Goal: Transaction & Acquisition: Book appointment/travel/reservation

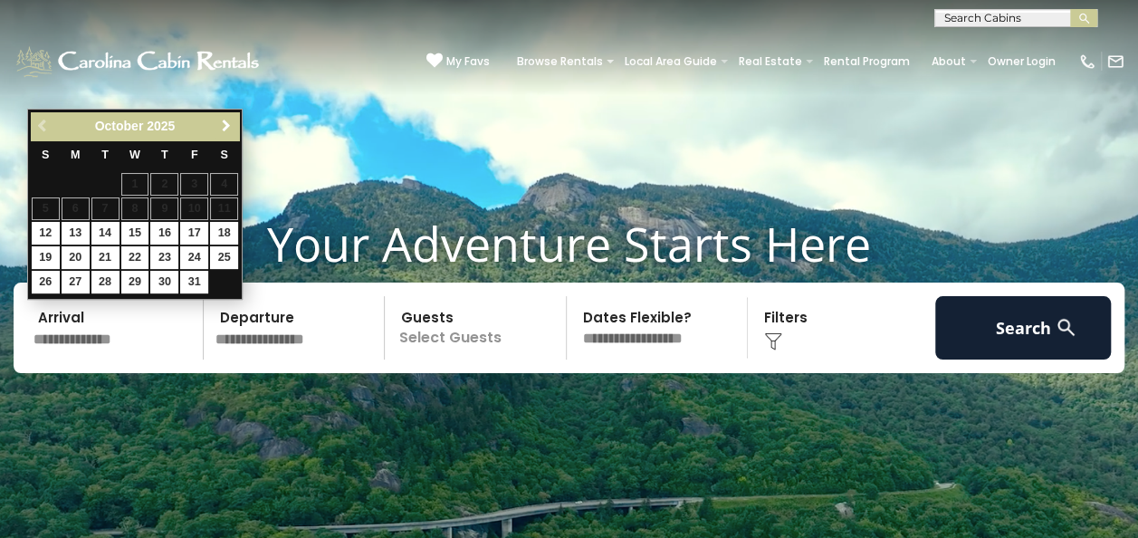
click at [219, 129] on span "Next" at bounding box center [226, 126] width 14 height 14
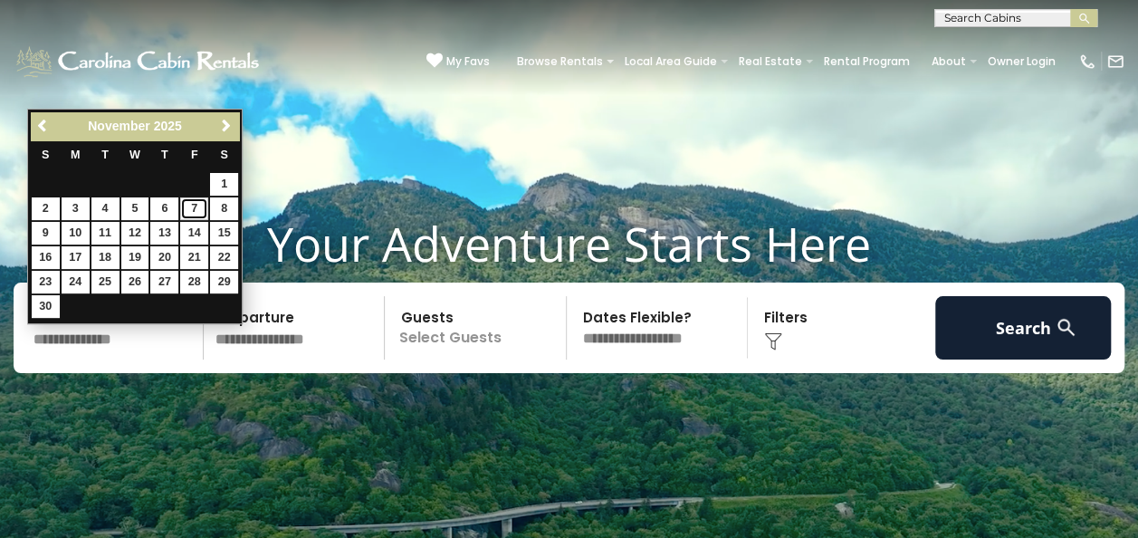
click at [192, 205] on link "7" at bounding box center [194, 208] width 28 height 23
type input "*******"
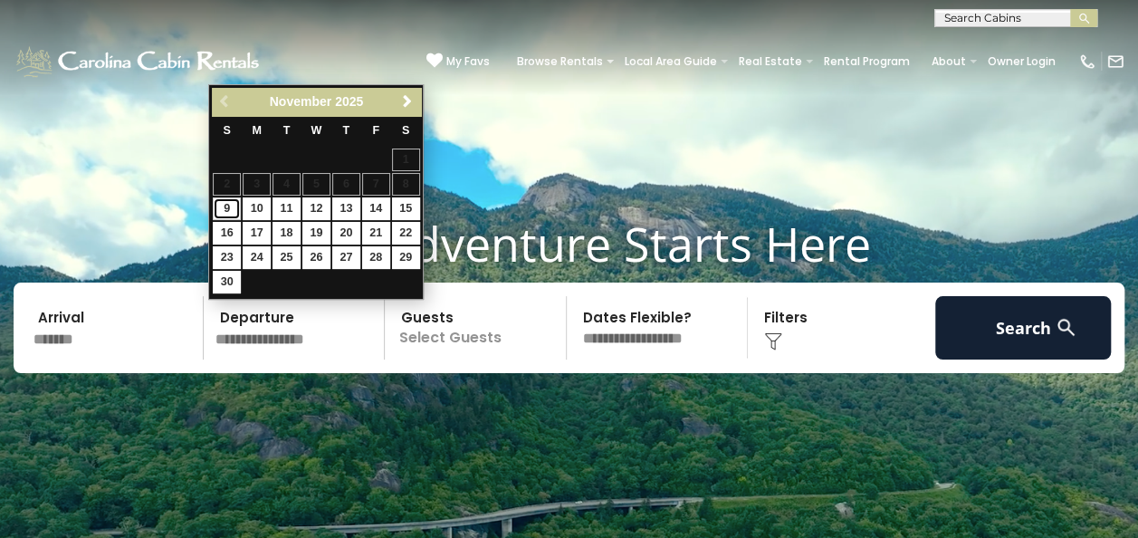
click at [226, 208] on link "9" at bounding box center [227, 208] width 28 height 23
type input "*******"
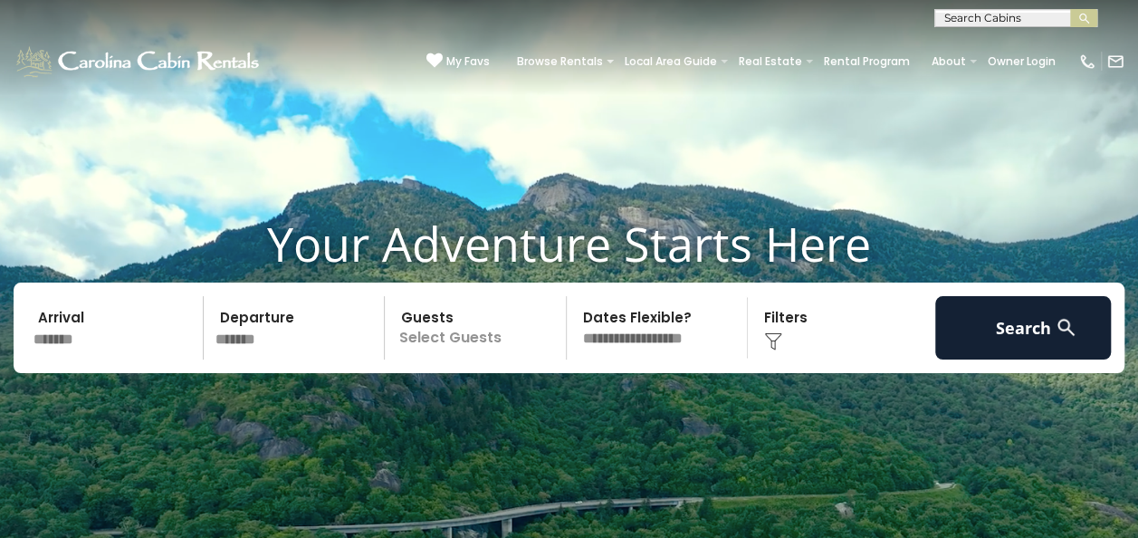
click at [459, 332] on p "Select Guests" at bounding box center [478, 327] width 176 height 63
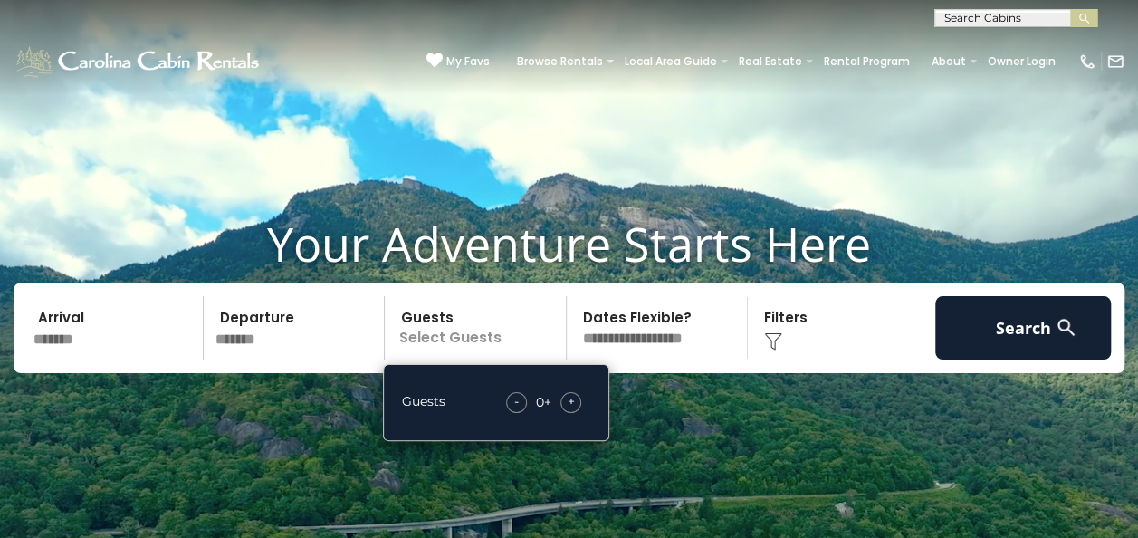
click at [574, 394] on span "+" at bounding box center [571, 401] width 7 height 18
click at [635, 322] on select "**********" at bounding box center [660, 327] width 176 height 63
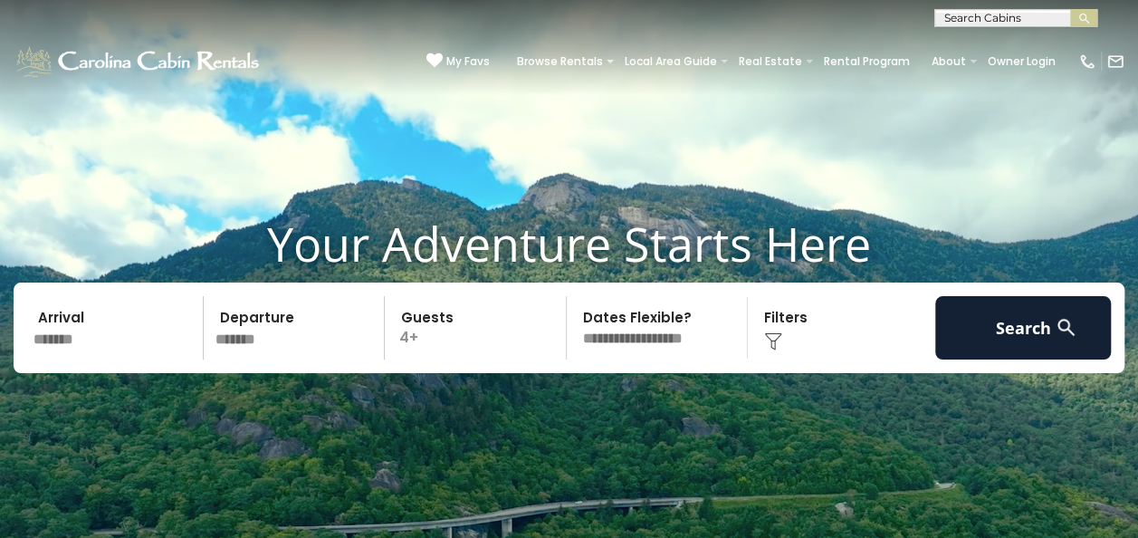
click at [572, 296] on select "**********" at bounding box center [660, 327] width 176 height 63
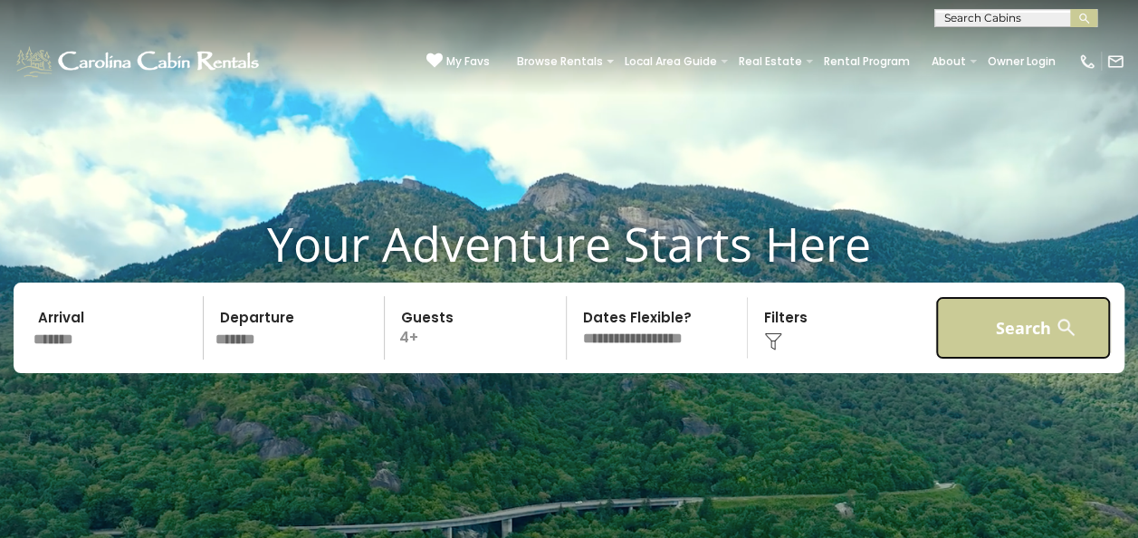
click at [981, 335] on button "Search" at bounding box center [1023, 327] width 177 height 63
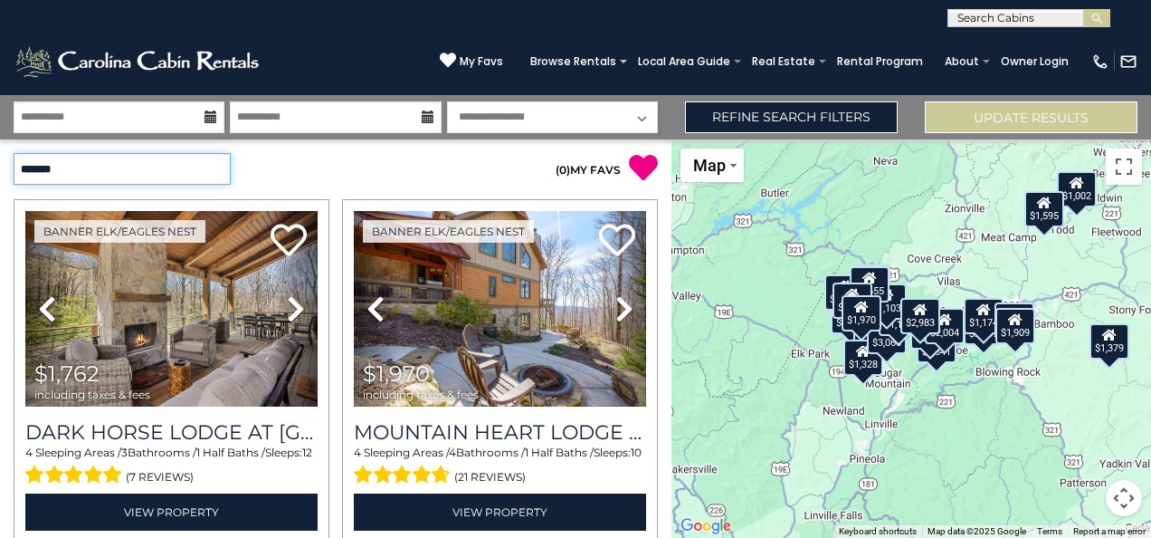
click at [220, 172] on select "**********" at bounding box center [122, 169] width 217 height 32
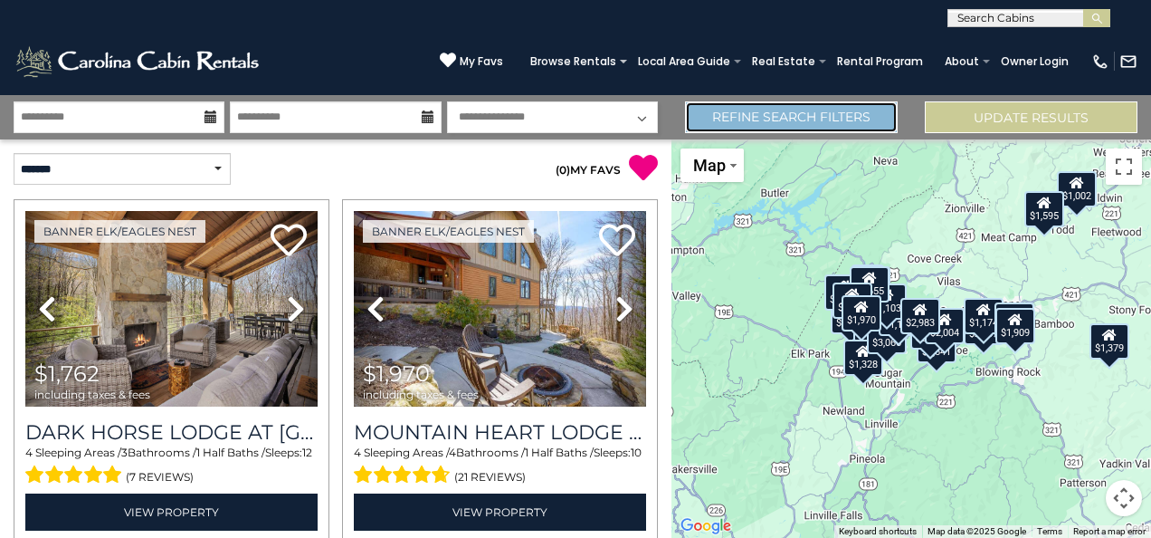
click at [773, 110] on link "Refine Search Filters" at bounding box center [791, 117] width 213 height 32
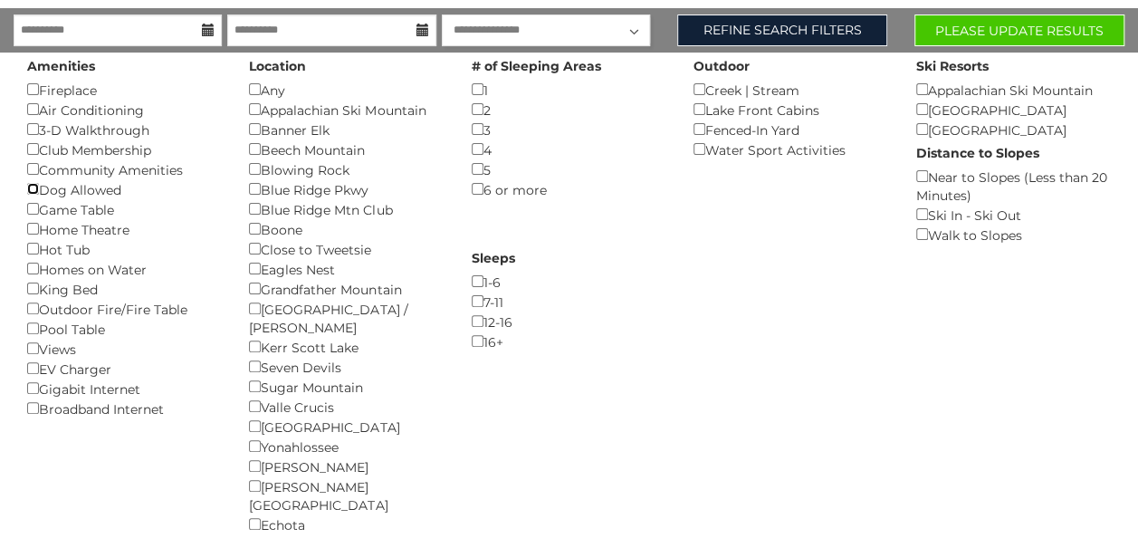
scroll to position [80, 0]
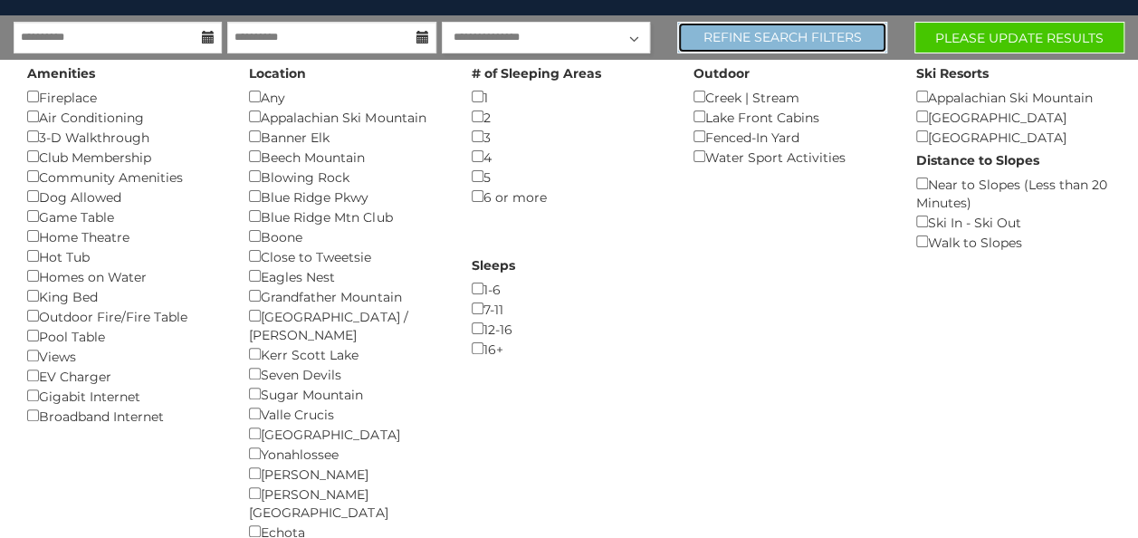
click at [786, 38] on link "Refine Search Filters" at bounding box center [782, 38] width 210 height 32
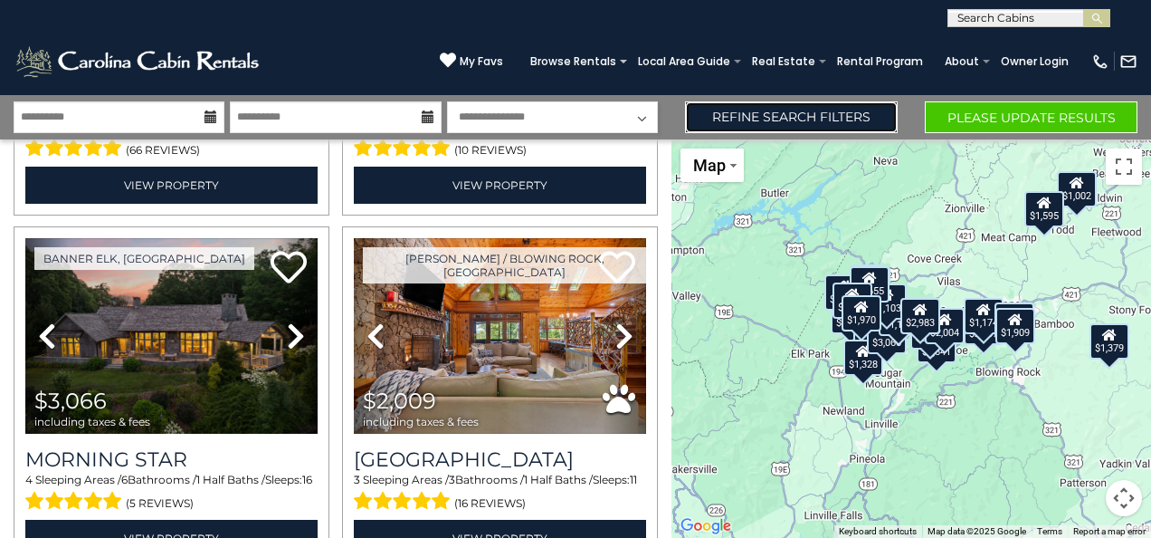
scroll to position [2475, 0]
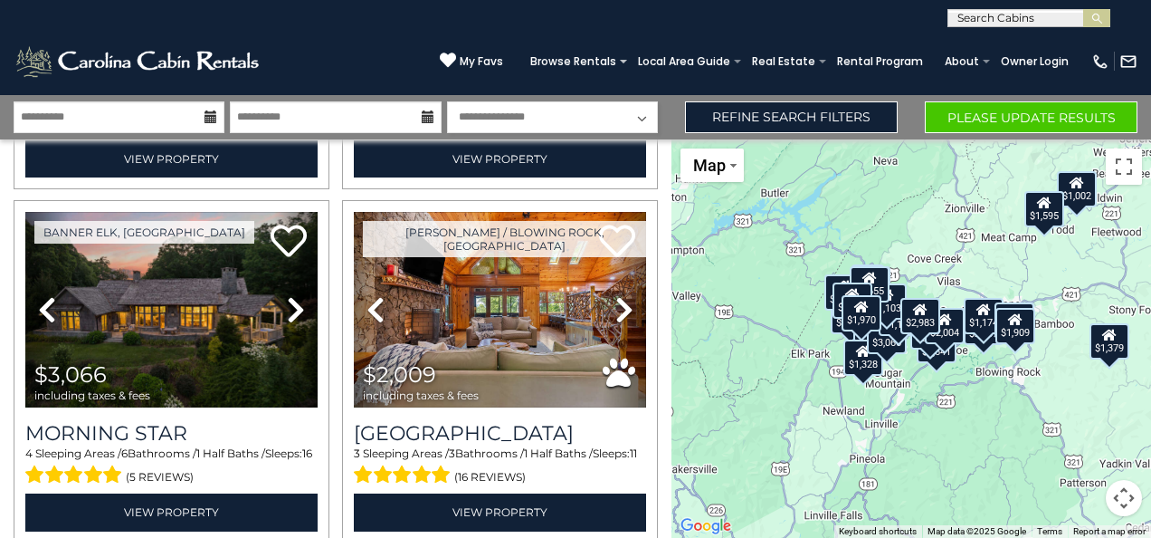
click at [963, 255] on div "$1,762 $1,970 $1,379 $1,641 $1,643 $1,122 $1,129 $1,002 $727 $1,075 $1,328 $1,8…" at bounding box center [912, 338] width 480 height 398
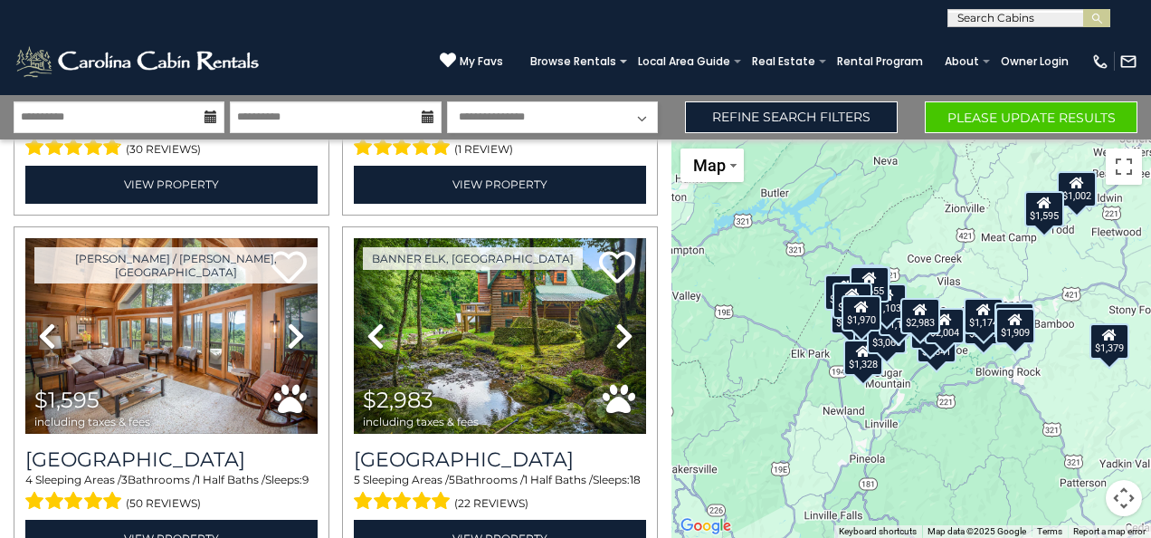
scroll to position [5012, 0]
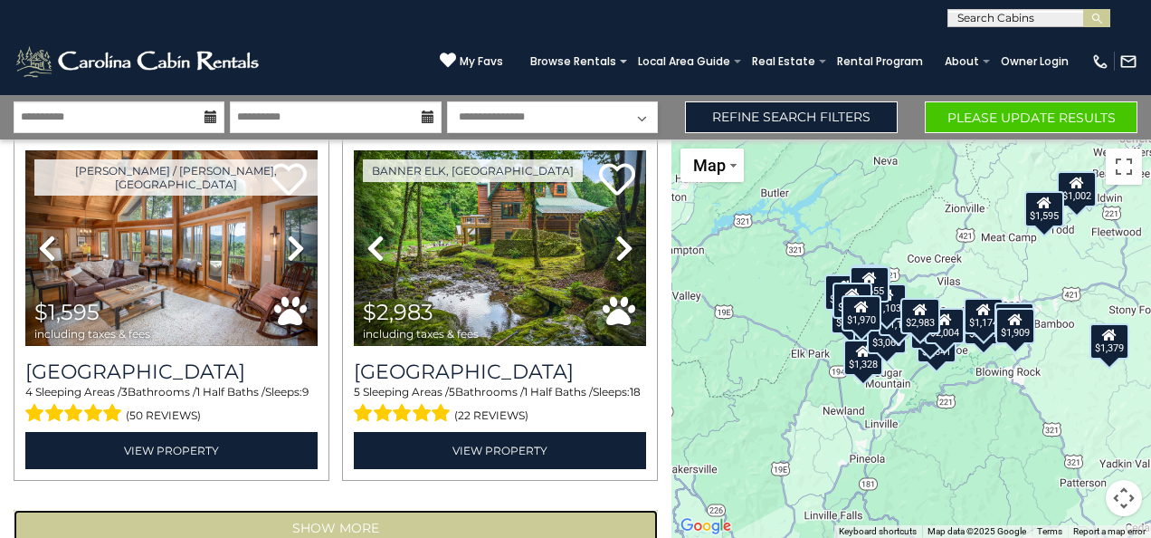
click at [506, 510] on button "Show More" at bounding box center [336, 528] width 645 height 36
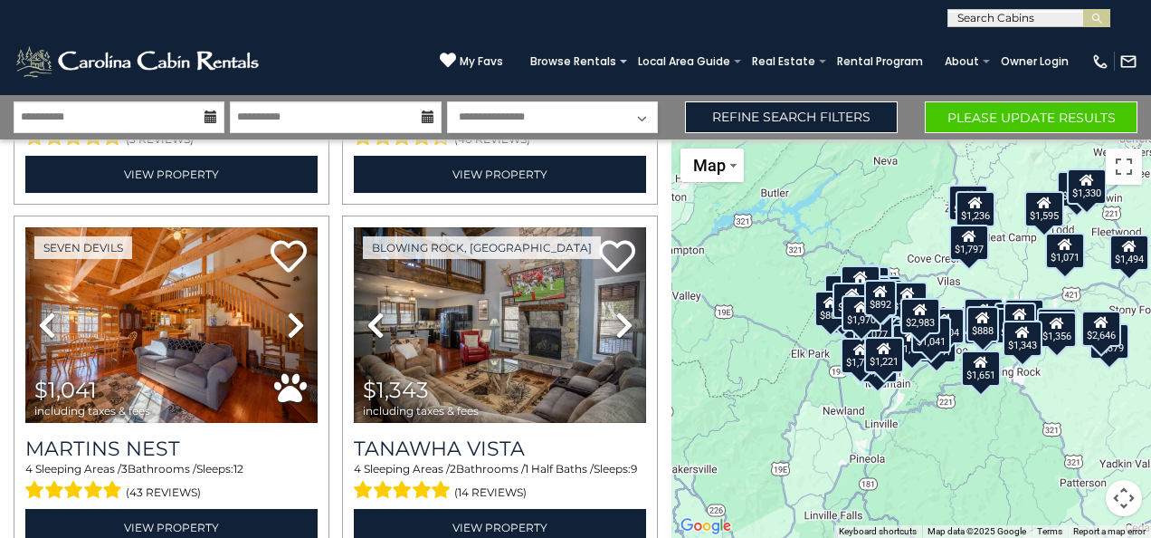
scroll to position [10264, 0]
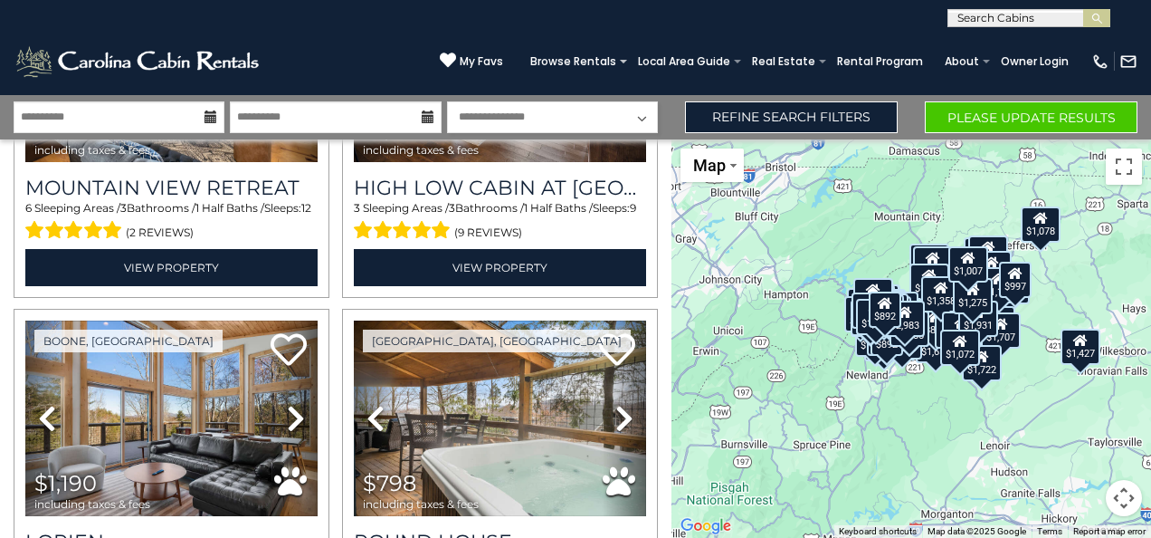
scroll to position [12654, 0]
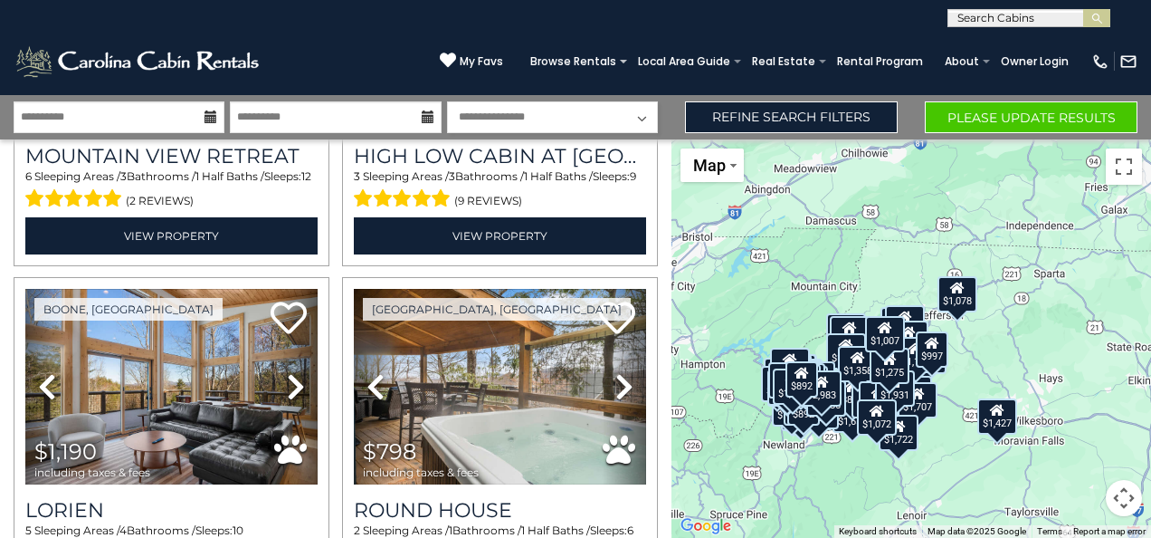
drag, startPoint x: 1014, startPoint y: 439, endPoint x: 918, endPoint y: 520, distance: 125.9
click at [918, 520] on div "$1,762 $1,970 $1,379 $1,641 $1,643 $1,122 $1,129 $1,002 $727 $1,075 $1,328 $1,8…" at bounding box center [912, 338] width 480 height 398
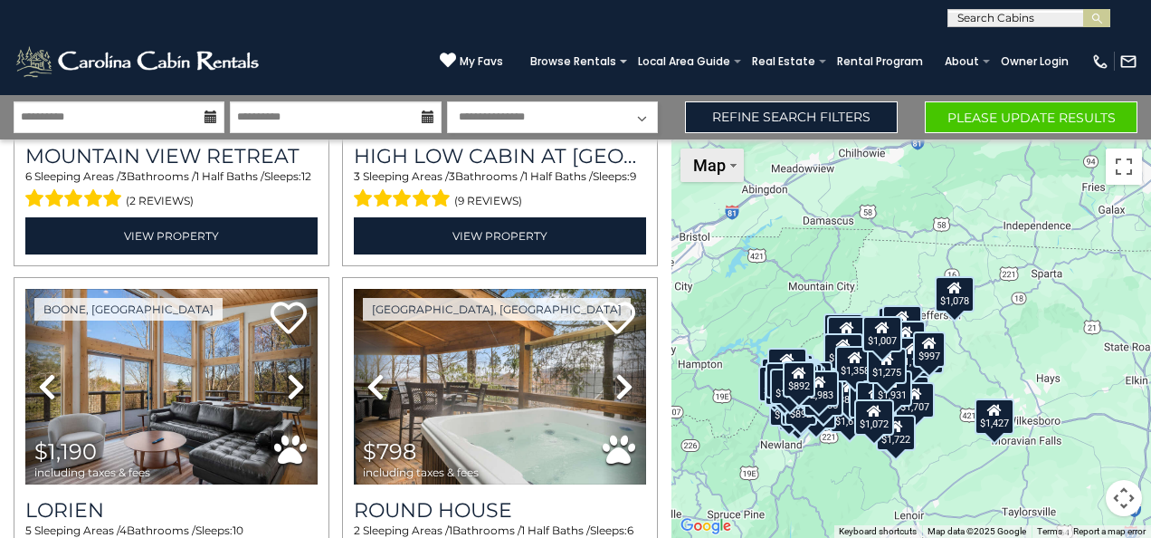
click at [724, 177] on button "Map" at bounding box center [712, 164] width 63 height 33
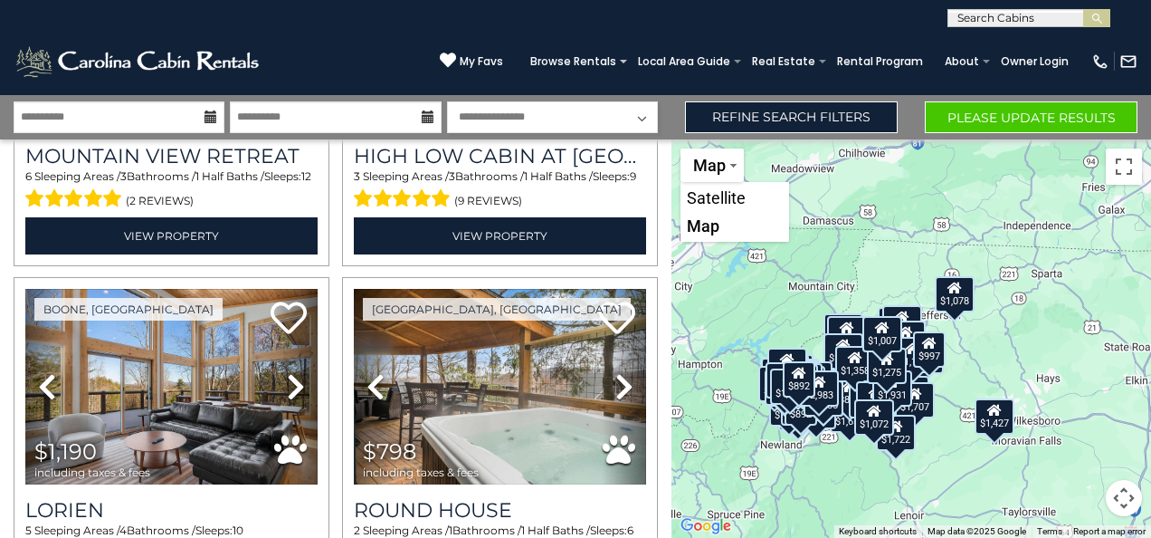
click at [1001, 216] on div "$1,762 $1,970 $1,379 $1,641 $1,643 $1,122 $1,129 $1,002 $727 $1,075 $1,328 $1,8…" at bounding box center [912, 338] width 480 height 398
click at [1126, 170] on button "Toggle fullscreen view" at bounding box center [1124, 166] width 36 height 36
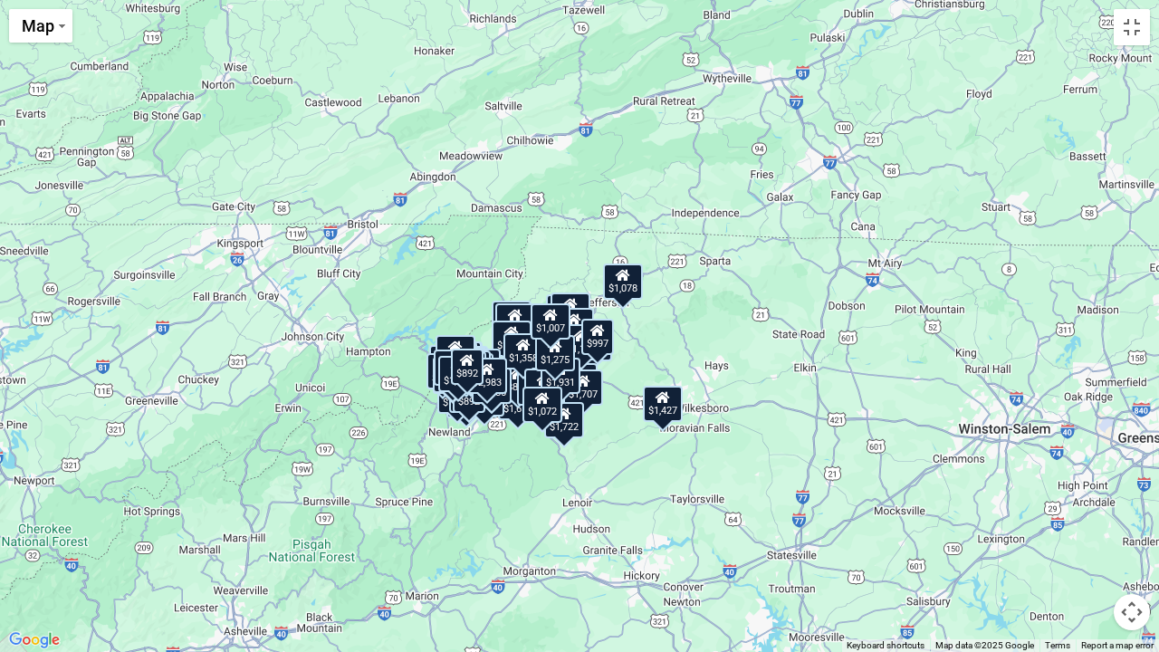
click at [626, 358] on div "$1,762 $1,970 $1,379 $1,641 $1,643 $1,122 $1,129 $1,002 $727 $1,075 $1,328 $1,8…" at bounding box center [579, 326] width 1159 height 652
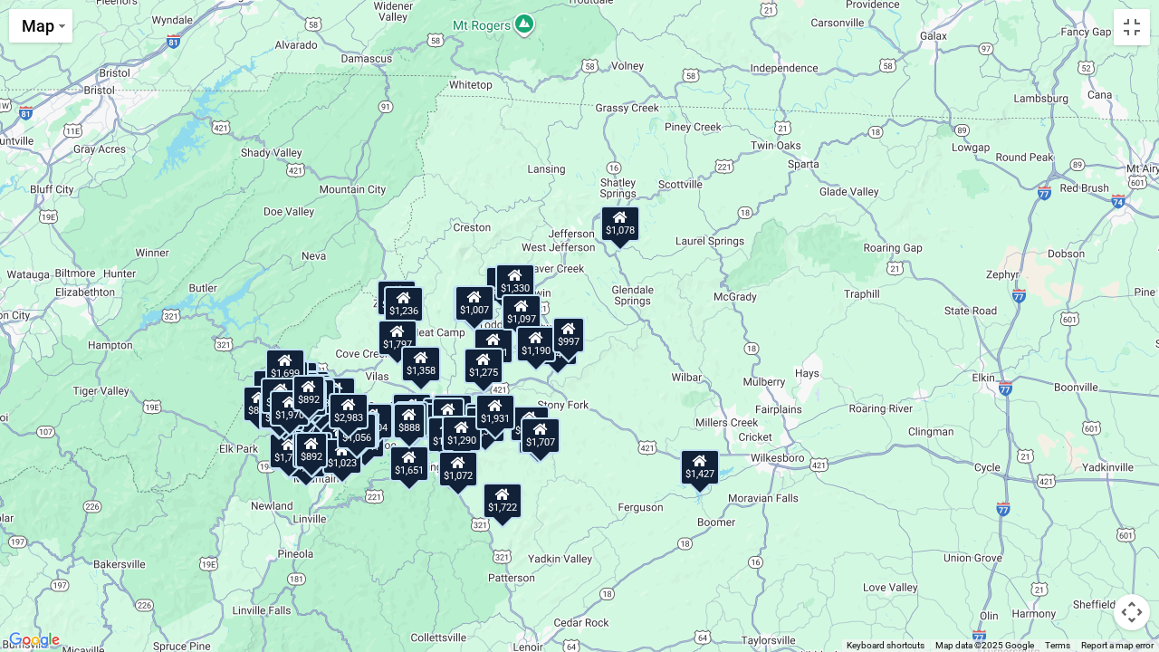
click at [626, 358] on div "$1,762 $1,970 $1,379 $1,641 $1,643 $1,122 $1,129 $1,002 $727 $1,075 $1,328 $1,8…" at bounding box center [579, 326] width 1159 height 652
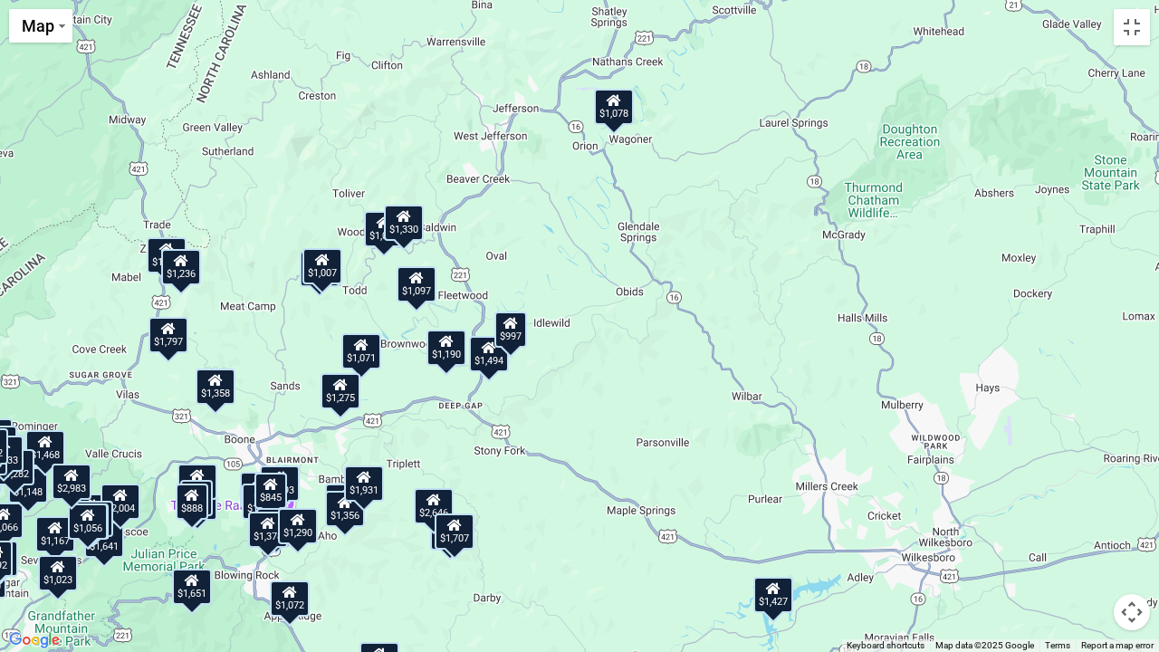
click at [614, 355] on div "$1,762 $1,970 $1,379 $1,641 $1,643 $1,122 $1,129 $1,002 $727 $1,075 $1,328 $1,8…" at bounding box center [579, 326] width 1159 height 652
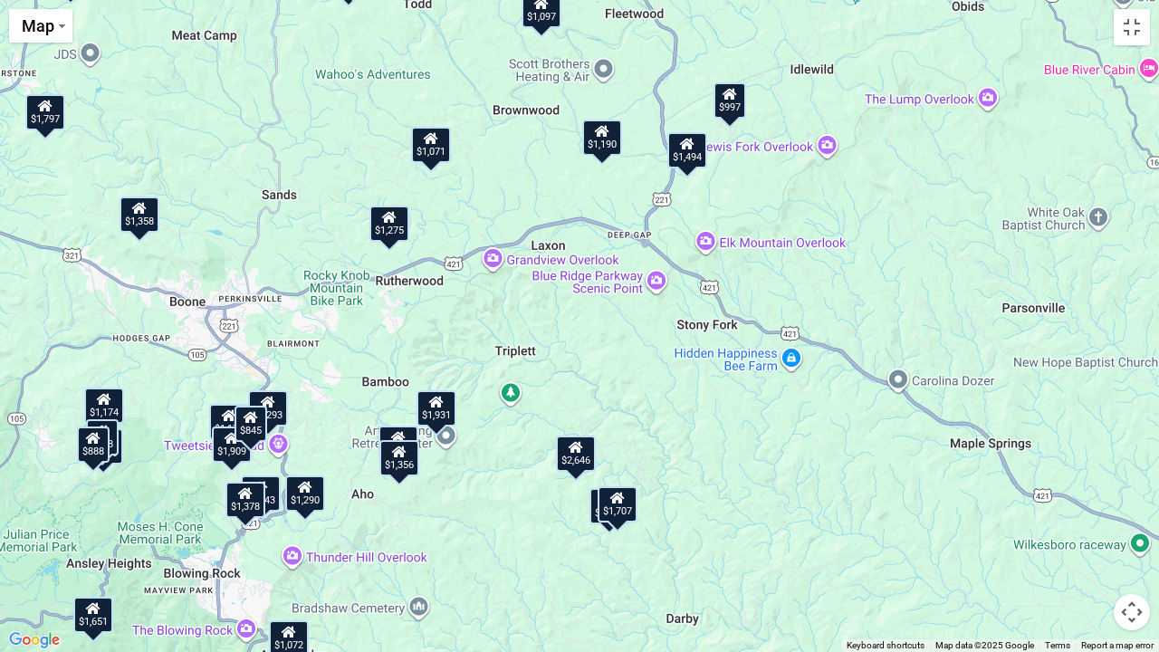
drag, startPoint x: 494, startPoint y: 304, endPoint x: 845, endPoint y: 51, distance: 432.4
click at [845, 51] on div "$1,762 $1,970 $1,379 $1,641 $1,643 $1,122 $1,129 $1,002 $727 $1,075 $1,328 $1,8…" at bounding box center [579, 326] width 1159 height 652
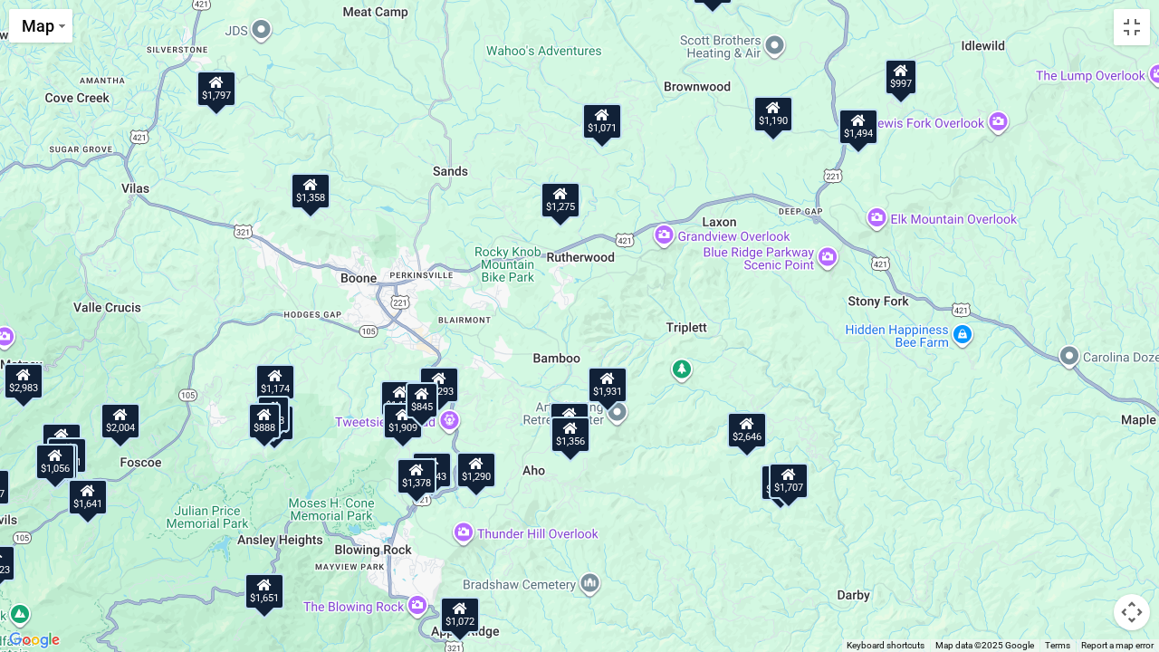
drag, startPoint x: 376, startPoint y: 334, endPoint x: 565, endPoint y: 308, distance: 191.0
click at [565, 308] on div "$1,762 $1,970 $1,379 $1,641 $1,643 $1,122 $1,129 $1,002 $727 $1,075 $1,328 $1,8…" at bounding box center [579, 326] width 1159 height 652
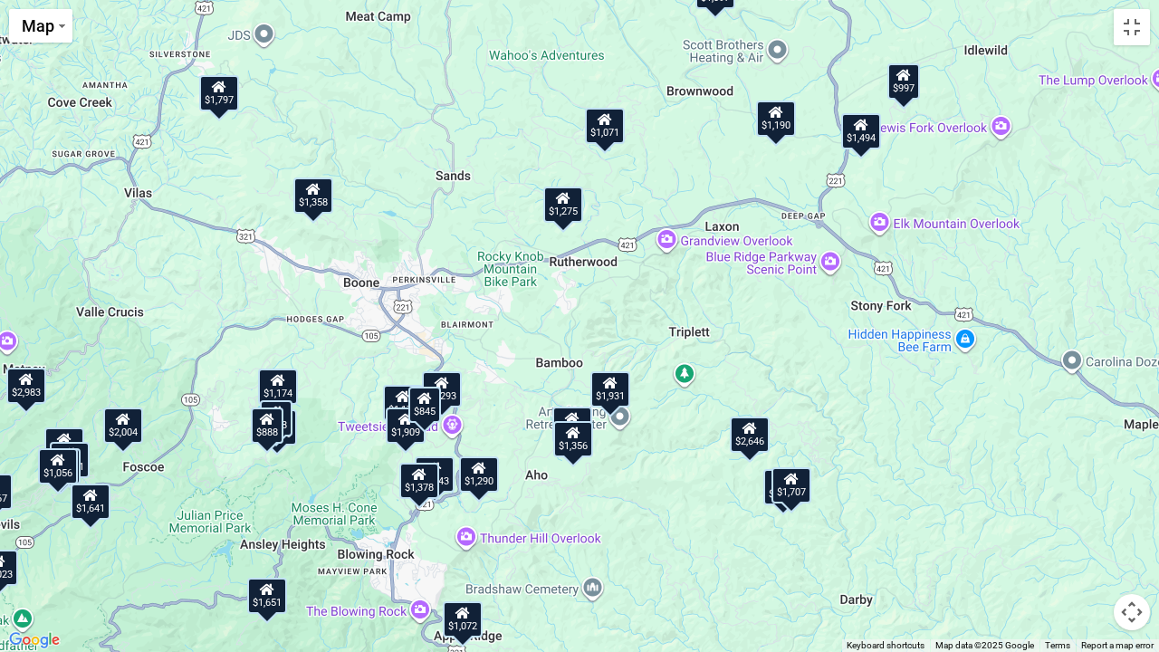
click at [315, 212] on div "$1,358" at bounding box center [313, 195] width 40 height 36
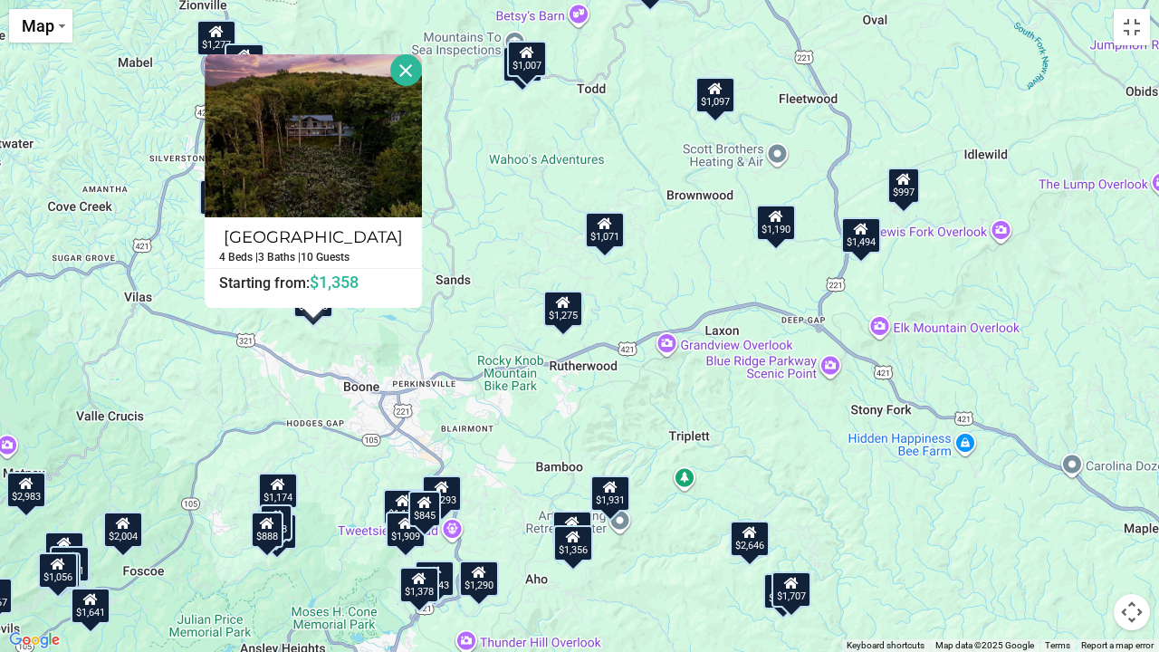
click at [559, 311] on div "$1,275" at bounding box center [563, 309] width 40 height 36
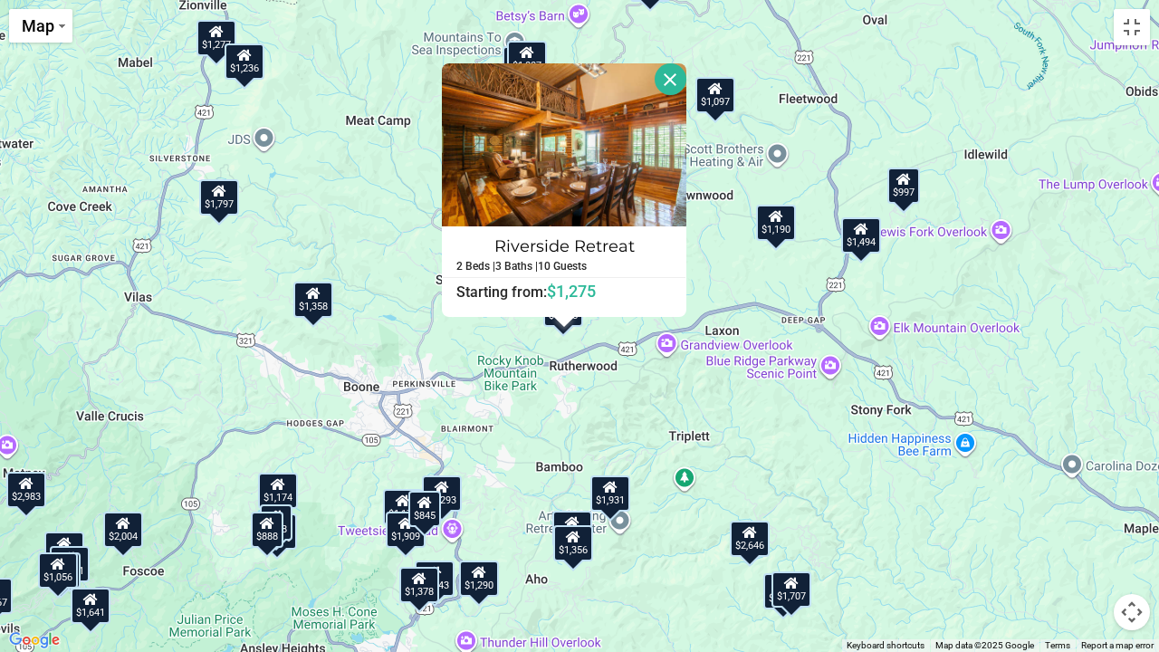
click at [661, 369] on div "$1,762 $1,970 $1,379 $1,641 $1,643 $1,122 $1,129 $1,002 $727 $1,075 $1,328 $1,8…" at bounding box center [579, 326] width 1159 height 652
click at [672, 83] on button "Close" at bounding box center [670, 79] width 32 height 32
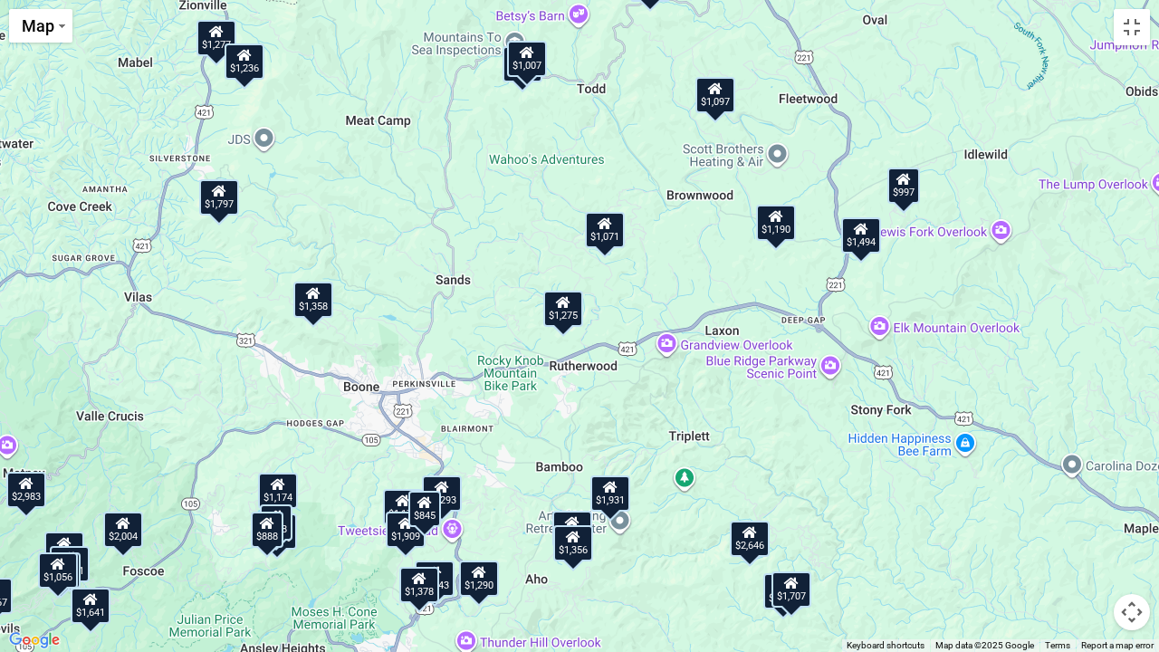
click at [608, 236] on div "$1,071" at bounding box center [605, 230] width 40 height 36
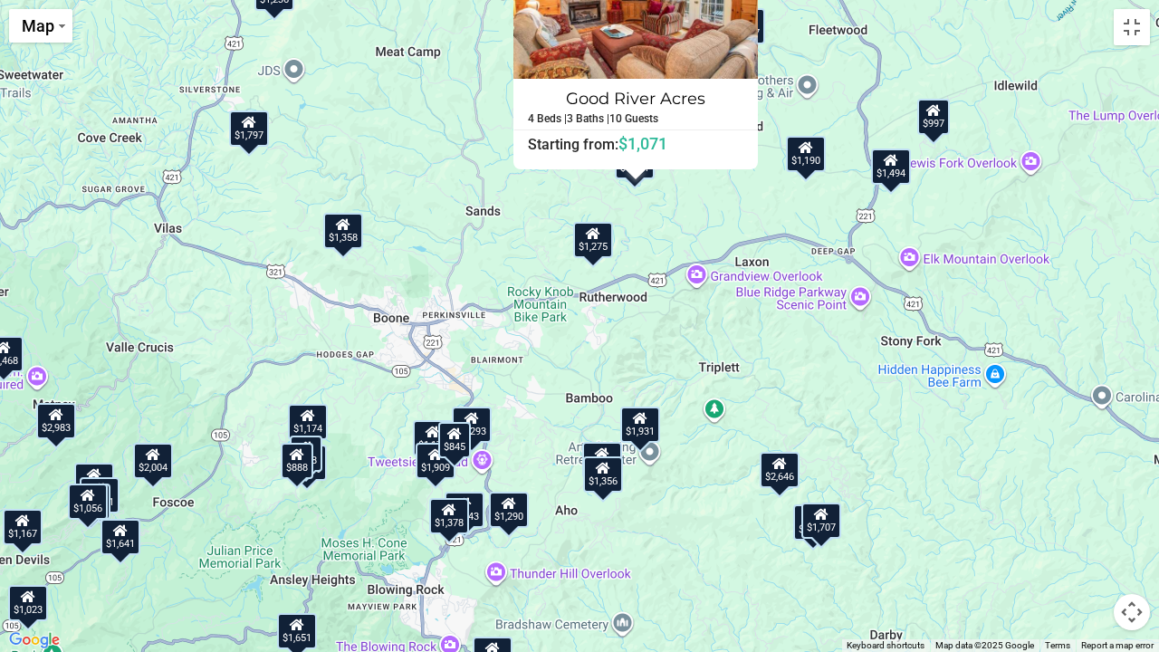
drag, startPoint x: 519, startPoint y: 467, endPoint x: 549, endPoint y: 325, distance: 145.4
click at [549, 325] on div "$1,762 $1,970 $1,379 $1,641 $1,643 $1,122 $1,129 $1,002 $727 $1,075 $1,328 $1,8…" at bounding box center [579, 326] width 1159 height 652
click at [339, 238] on div "$1,358" at bounding box center [343, 231] width 40 height 36
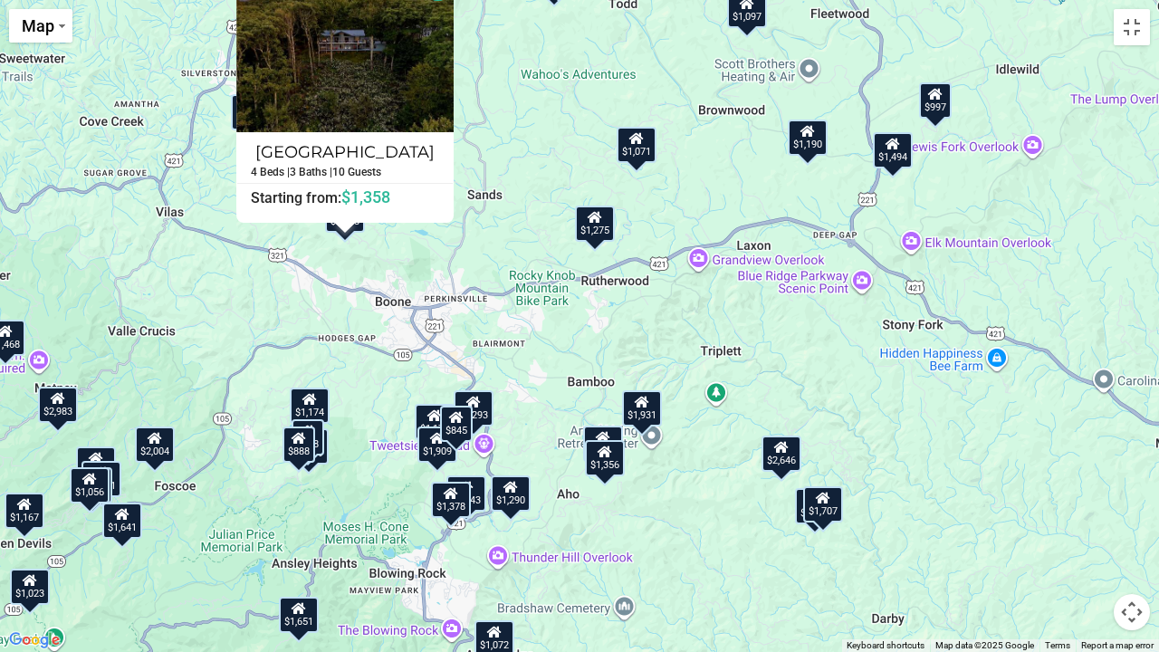
drag, startPoint x: 507, startPoint y: 387, endPoint x: 509, endPoint y: 291, distance: 96.0
click at [509, 291] on div "$1,762 $1,970 $1,379 $1,641 $1,643 $1,122 $1,129 $1,002 $727 $1,075 $1,328 $1,8…" at bounding box center [579, 326] width 1159 height 652
click at [637, 140] on icon at bounding box center [636, 138] width 14 height 13
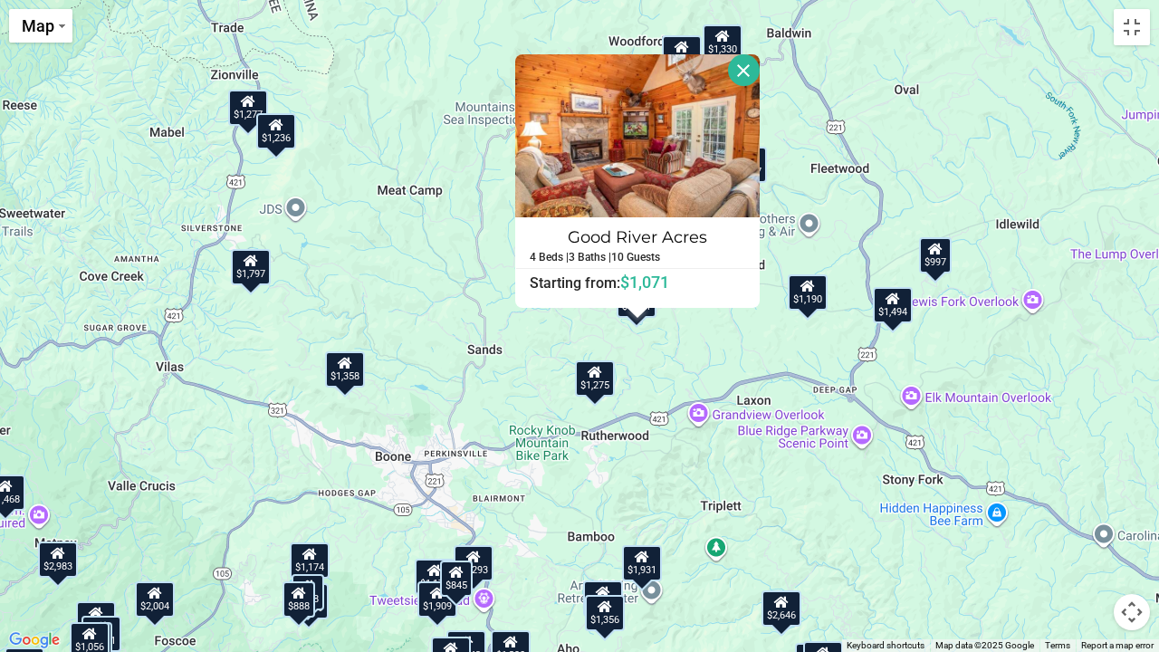
click at [252, 276] on div "$1,797" at bounding box center [251, 267] width 40 height 36
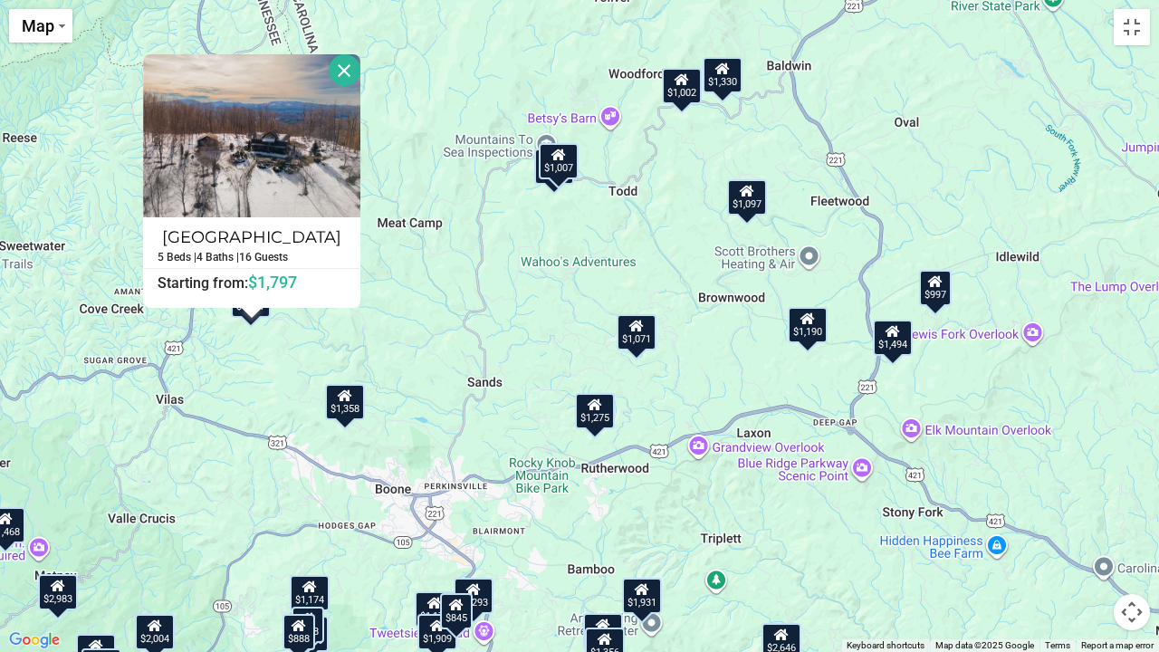
click at [637, 537] on div "$1,931" at bounding box center [642, 596] width 40 height 36
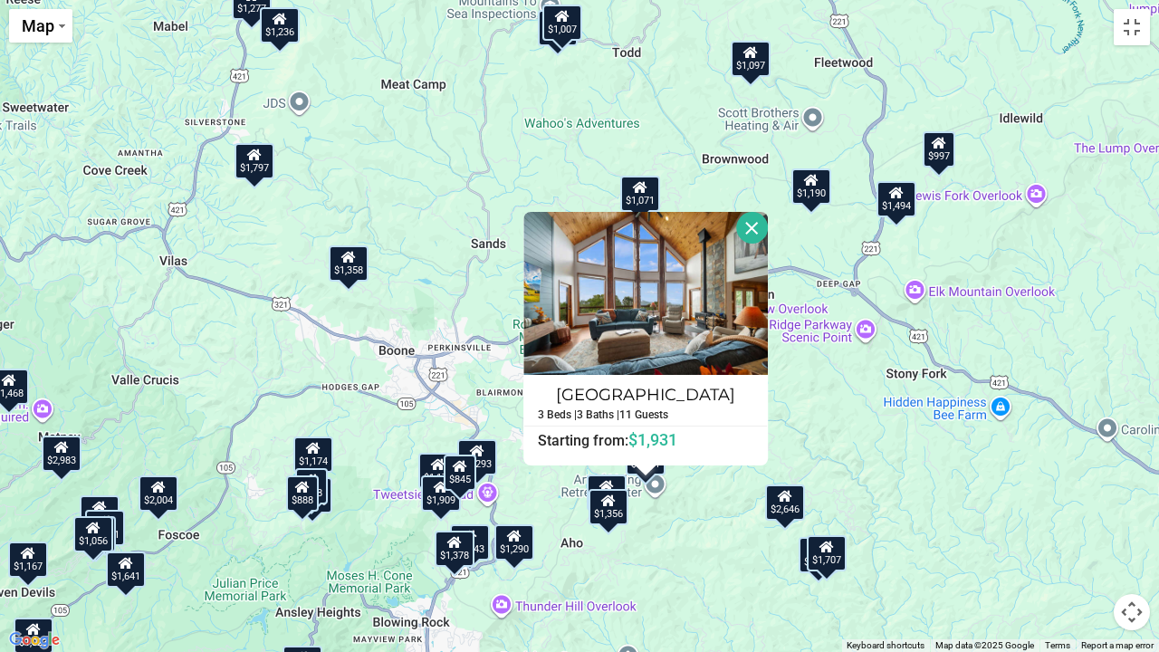
drag, startPoint x: 476, startPoint y: 503, endPoint x: 482, endPoint y: 360, distance: 143.2
click at [482, 360] on div "$1,762 $1,970 $1,379 $1,641 $1,643 $1,122 $1,129 $1,002 $727 $1,075 $1,328 $1,8…" at bounding box center [579, 326] width 1159 height 652
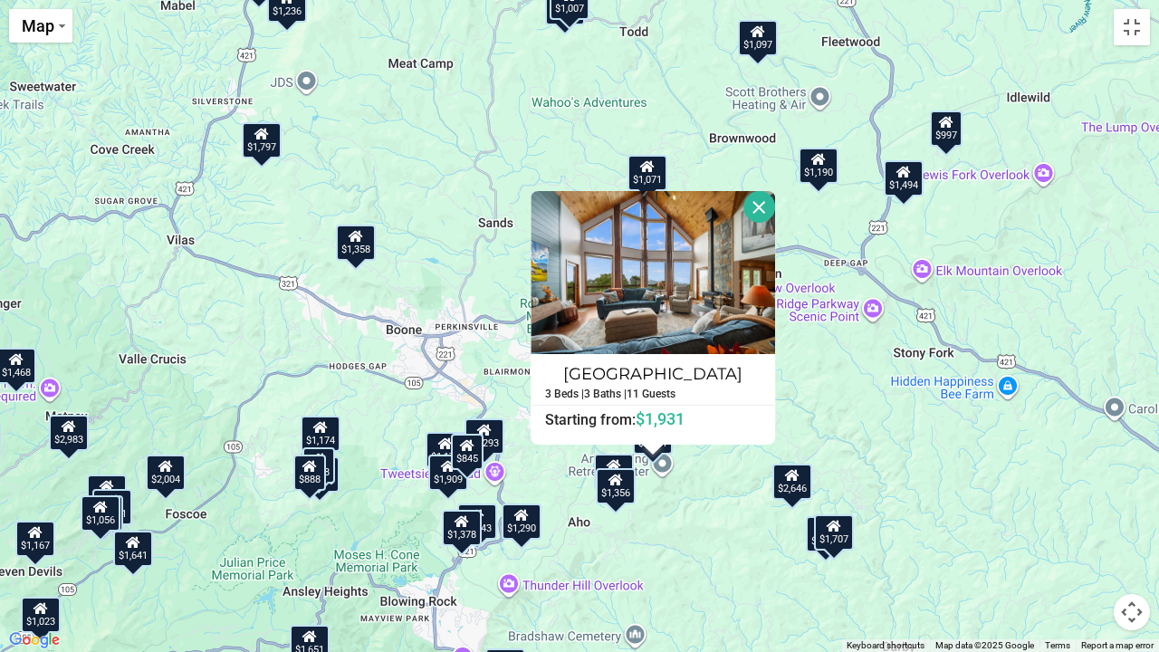
click at [494, 434] on div "$1,293" at bounding box center [484, 436] width 40 height 36
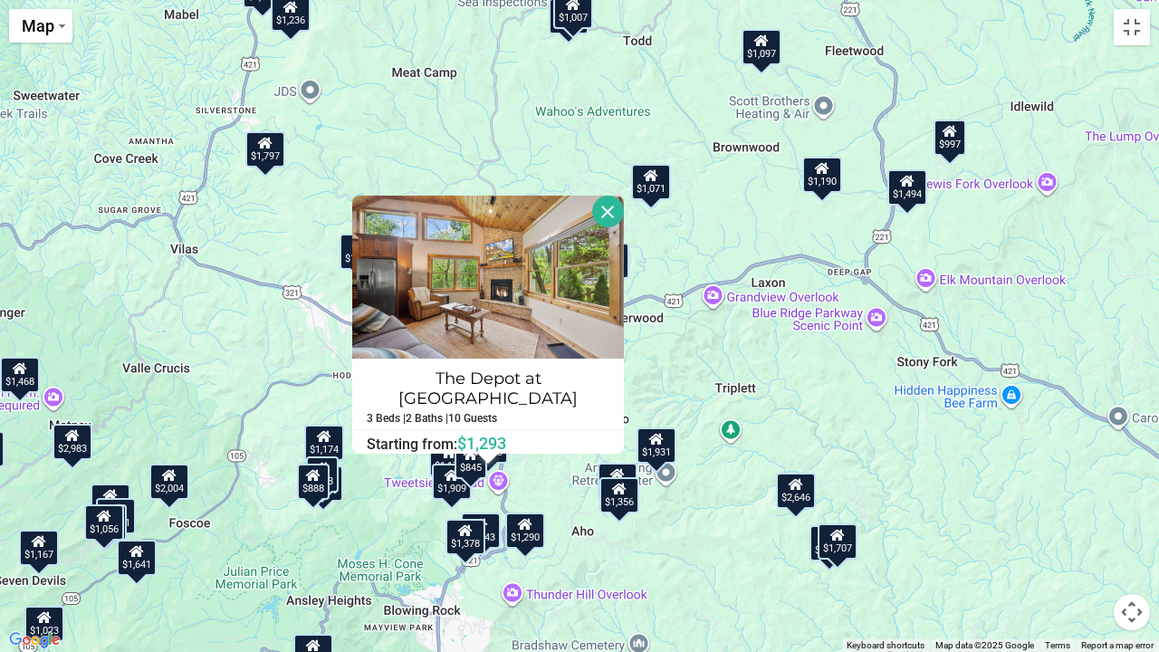
drag, startPoint x: 568, startPoint y: 519, endPoint x: 577, endPoint y: 527, distance: 12.2
click at [577, 527] on div "$1,762 $1,970 $1,379 $1,641 $1,643 $1,122 $1,129 $1,002 $727 $1,075 $1,328 $1,8…" at bounding box center [579, 326] width 1159 height 652
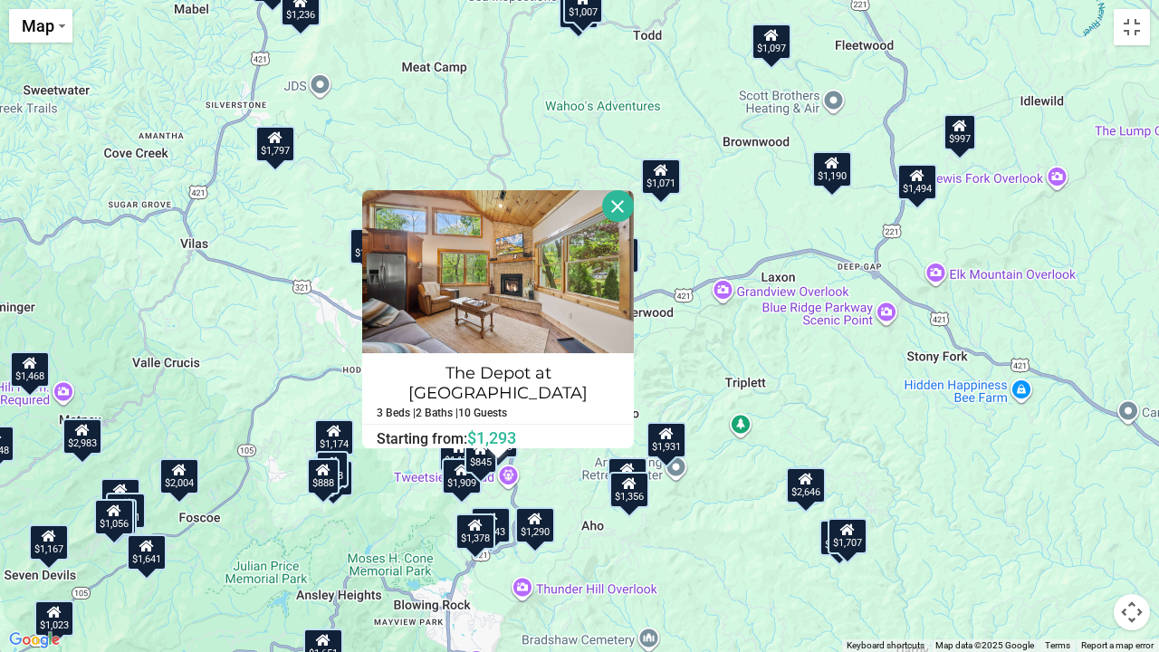
click at [608, 207] on button "Close" at bounding box center [618, 206] width 32 height 32
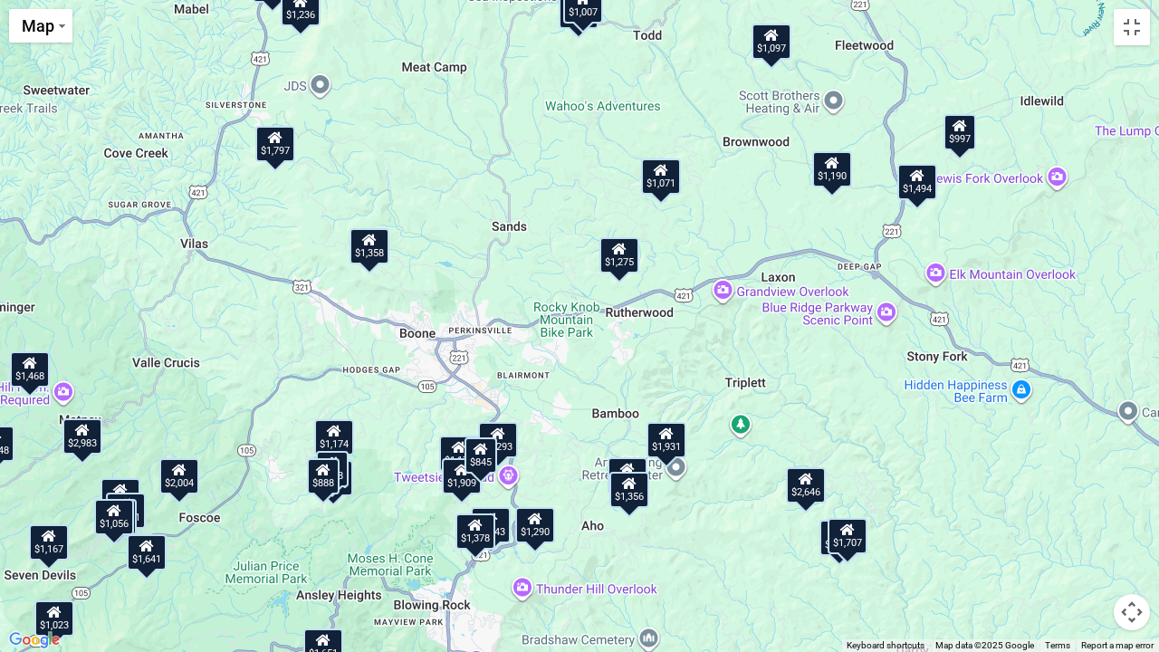
click at [486, 461] on div "$845" at bounding box center [480, 455] width 33 height 36
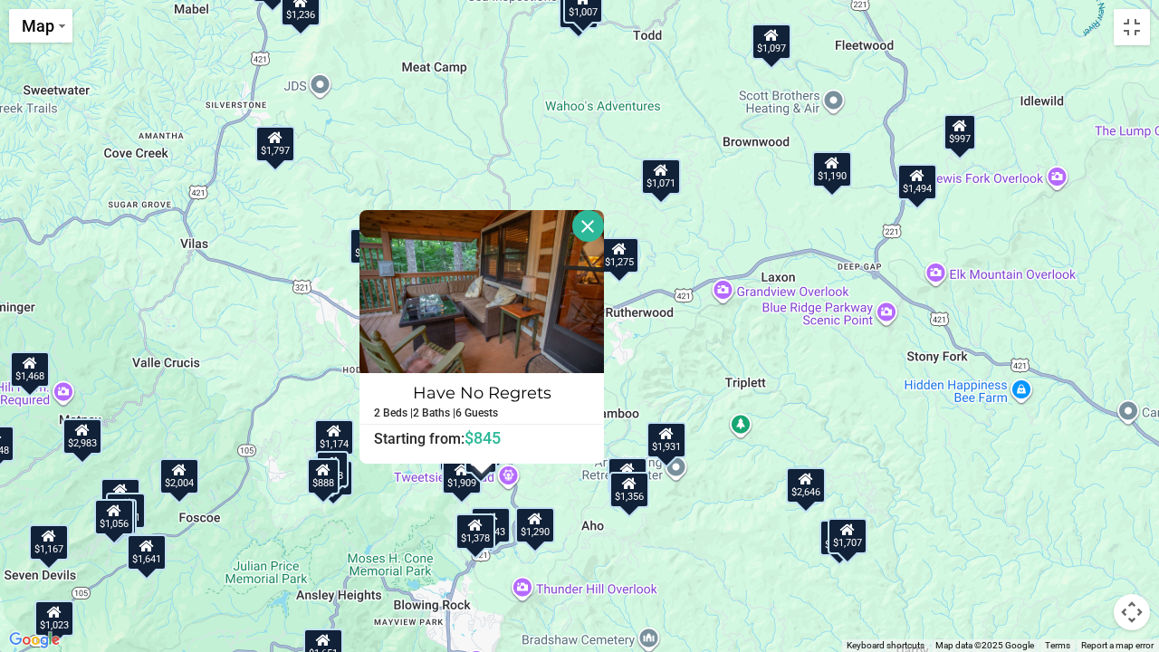
click at [398, 492] on div "$1,762 $1,970 $1,379 $1,641 $1,643 $1,122 $1,129 $1,002 $727 $1,075 $1,328 $1,8…" at bounding box center [579, 326] width 1159 height 652
click at [578, 224] on button "Close" at bounding box center [588, 226] width 32 height 32
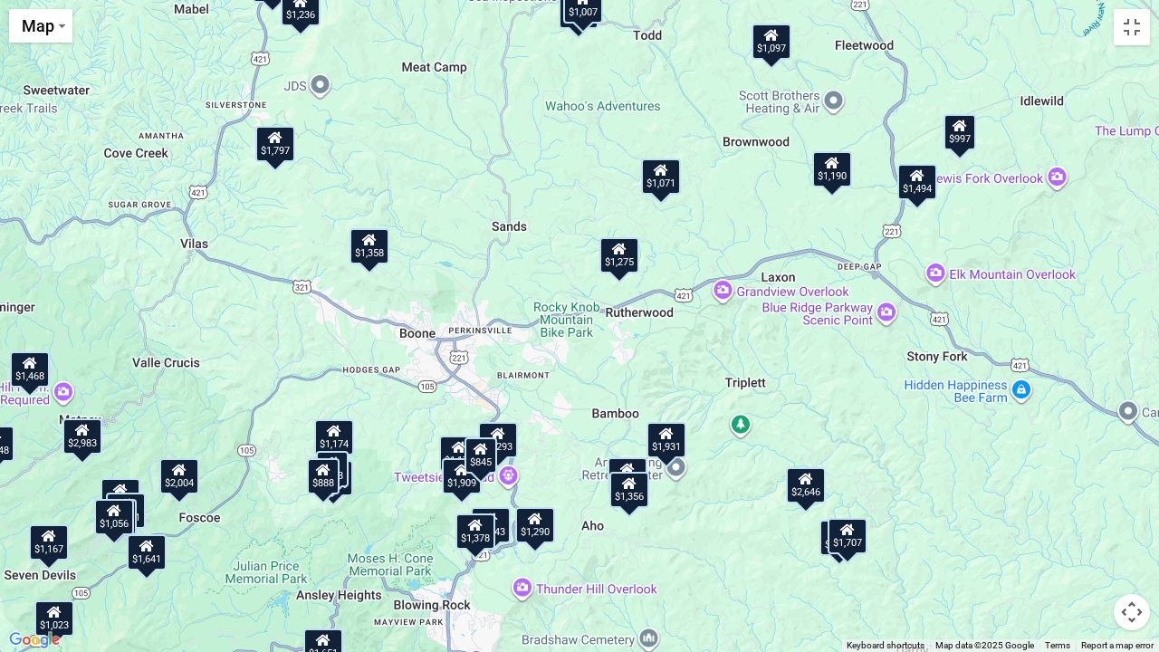
click at [1134, 45] on div "$1,762 $1,970 $1,379 $1,641 $1,643 $1,122 $1,129 $1,002 $727 $1,075 $1,328 $1,8…" at bounding box center [579, 326] width 1159 height 652
click at [1132, 36] on button "Toggle fullscreen view" at bounding box center [1131, 27] width 36 height 36
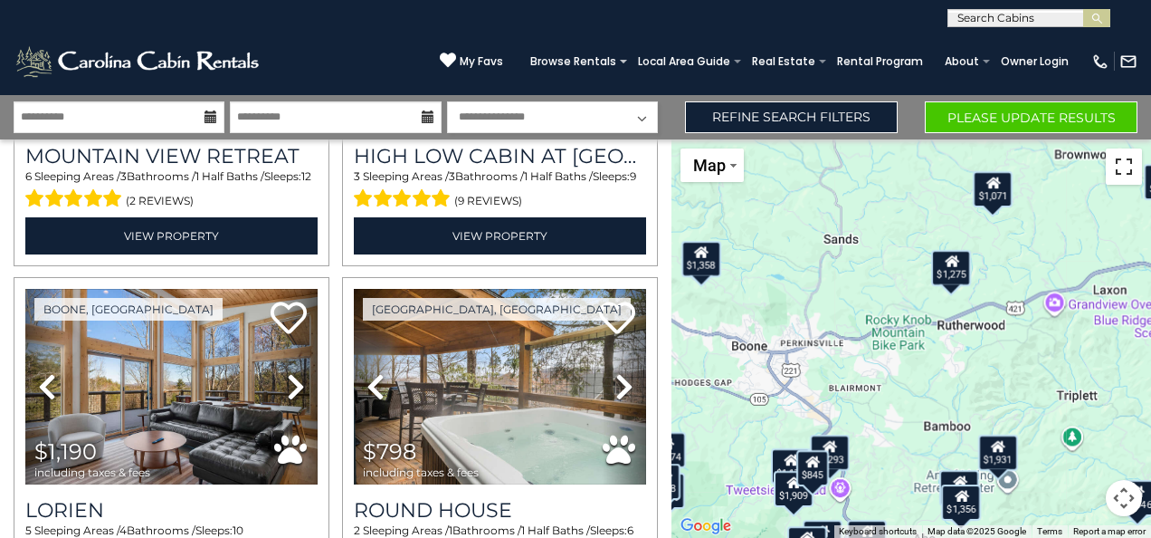
click at [1126, 168] on button "Toggle fullscreen view" at bounding box center [1124, 166] width 36 height 36
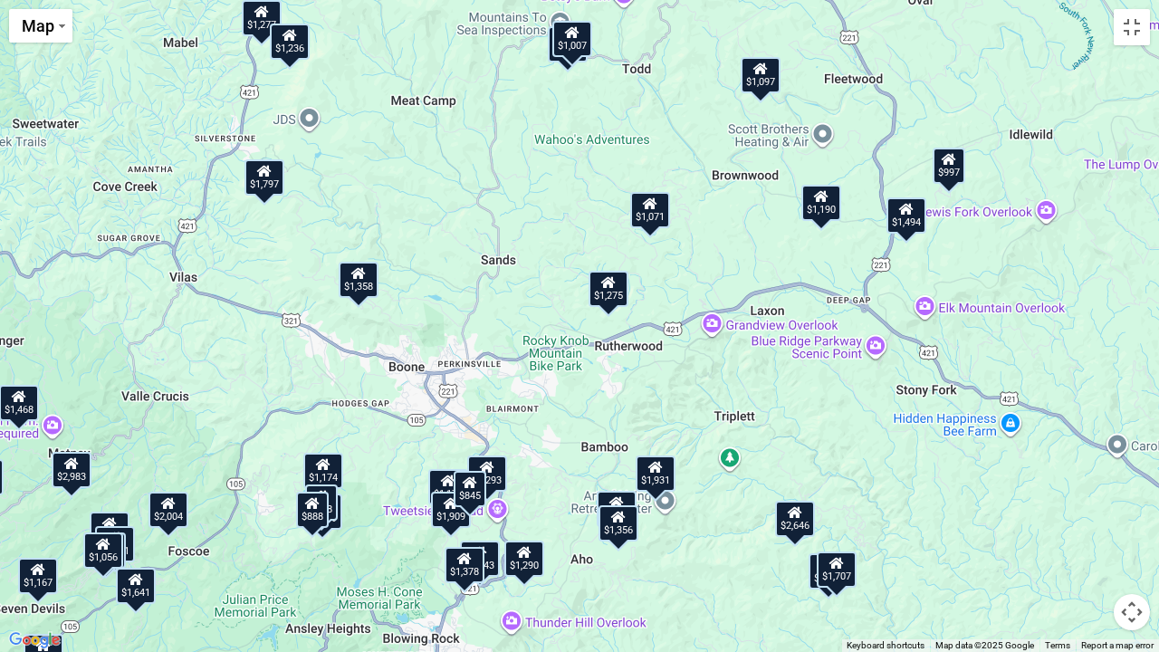
drag, startPoint x: 559, startPoint y: 370, endPoint x: 534, endPoint y: 445, distance: 79.3
click at [534, 445] on div "$1,762 $1,970 $1,379 $1,641 $1,643 $1,122 $1,129 $1,002 $727 $1,075 $1,328 $1,8…" at bounding box center [579, 326] width 1159 height 652
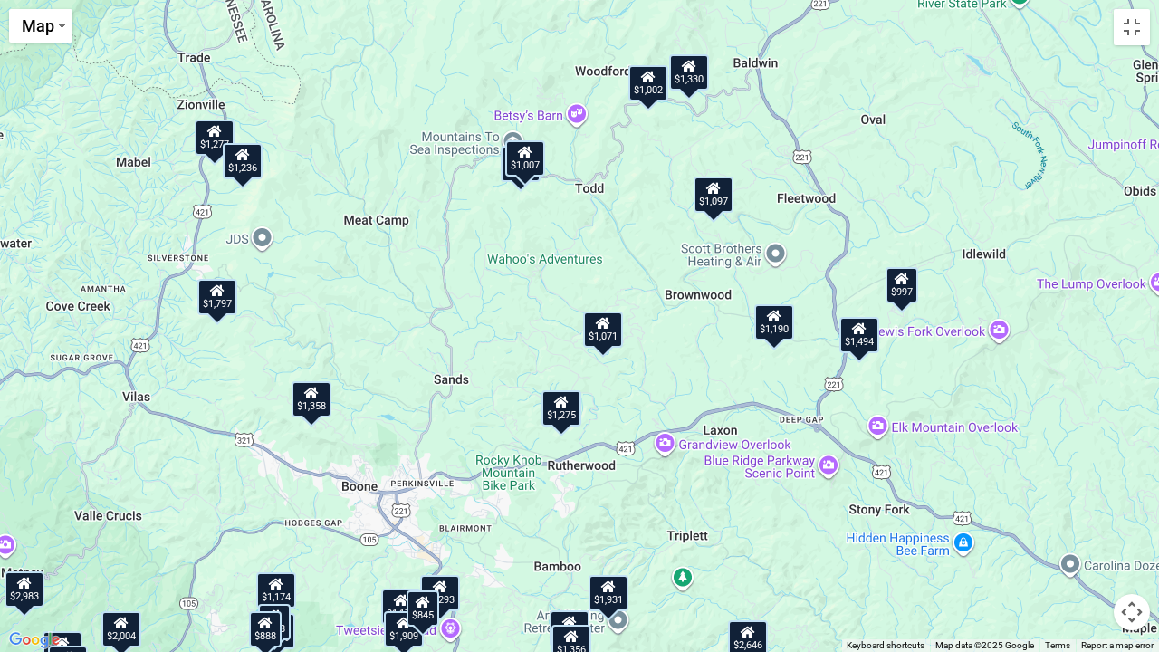
drag, startPoint x: 478, startPoint y: 369, endPoint x: 444, endPoint y: 461, distance: 97.4
click at [444, 461] on div "$1,762 $1,970 $1,379 $1,641 $1,643 $1,122 $1,129 $1,002 $727 $1,075 $1,328 $1,8…" at bounding box center [579, 326] width 1159 height 652
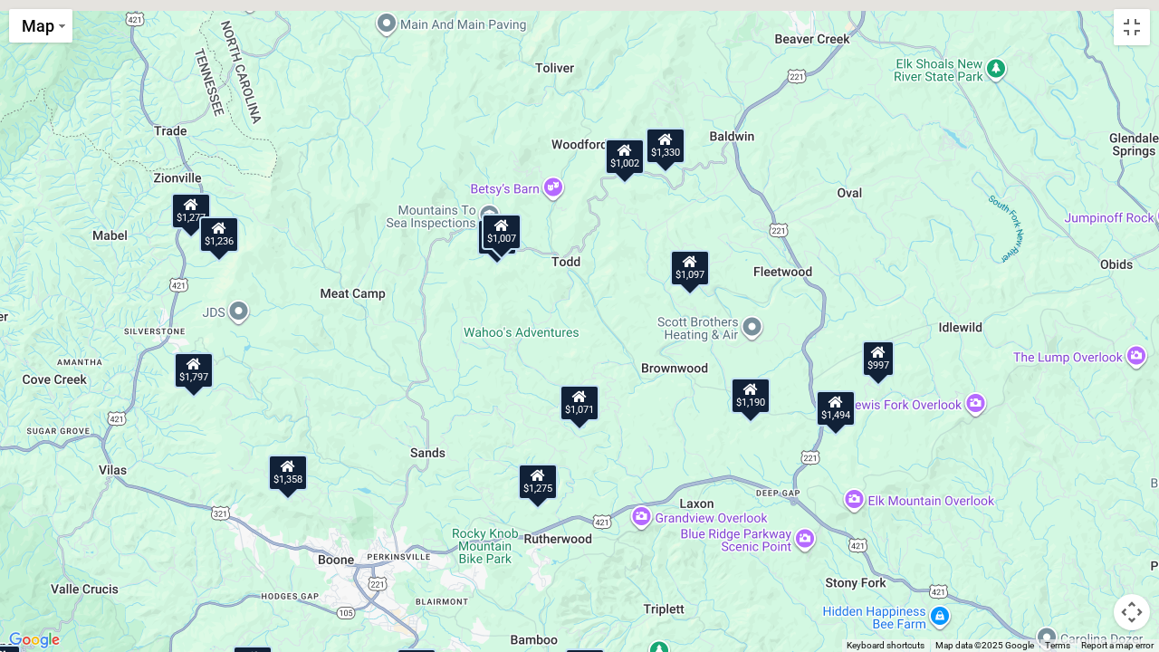
drag, startPoint x: 501, startPoint y: 243, endPoint x: 476, endPoint y: 331, distance: 92.0
click at [476, 331] on div "$1,762 $1,970 $1,379 $1,641 $1,643 $1,122 $1,129 $1,002 $727 $1,075 $1,328 $1,8…" at bounding box center [579, 326] width 1159 height 652
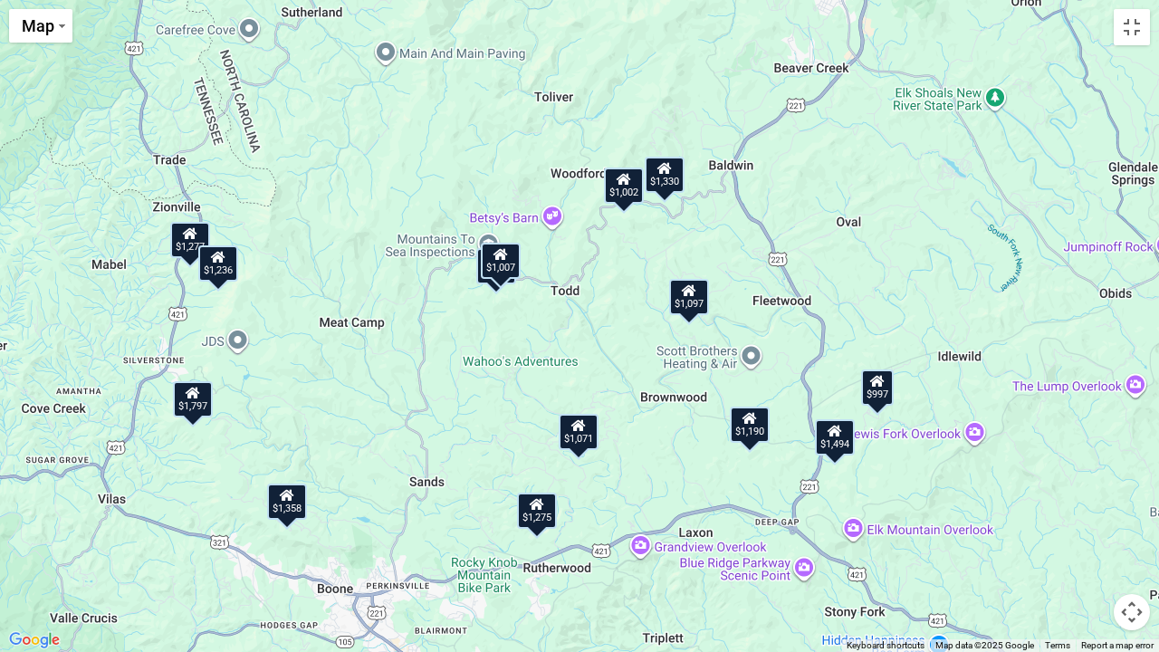
click at [511, 268] on div "$1,007" at bounding box center [501, 261] width 40 height 36
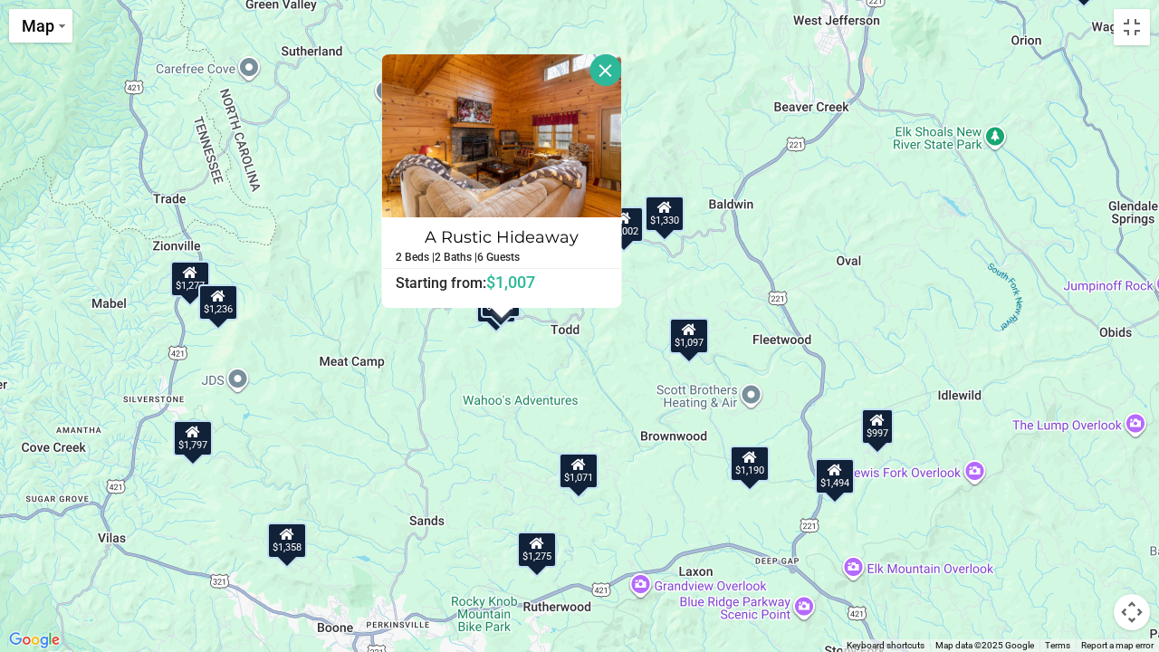
click at [511, 354] on div "$1,762 $1,970 $1,379 $1,641 $1,643 $1,122 $1,129 $1,002 $727 $1,075 $1,328 $1,8…" at bounding box center [579, 326] width 1159 height 652
click at [554, 373] on div "$1,762 $1,970 $1,379 $1,641 $1,643 $1,122 $1,129 $1,002 $727 $1,075 $1,328 $1,8…" at bounding box center [579, 326] width 1159 height 652
click at [693, 284] on div "$1,762 $1,970 $1,379 $1,641 $1,643 $1,122 $1,129 $1,002 $727 $1,075 $1,328 $1,8…" at bounding box center [579, 326] width 1159 height 652
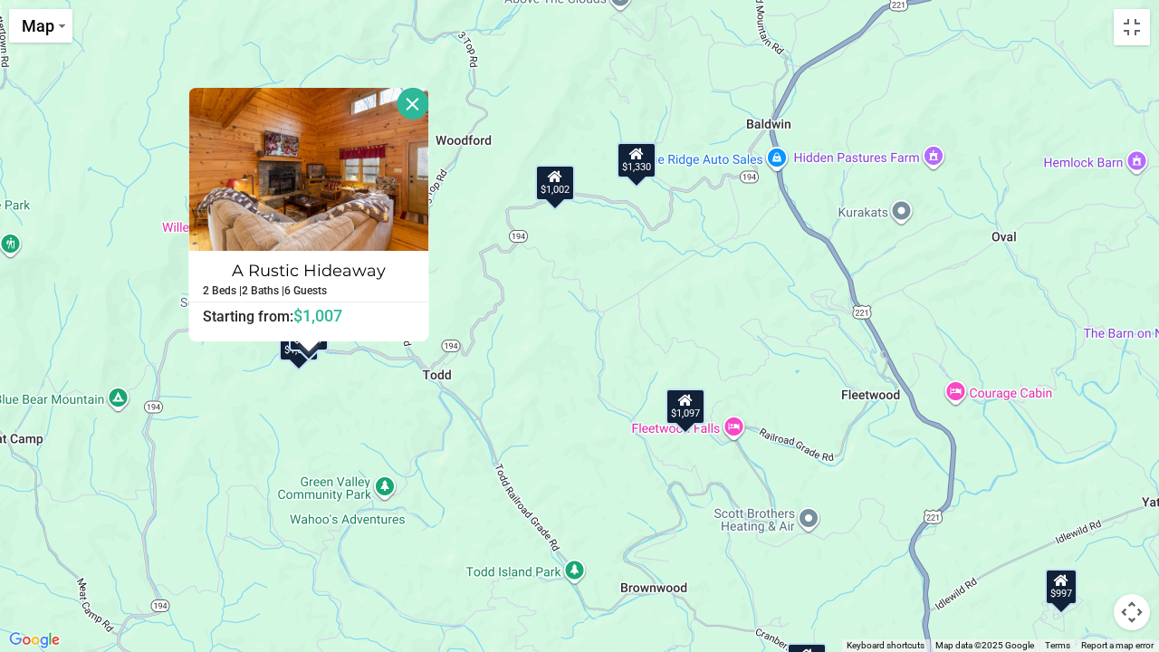
click at [406, 96] on button "Close" at bounding box center [413, 104] width 32 height 32
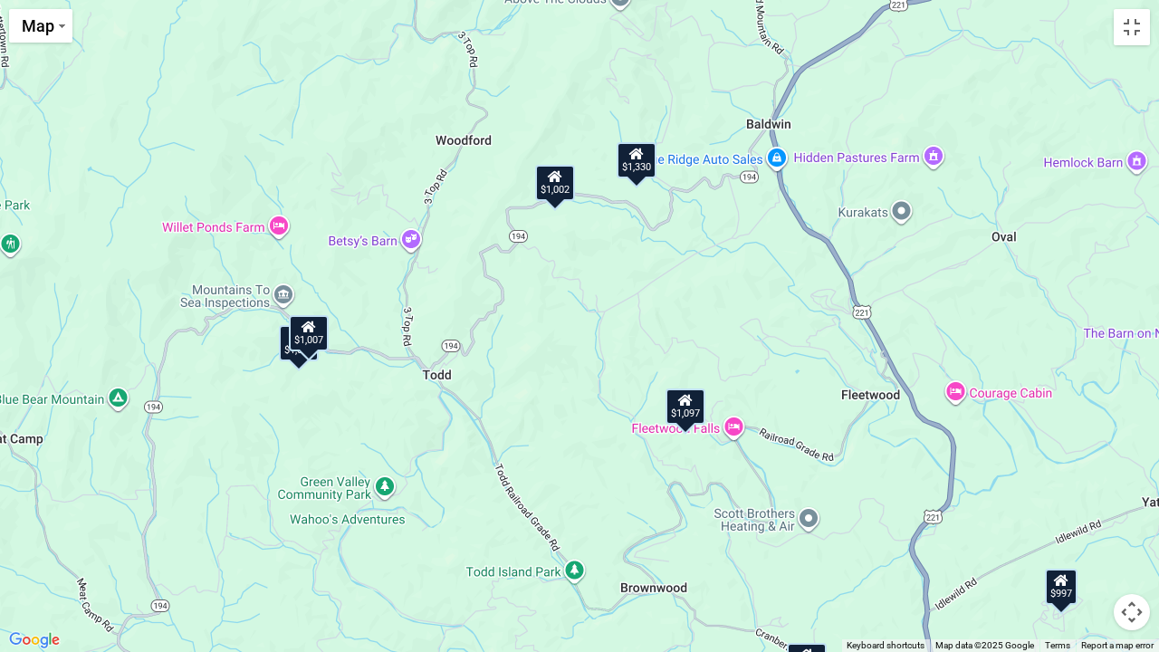
click at [368, 291] on div "$1,762 $1,970 $1,379 $1,641 $1,643 $1,122 $1,129 $1,002 $727 $1,075 $1,328 $1,8…" at bounding box center [579, 326] width 1159 height 652
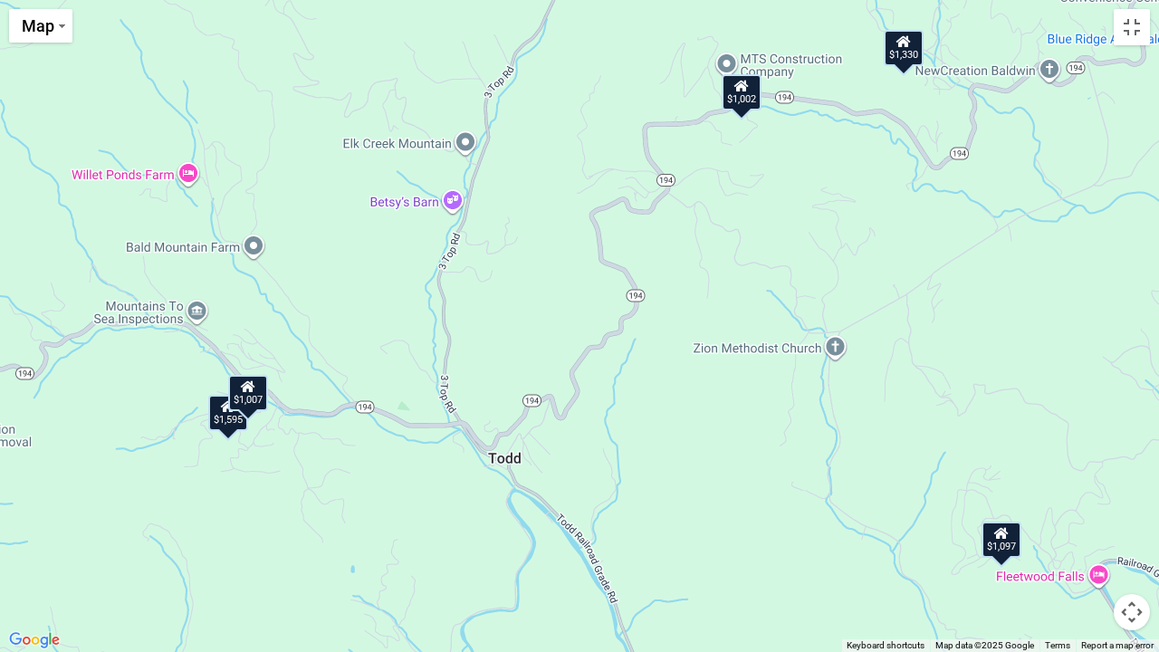
click at [235, 425] on div "$1,595" at bounding box center [228, 413] width 40 height 36
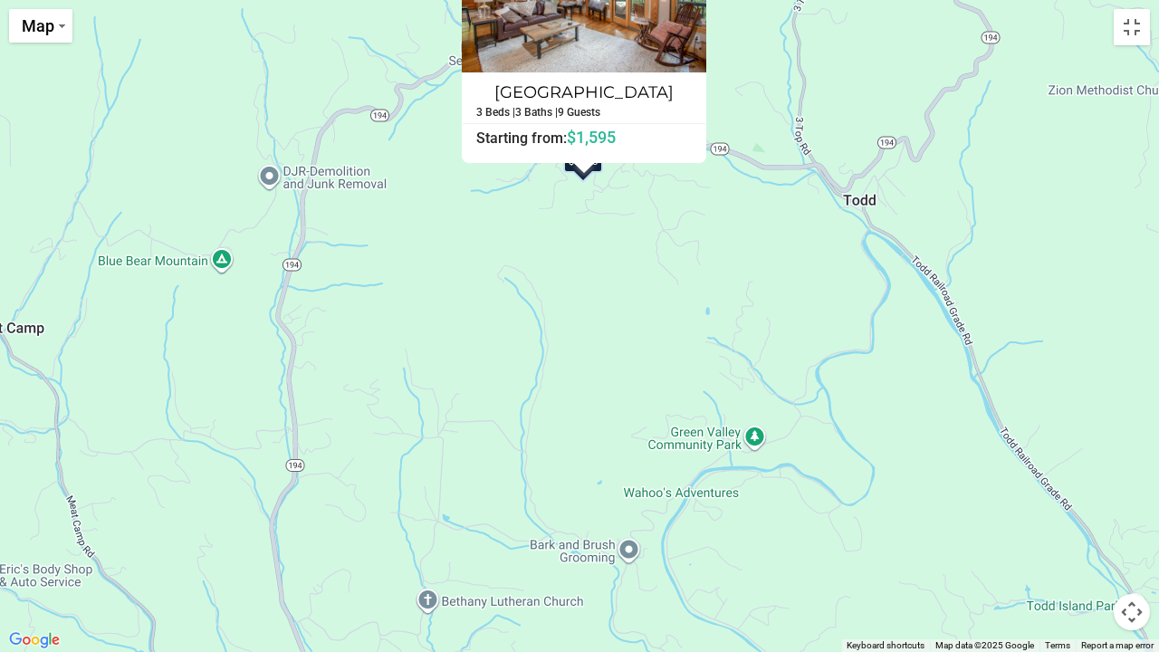
drag, startPoint x: 280, startPoint y: 520, endPoint x: 638, endPoint y: 253, distance: 446.4
click at [638, 253] on div "$1,762 $1,970 $1,379 $1,641 $1,643 $1,122 $1,129 $1,002 $727 $1,075 $1,328 $1,8…" at bounding box center [579, 326] width 1159 height 652
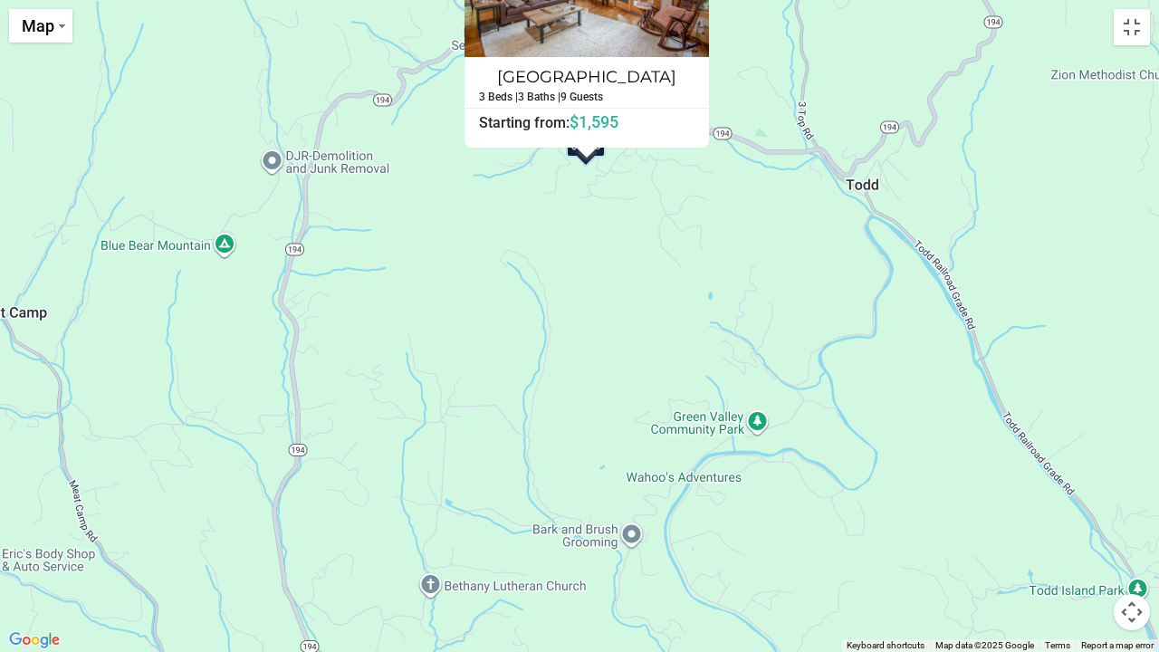
click at [1130, 537] on button "Map camera controls" at bounding box center [1131, 612] width 36 height 36
click at [1096, 537] on button "Zoom out" at bounding box center [1086, 612] width 36 height 36
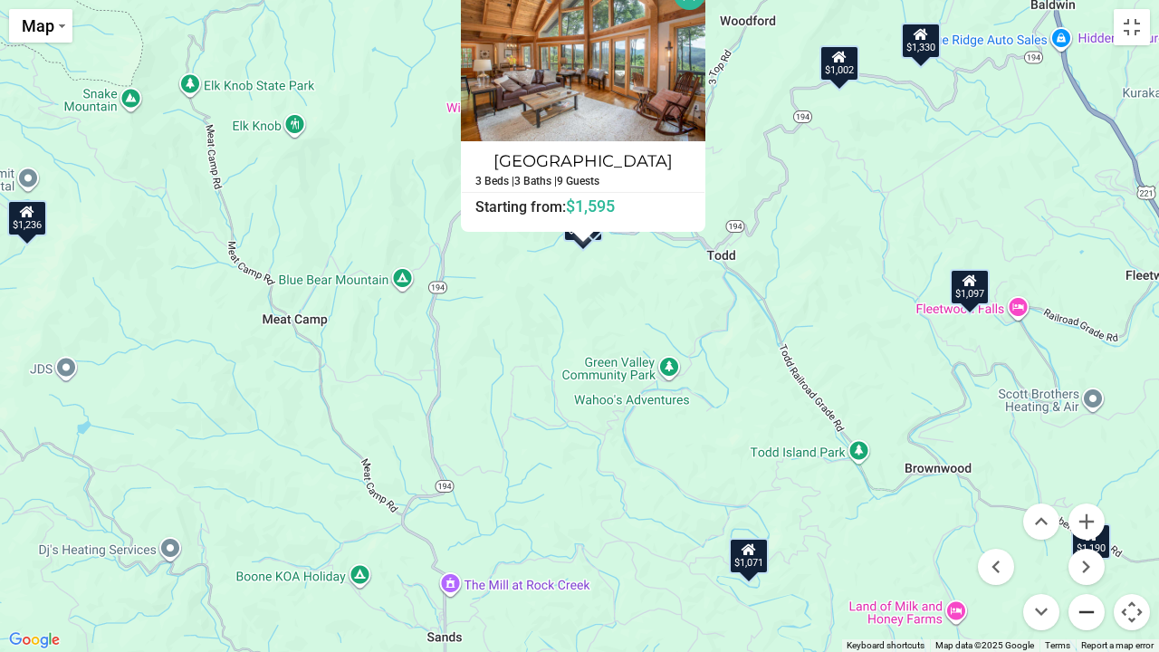
click at [1096, 537] on button "Zoom out" at bounding box center [1086, 612] width 36 height 36
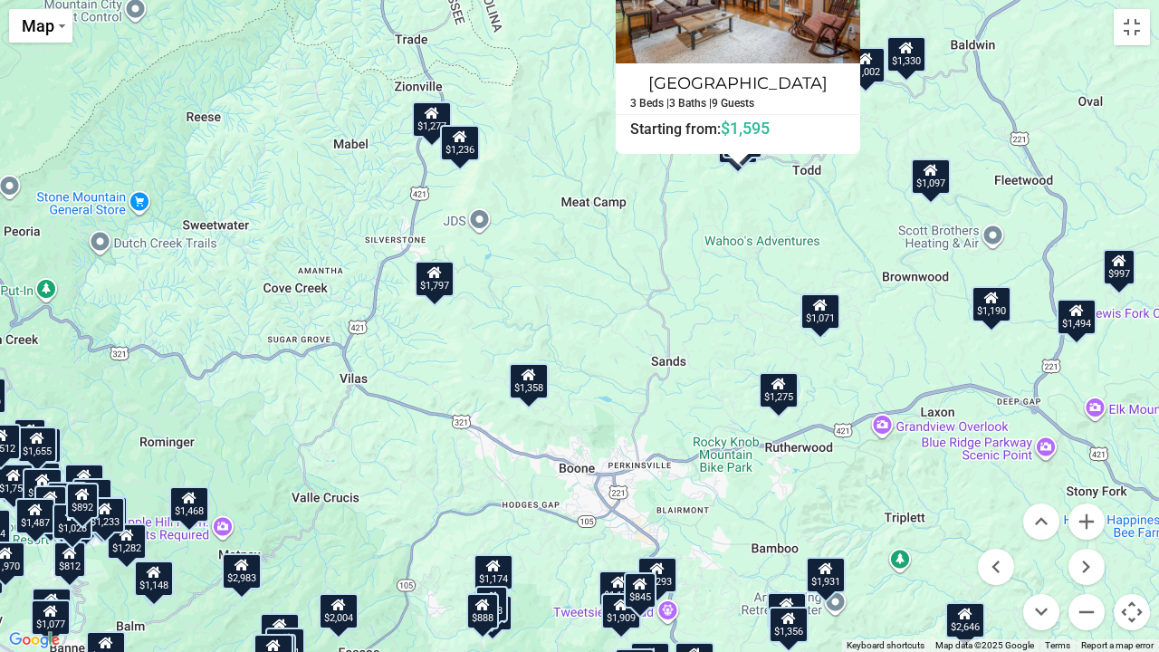
drag, startPoint x: 526, startPoint y: 431, endPoint x: 692, endPoint y: 303, distance: 209.1
click at [692, 303] on div "$1,762 $1,970 $1,379 $1,641 $1,643 $1,122 $1,129 $1,002 $727 $1,075 $1,328 $1,8…" at bounding box center [579, 326] width 1159 height 652
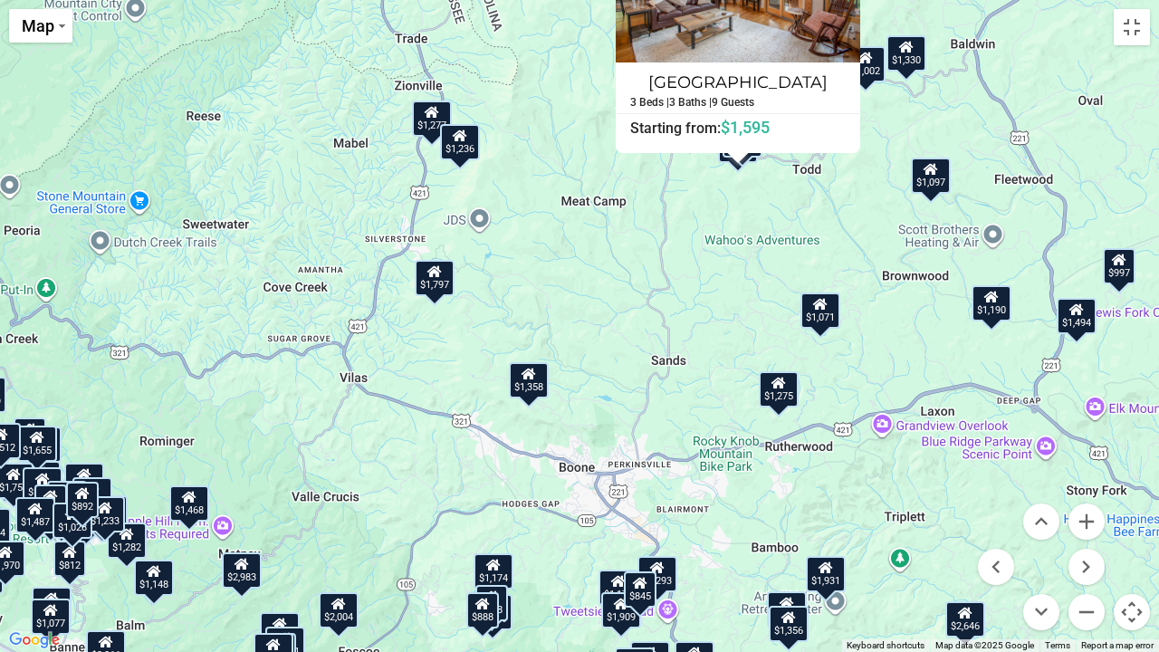
click at [530, 397] on div "$1,358" at bounding box center [529, 380] width 40 height 36
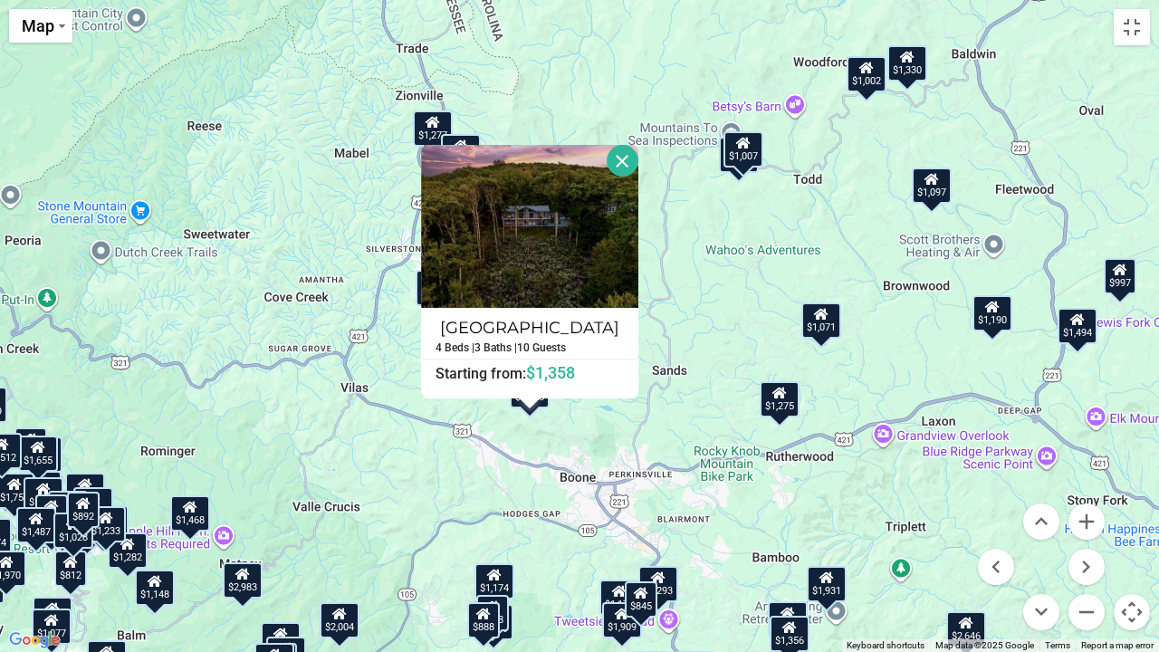
drag, startPoint x: 692, startPoint y: 382, endPoint x: 692, endPoint y: 394, distance: 11.8
click at [692, 394] on div "$1,762 $1,970 $1,379 $1,641 $1,643 $1,122 $1,129 $1,002 $727 $1,075 $1,328 $1,8…" at bounding box center [579, 326] width 1159 height 652
click at [778, 403] on div "$1,275" at bounding box center [779, 399] width 40 height 36
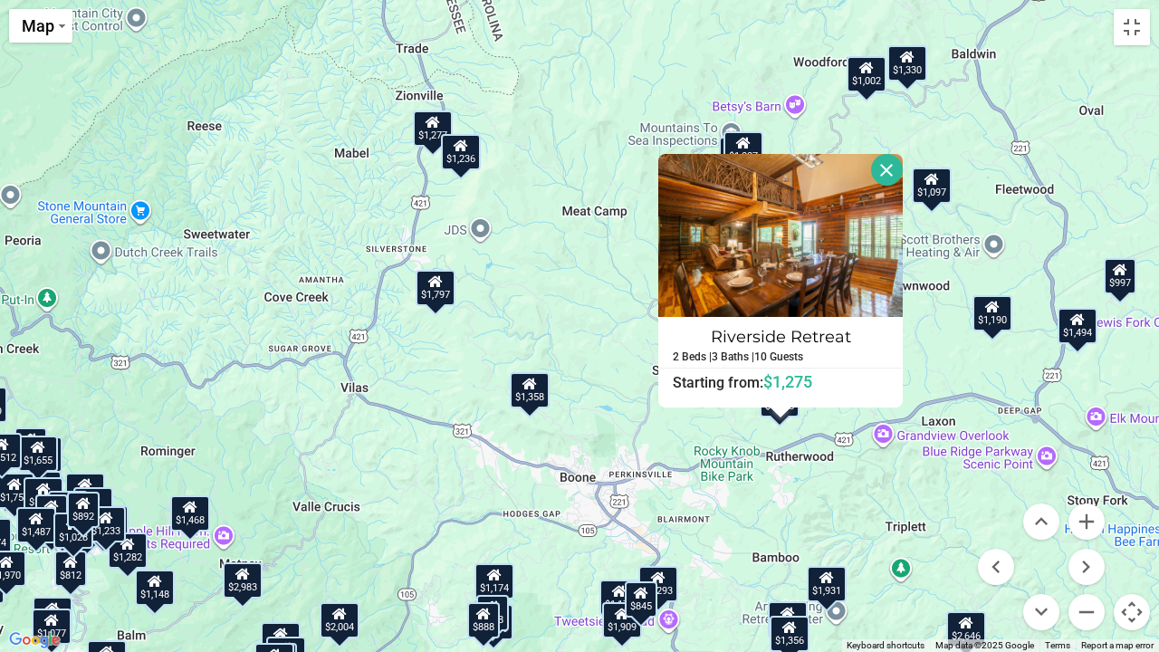
click at [714, 435] on div "$1,762 $1,970 $1,379 $1,641 $1,643 $1,122 $1,129 $1,002 $727 $1,075 $1,328 $1,8…" at bounding box center [579, 326] width 1159 height 652
click at [883, 149] on div "$1,762 $1,970 $1,379 $1,641 $1,643 $1,122 $1,129 $1,002 $727 $1,075 $1,328 $1,8…" at bounding box center [579, 326] width 1159 height 652
click at [892, 164] on button "Close" at bounding box center [887, 170] width 32 height 32
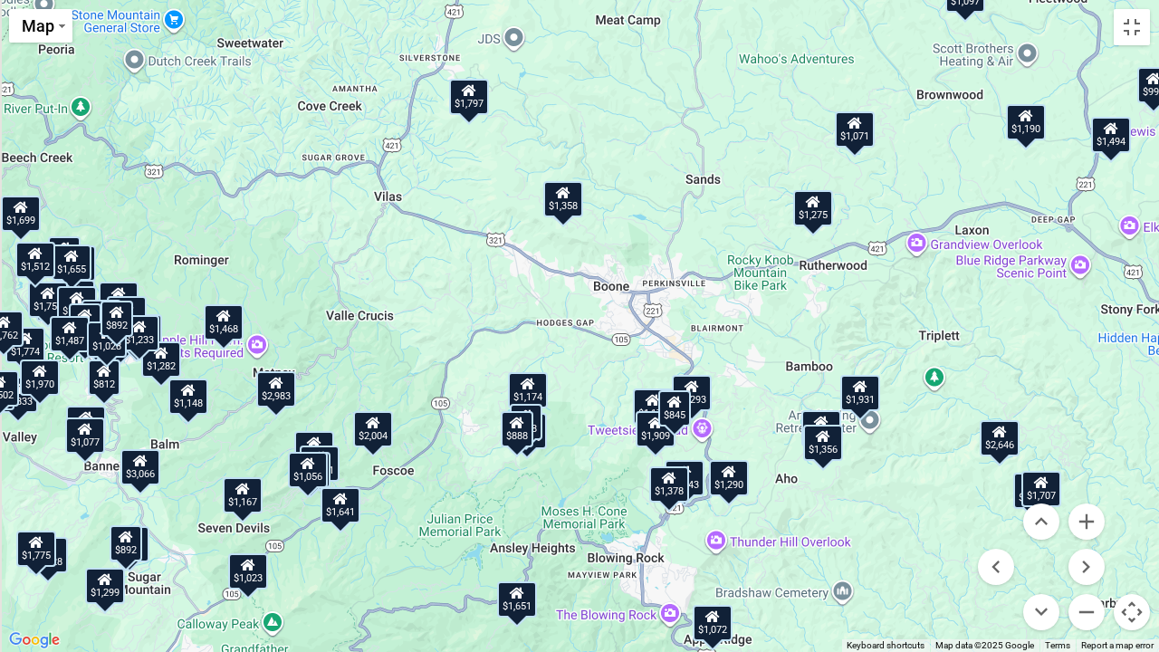
drag, startPoint x: 906, startPoint y: 366, endPoint x: 943, endPoint y: 154, distance: 215.0
click at [943, 154] on div "$1,762 $1,970 $1,379 $1,641 $1,643 $1,122 $1,129 $1,002 $727 $1,075 $1,328 $1,8…" at bounding box center [579, 326] width 1159 height 652
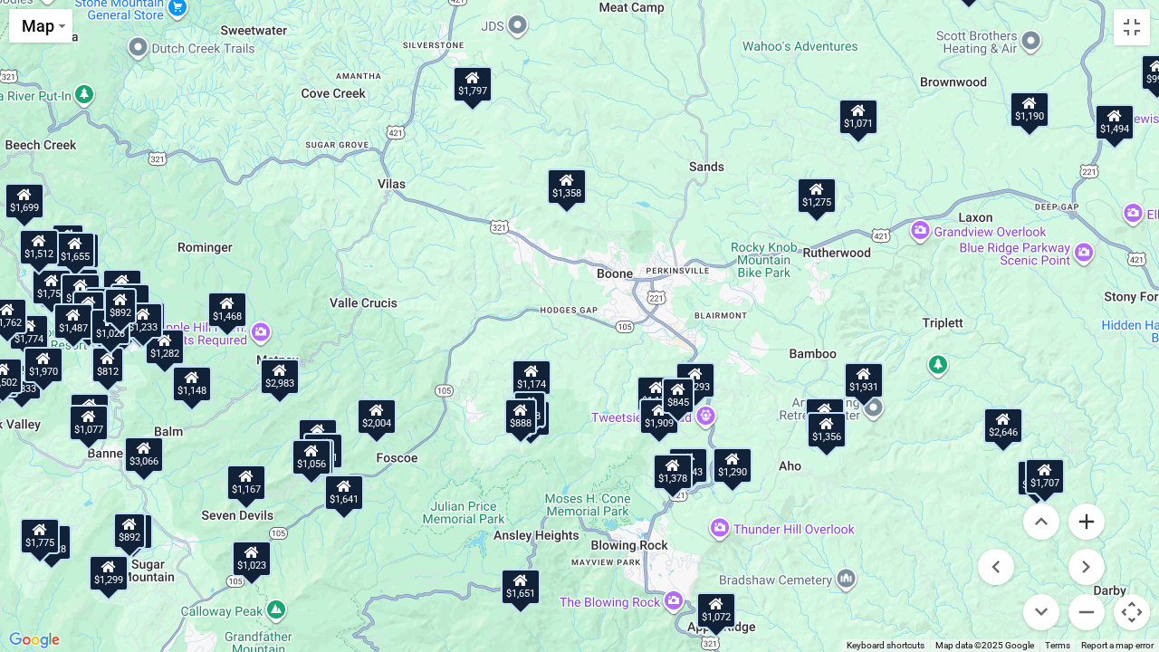
click at [1097, 520] on button "Zoom in" at bounding box center [1086, 521] width 36 height 36
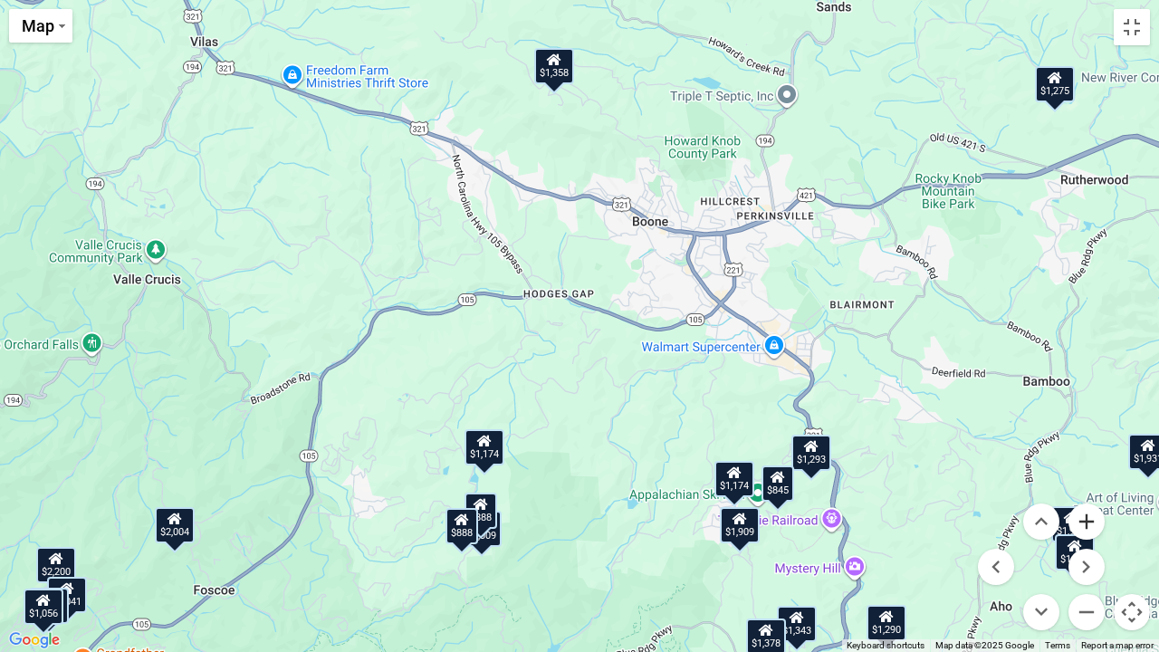
click at [1087, 513] on button "Zoom in" at bounding box center [1086, 521] width 36 height 36
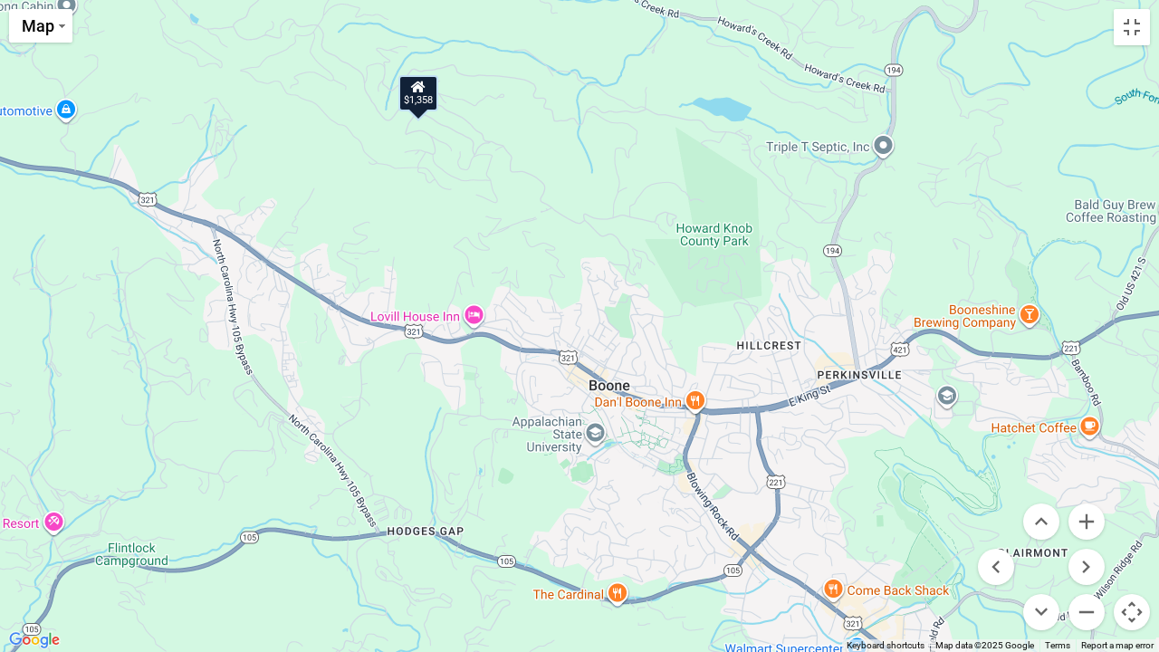
drag, startPoint x: 723, startPoint y: 237, endPoint x: 610, endPoint y: 518, distance: 302.6
click at [610, 518] on div "$1,762 $1,970 $1,379 $1,641 $1,643 $1,122 $1,129 $1,002 $727 $1,075 $1,328 $1,8…" at bounding box center [579, 326] width 1159 height 652
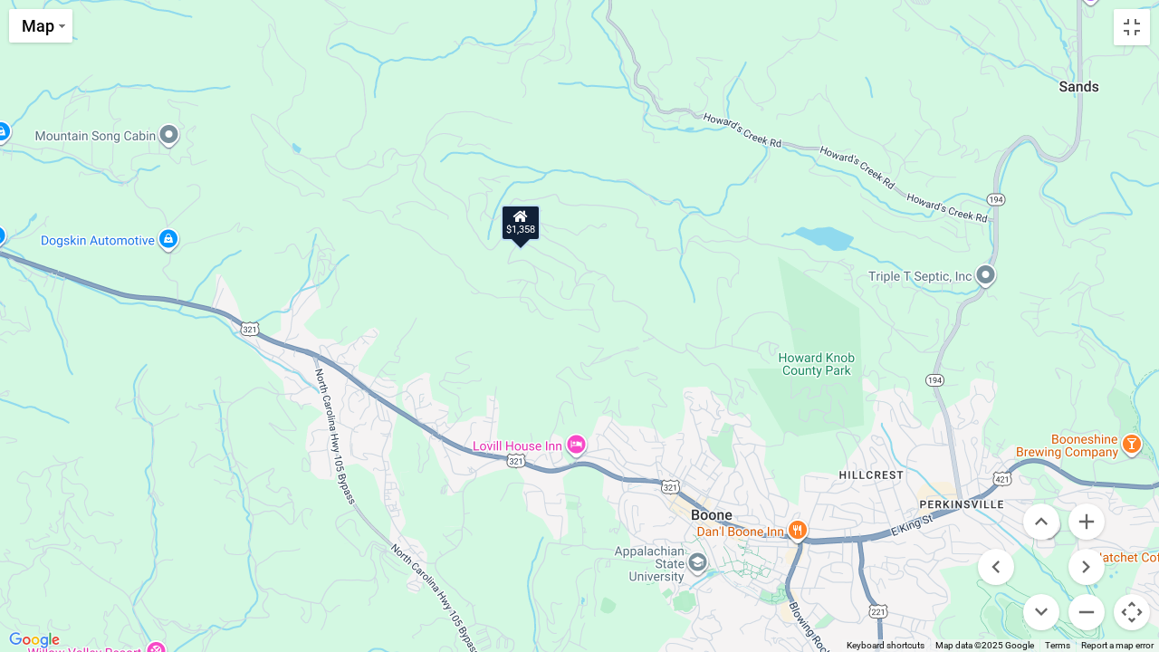
drag, startPoint x: 526, startPoint y: 253, endPoint x: 650, endPoint y: 400, distance: 192.0
click at [650, 400] on div "$1,762 $1,970 $1,379 $1,641 $1,643 $1,122 $1,129 $1,002 $727 $1,075 $1,328 $1,8…" at bounding box center [579, 326] width 1159 height 652
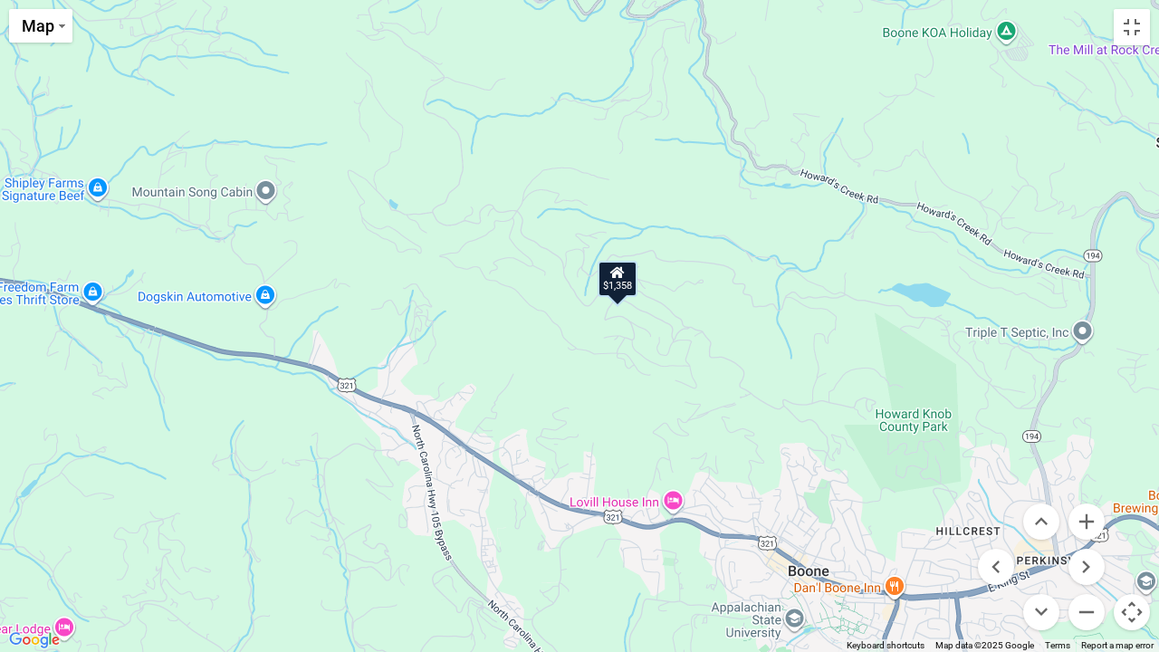
drag, startPoint x: 582, startPoint y: 338, endPoint x: 667, endPoint y: 385, distance: 97.2
click at [667, 385] on div "$1,762 $1,970 $1,379 $1,641 $1,643 $1,122 $1,129 $1,002 $727 $1,075 $1,328 $1,8…" at bounding box center [579, 326] width 1159 height 652
click at [1084, 520] on button "Zoom in" at bounding box center [1086, 521] width 36 height 36
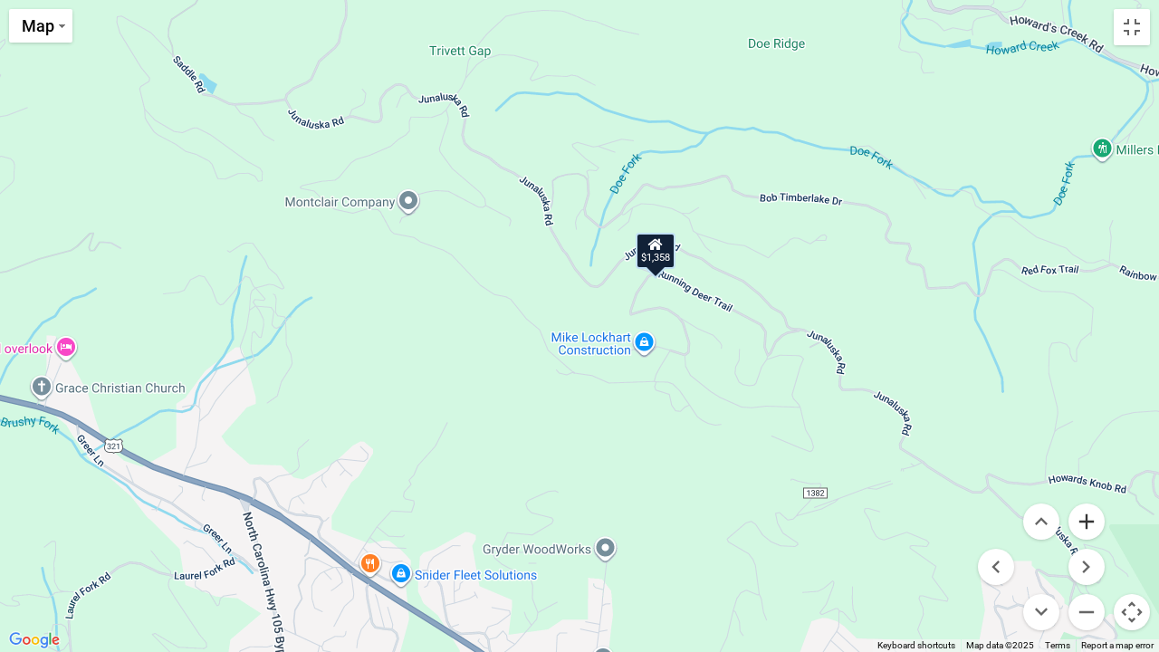
click at [1084, 520] on button "Zoom in" at bounding box center [1086, 521] width 36 height 36
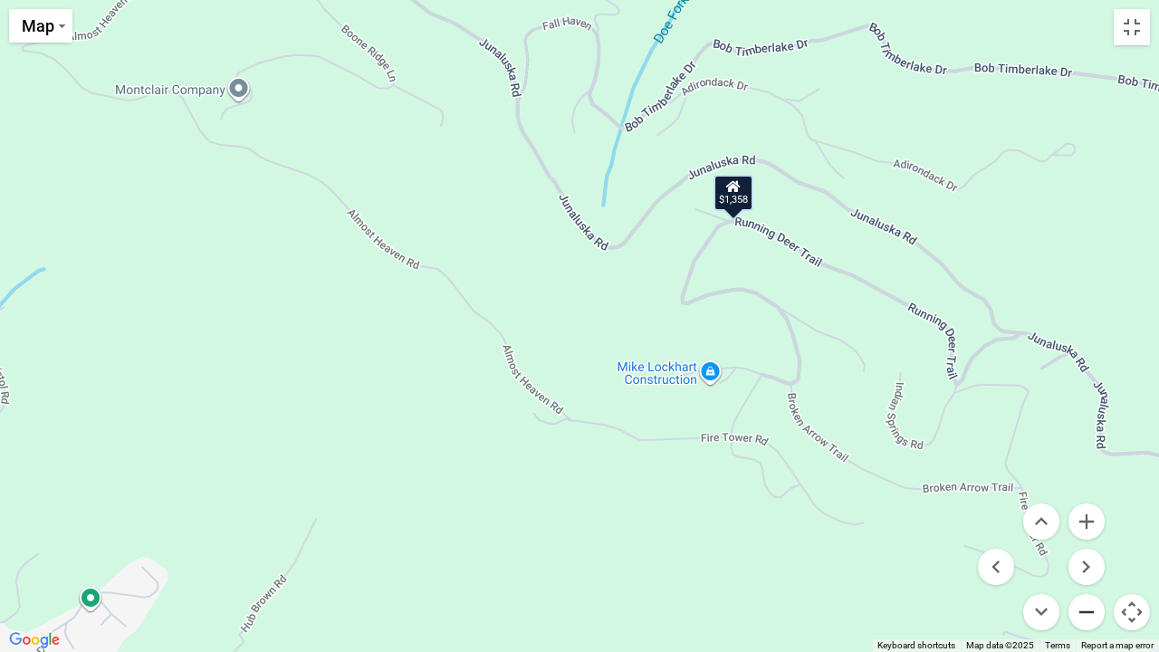
click at [1090, 537] on button "Zoom out" at bounding box center [1086, 612] width 36 height 36
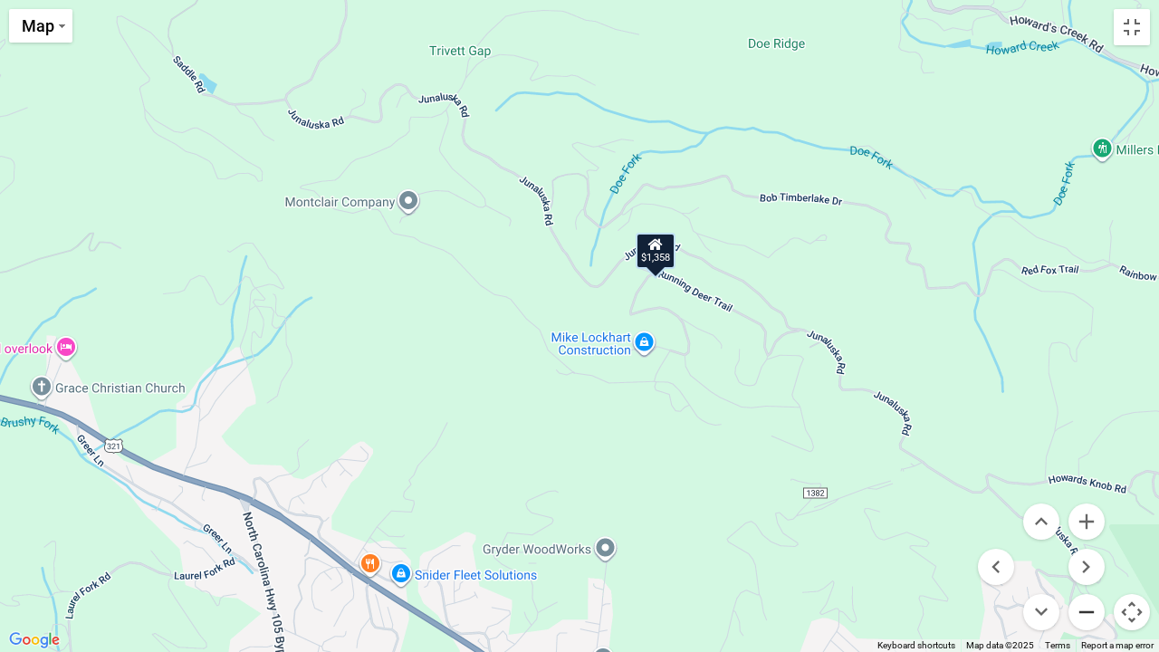
click at [1090, 537] on button "Zoom out" at bounding box center [1086, 612] width 36 height 36
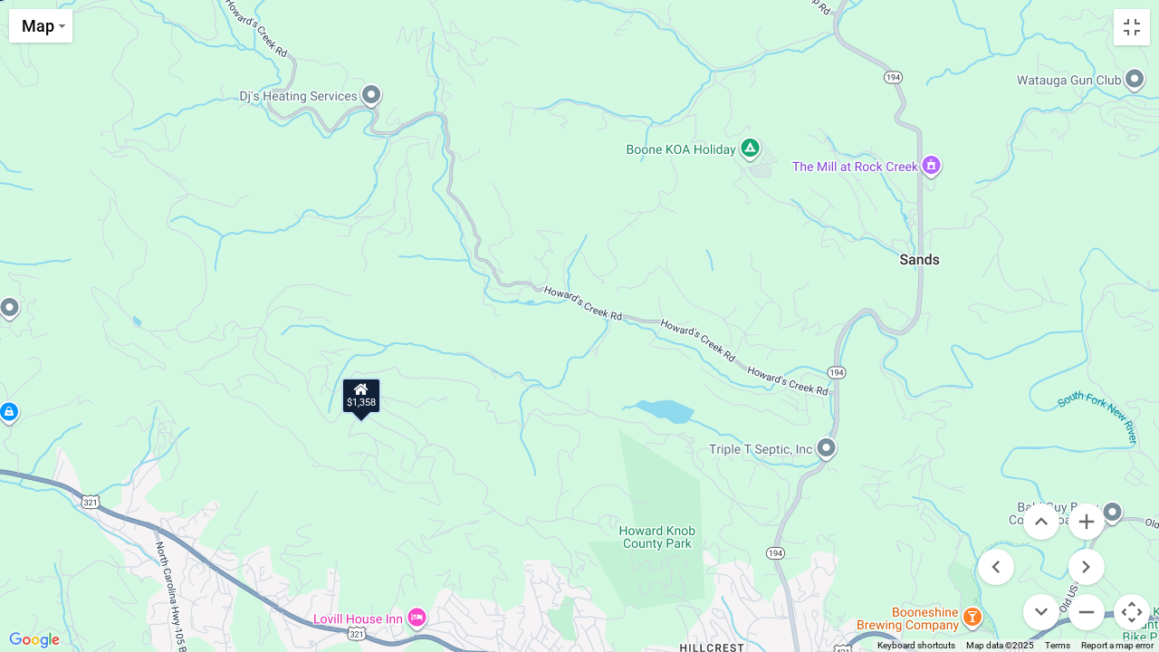
drag, startPoint x: 1011, startPoint y: 335, endPoint x: 742, endPoint y: 455, distance: 294.6
click at [742, 455] on div "$1,762 $1,970 $1,379 $1,641 $1,643 $1,122 $1,129 $1,002 $727 $1,075 $1,328 $1,8…" at bounding box center [579, 326] width 1159 height 652
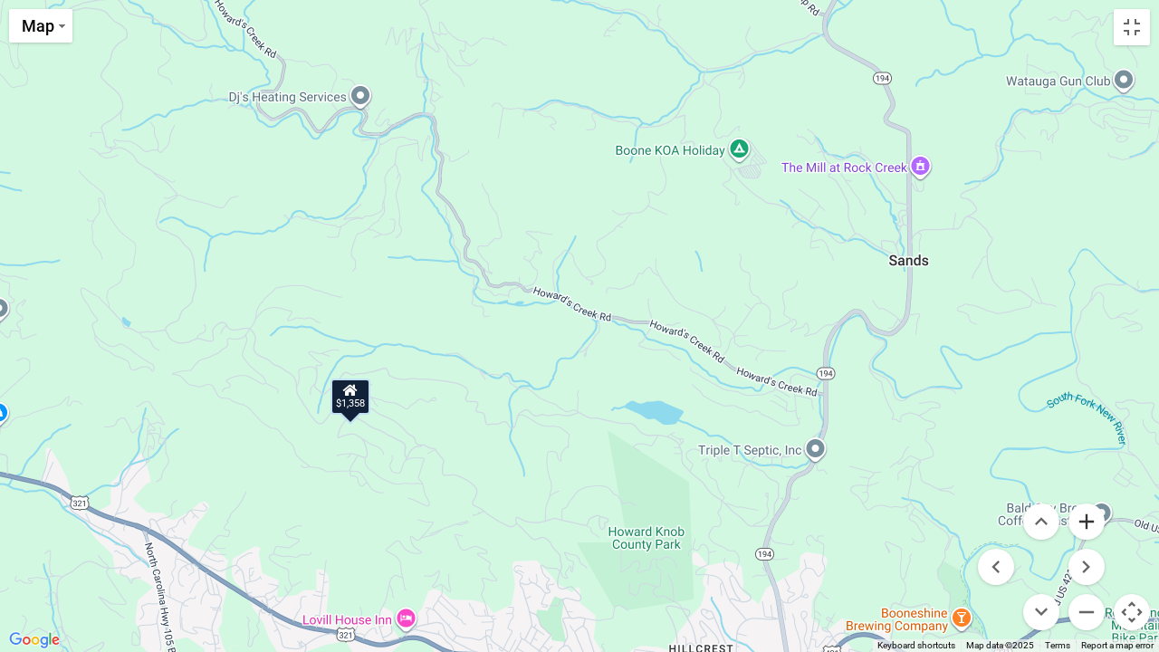
click at [1079, 528] on button "Zoom in" at bounding box center [1086, 521] width 36 height 36
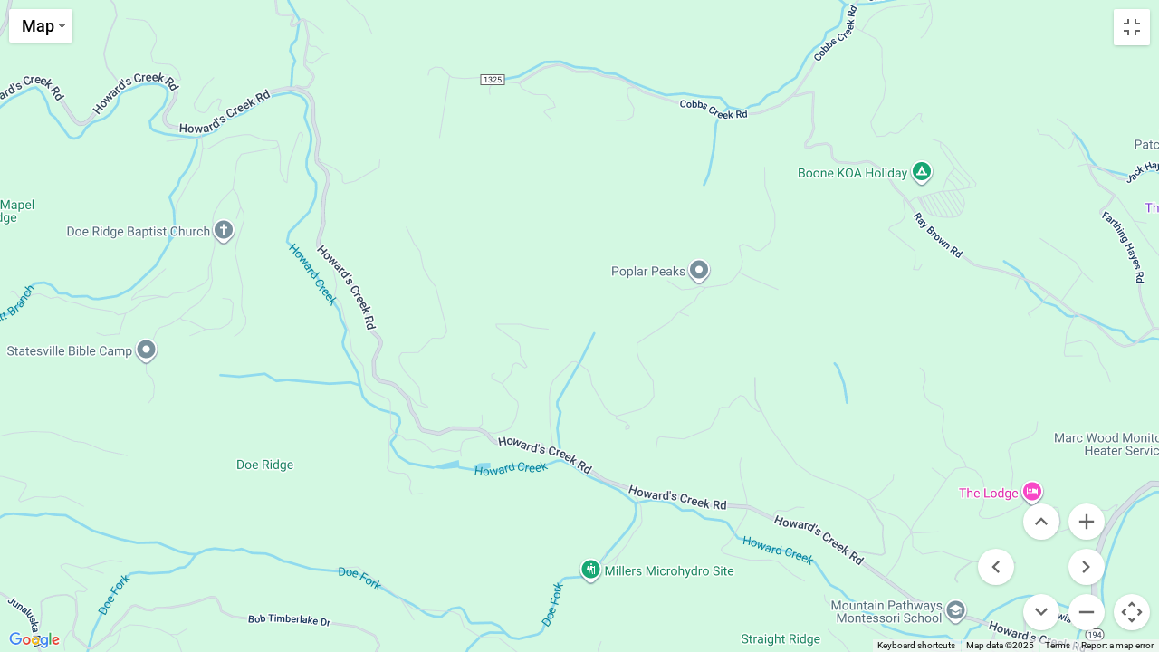
drag, startPoint x: 747, startPoint y: 373, endPoint x: 768, endPoint y: 561, distance: 189.4
click at [768, 537] on div "$1,762 $1,970 $1,379 $1,641 $1,643 $1,122 $1,129 $1,002 $727 $1,075 $1,328 $1,8…" at bounding box center [579, 326] width 1159 height 652
click at [1140, 24] on button "Toggle fullscreen view" at bounding box center [1131, 27] width 36 height 36
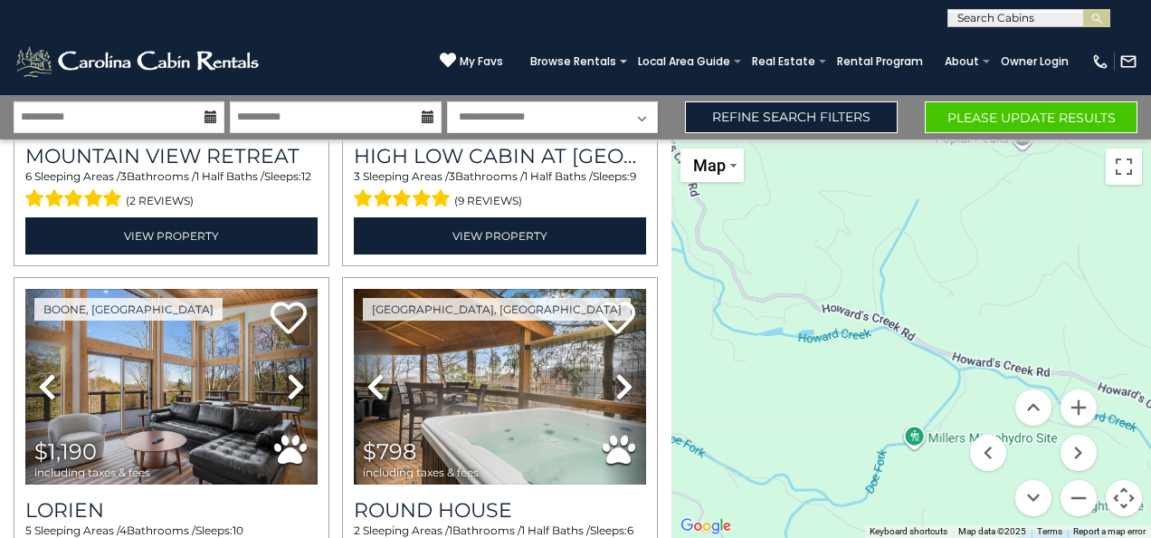
drag, startPoint x: 946, startPoint y: 384, endPoint x: 938, endPoint y: 221, distance: 163.1
click at [938, 221] on div "$1,762 $1,970 $1,379 $1,641 $1,643 $1,122 $1,129 $1,002 $727 $1,075 $1,328 $1,8…" at bounding box center [912, 338] width 480 height 398
click at [1085, 409] on button "Zoom in" at bounding box center [1079, 407] width 36 height 36
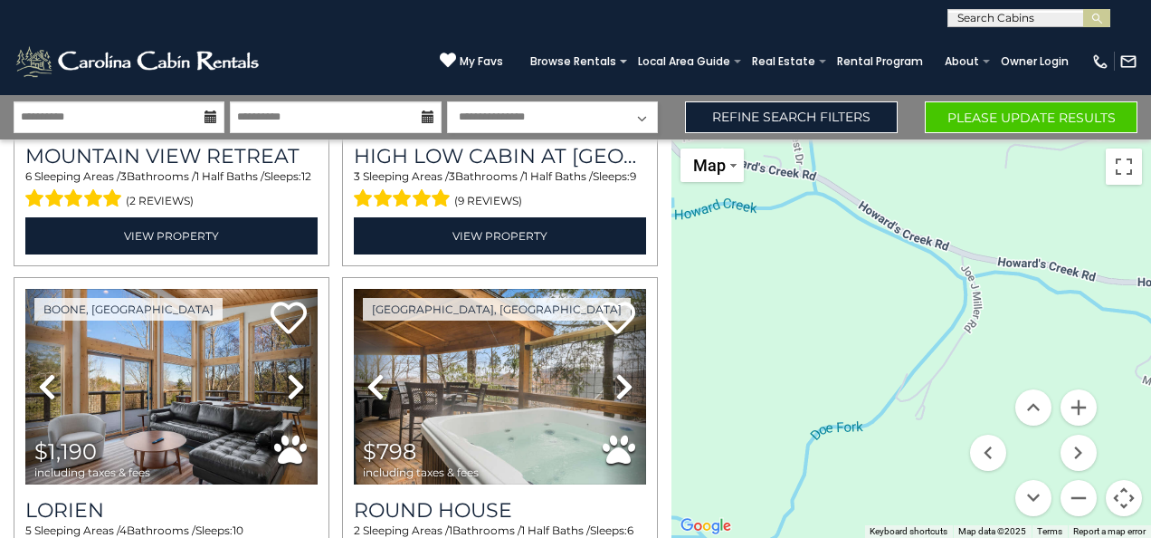
drag, startPoint x: 927, startPoint y: 320, endPoint x: 879, endPoint y: 169, distance: 158.6
click at [879, 169] on div "$1,762 $1,970 $1,379 $1,641 $1,643 $1,122 $1,129 $1,002 $727 $1,075 $1,328 $1,8…" at bounding box center [912, 338] width 480 height 398
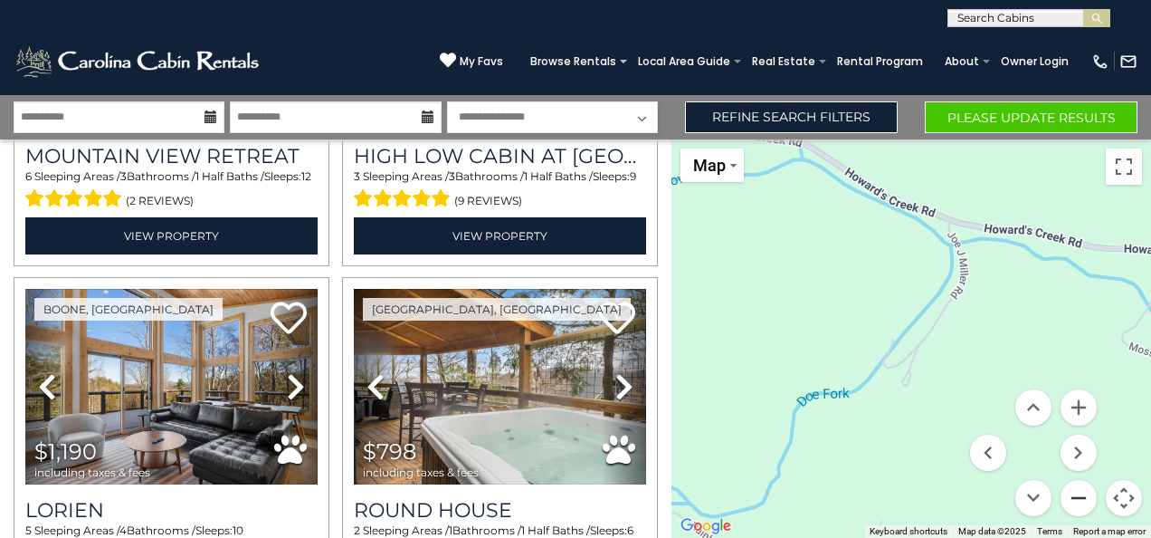
click at [1070, 507] on button "Zoom out" at bounding box center [1079, 498] width 36 height 36
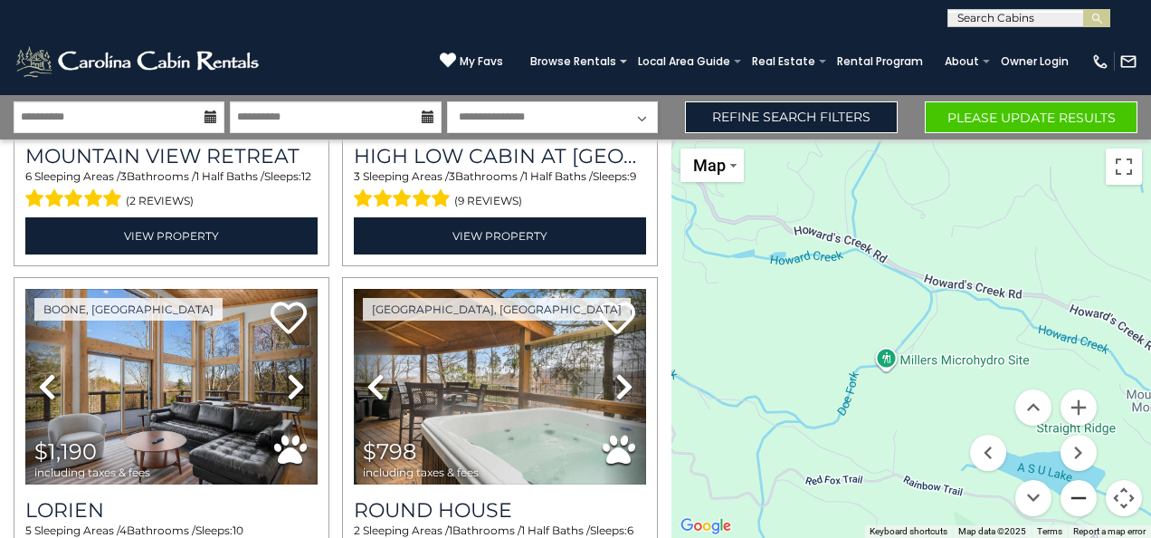
click at [1070, 507] on button "Zoom out" at bounding box center [1079, 498] width 36 height 36
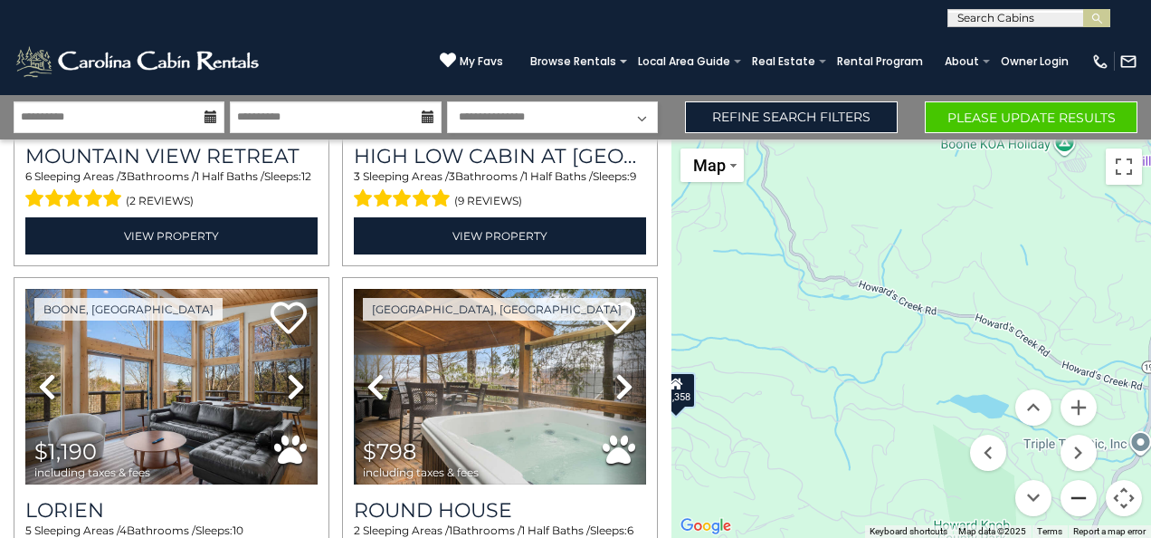
click at [1070, 507] on button "Zoom out" at bounding box center [1079, 498] width 36 height 36
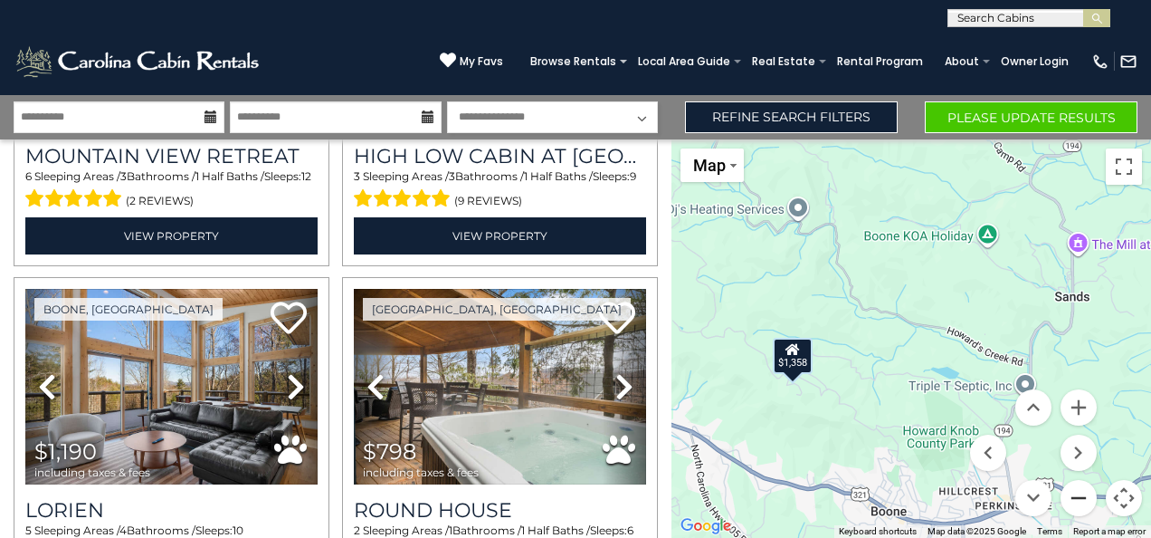
click at [1070, 507] on button "Zoom out" at bounding box center [1079, 498] width 36 height 36
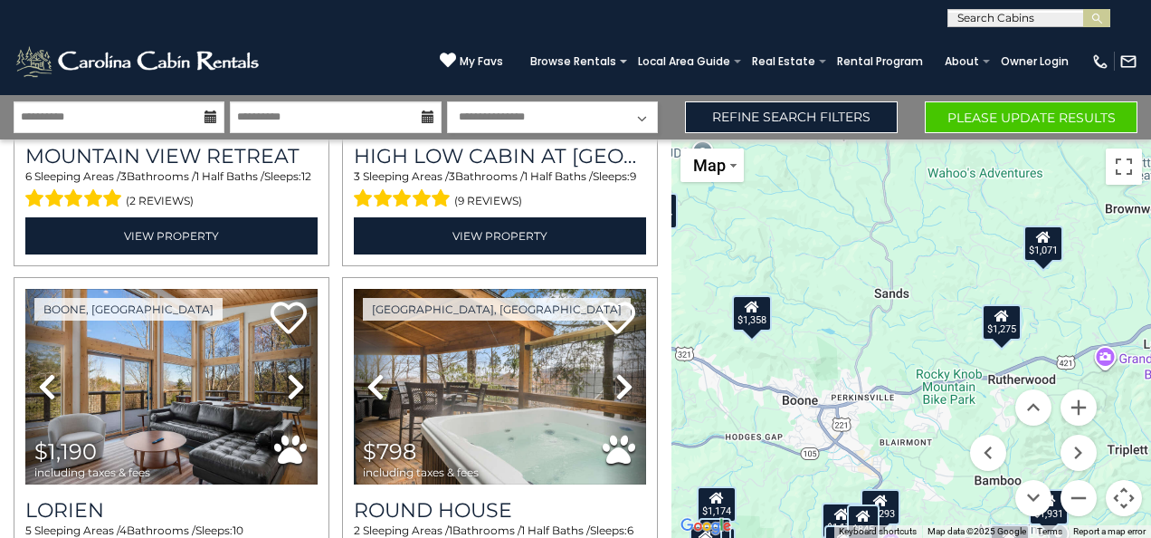
drag, startPoint x: 938, startPoint y: 359, endPoint x: 814, endPoint y: 323, distance: 129.2
click at [814, 323] on div "$1,762 $1,970 $1,379 $1,641 $1,643 $1,122 $1,129 $1,002 $727 $1,075 $1,328 $1,8…" at bounding box center [912, 338] width 480 height 398
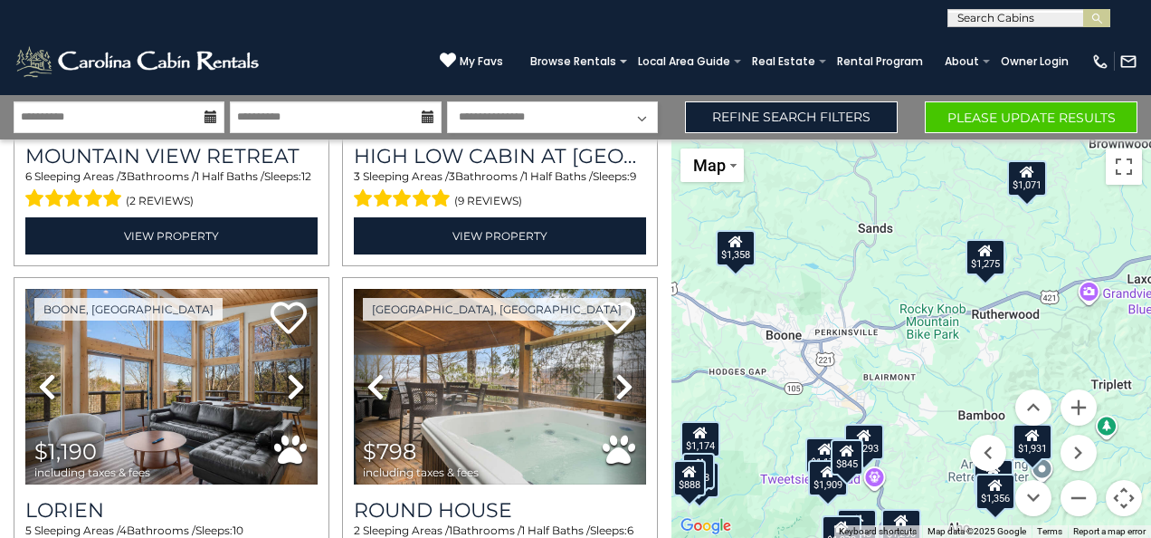
drag, startPoint x: 921, startPoint y: 322, endPoint x: 907, endPoint y: 270, distance: 54.2
click at [907, 270] on div "$1,762 $1,970 $1,379 $1,641 $1,643 $1,122 $1,129 $1,002 $727 $1,075 $1,328 $1,8…" at bounding box center [912, 338] width 480 height 398
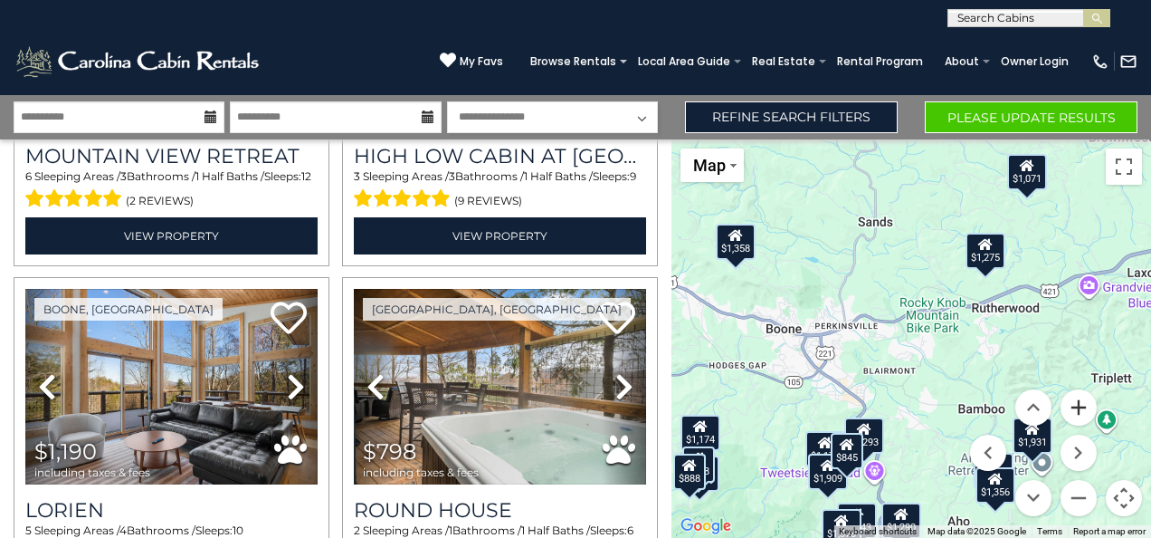
click at [1077, 406] on button "Zoom in" at bounding box center [1079, 407] width 36 height 36
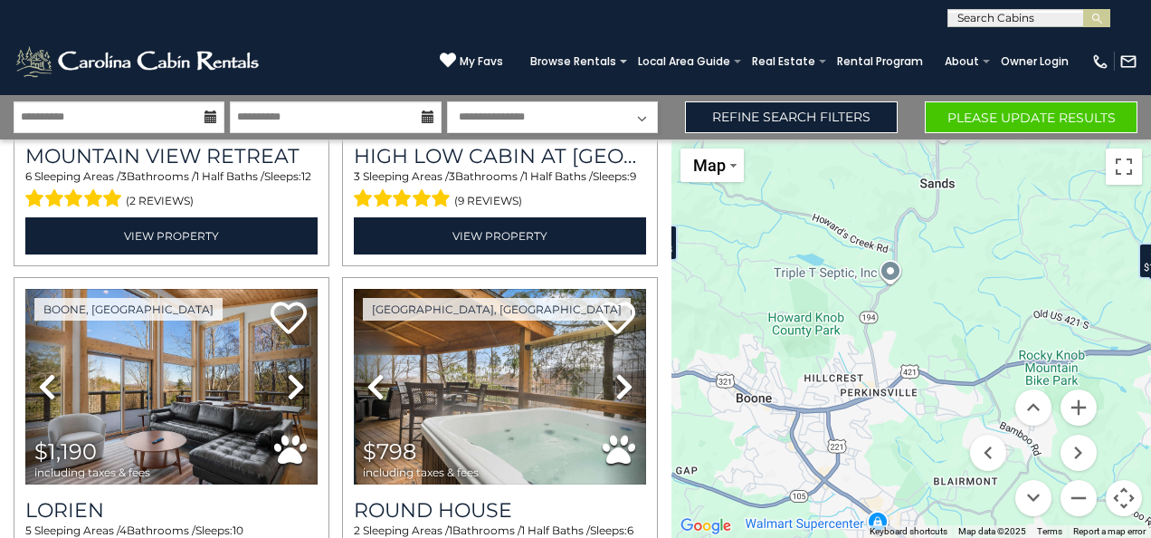
drag, startPoint x: 808, startPoint y: 350, endPoint x: 912, endPoint y: 430, distance: 131.1
click at [912, 430] on div "$1,762 $1,970 $1,379 $1,641 $1,643 $1,122 $1,129 $1,002 $727 $1,075 $1,328 $1,8…" at bounding box center [912, 338] width 480 height 398
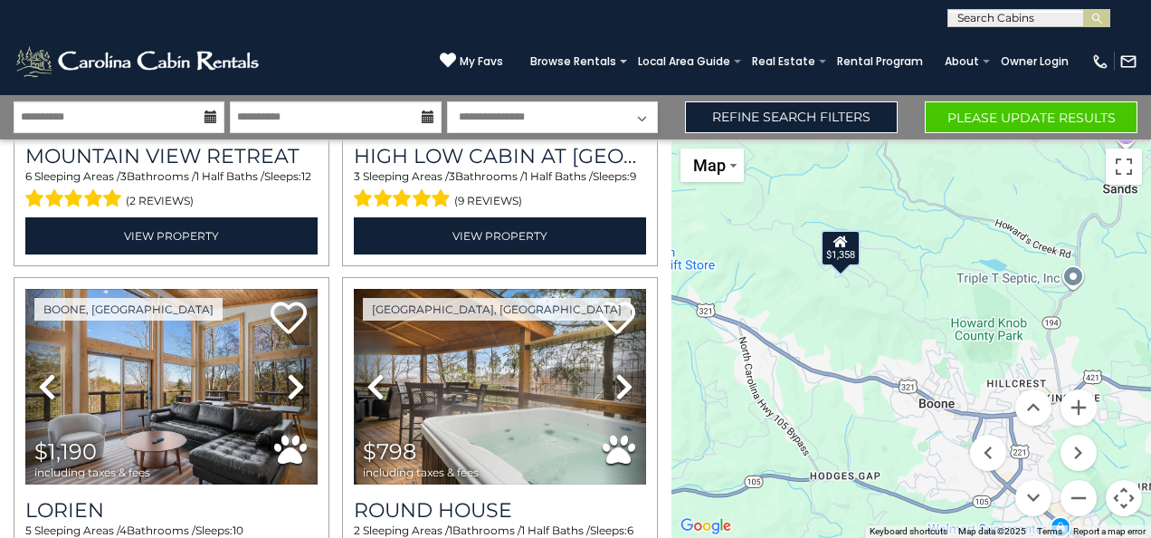
drag, startPoint x: 856, startPoint y: 344, endPoint x: 1066, endPoint y: 346, distance: 210.0
click at [1066, 346] on div "$1,762 $1,970 $1,379 $1,641 $1,643 $1,122 $1,129 $1,002 $727 $1,075 $1,328 $1,8…" at bounding box center [912, 338] width 480 height 398
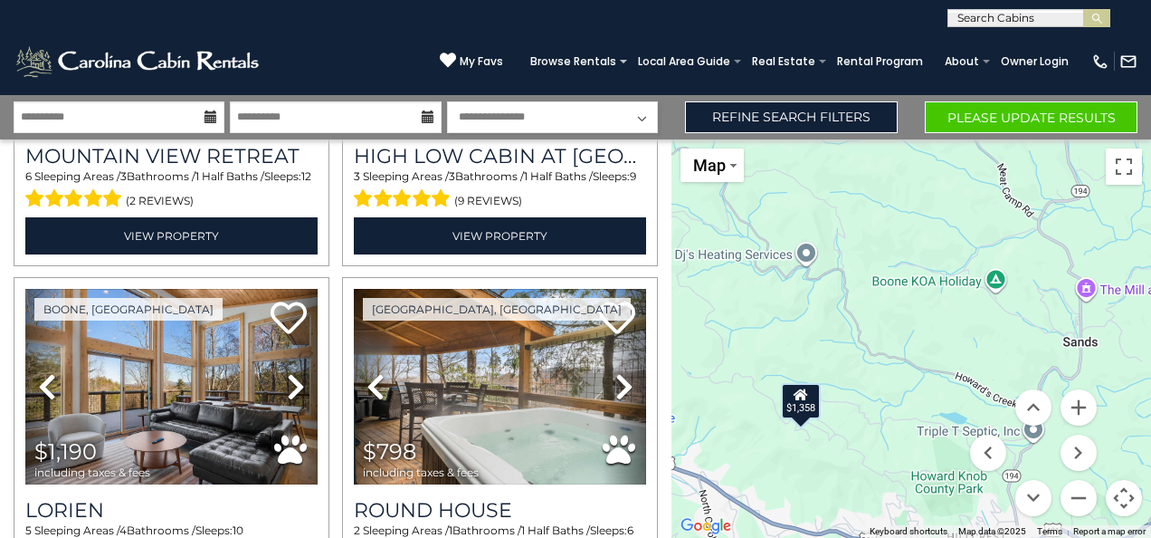
drag, startPoint x: 998, startPoint y: 253, endPoint x: 958, endPoint y: 413, distance: 164.2
click at [958, 413] on div "$1,762 $1,970 $1,379 $1,641 $1,643 $1,122 $1,129 $1,002 $727 $1,075 $1,328 $1,8…" at bounding box center [912, 338] width 480 height 398
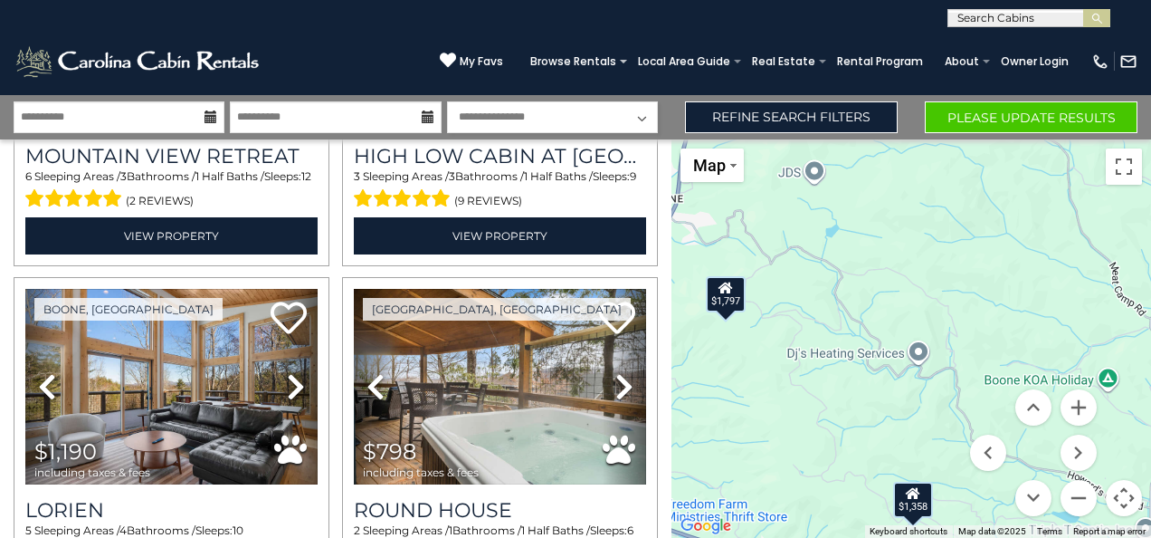
drag, startPoint x: 786, startPoint y: 357, endPoint x: 900, endPoint y: 462, distance: 155.0
click at [900, 462] on div "$1,762 $1,970 $1,379 $1,641 $1,643 $1,122 $1,129 $1,002 $727 $1,075 $1,328 $1,8…" at bounding box center [912, 338] width 480 height 398
click at [730, 306] on div "$1,797" at bounding box center [726, 294] width 40 height 36
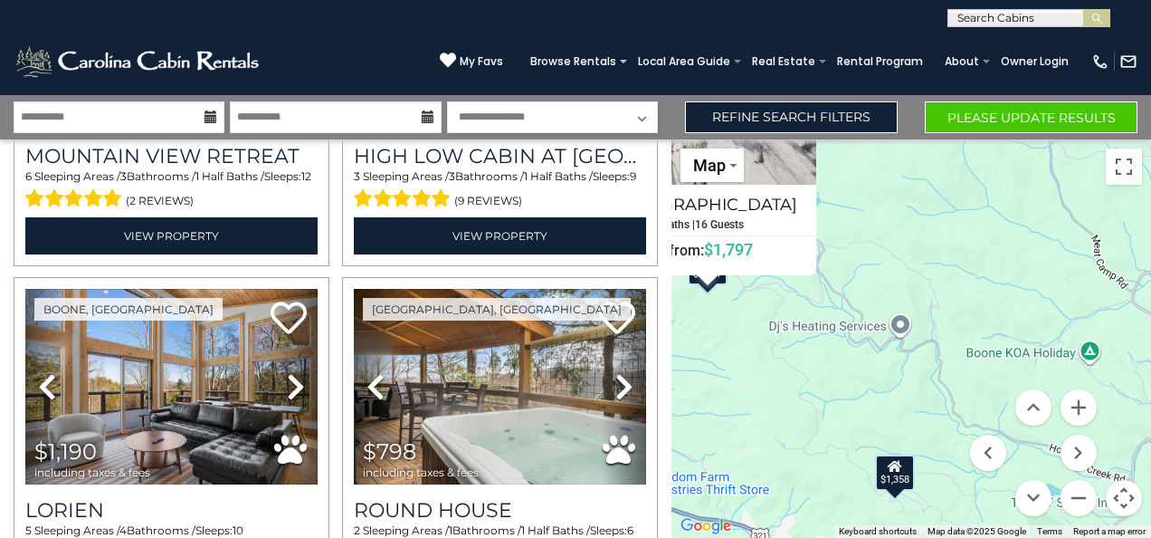
drag, startPoint x: 885, startPoint y: 478, endPoint x: 766, endPoint y: 286, distance: 226.1
click at [766, 286] on div "$1,762 $1,970 $1,379 $1,641 $1,643 $1,122 $1,129 $1,002 $727 $1,075 $1,328 $1,8…" at bounding box center [912, 338] width 480 height 398
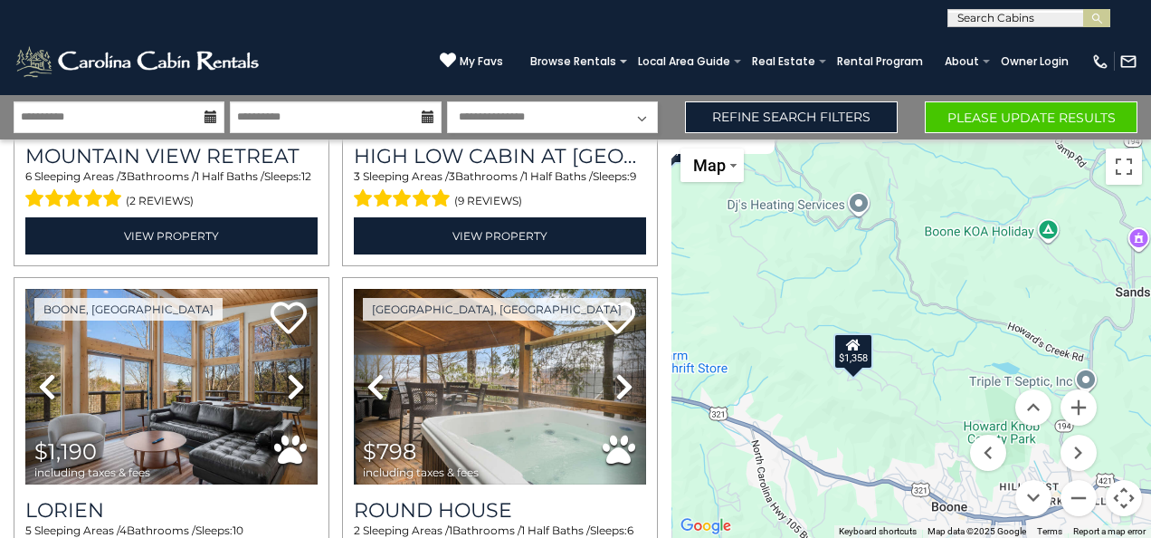
drag, startPoint x: 826, startPoint y: 320, endPoint x: 739, endPoint y: 243, distance: 116.7
click at [739, 243] on div "$1,762 $1,970 $1,379 $1,641 $1,643 $1,122 $1,129 $1,002 $727 $1,075 $1,328 $1,8…" at bounding box center [912, 338] width 480 height 398
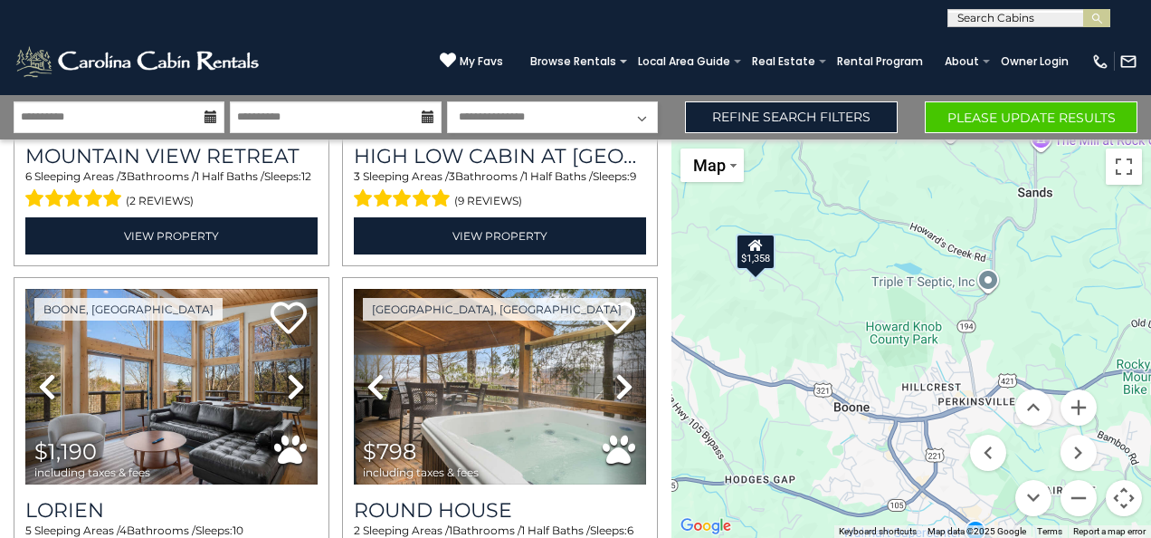
drag, startPoint x: 956, startPoint y: 344, endPoint x: 843, endPoint y: 241, distance: 153.1
click at [843, 241] on div "$1,762 $1,970 $1,379 $1,641 $1,643 $1,122 $1,129 $1,002 $727 $1,075 $1,328 $1,8…" at bounding box center [912, 338] width 480 height 398
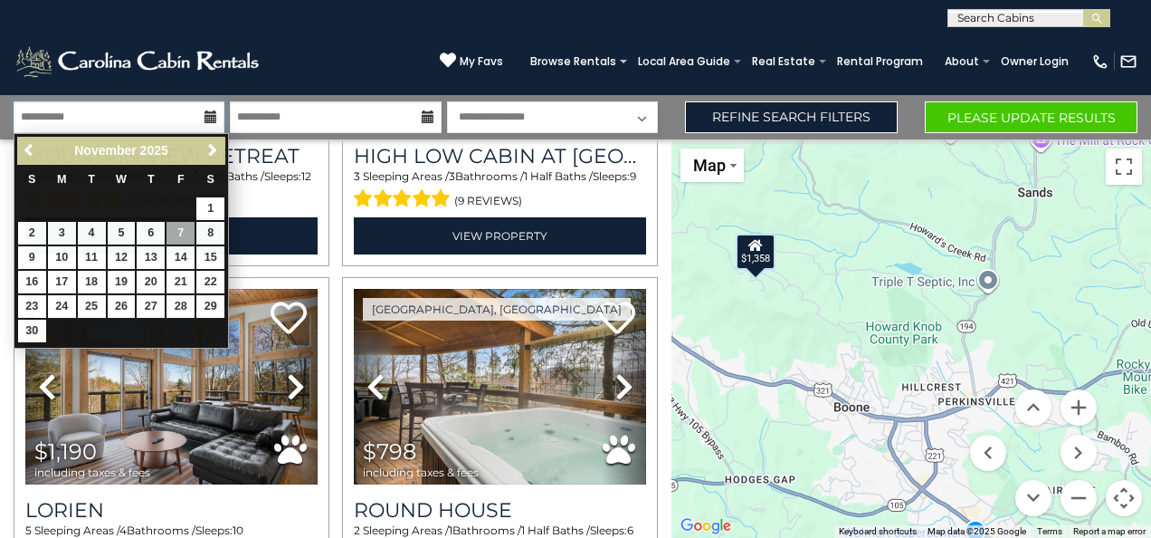
click at [203, 120] on input "**********" at bounding box center [119, 117] width 211 height 32
click at [150, 231] on link "6" at bounding box center [151, 233] width 28 height 23
type input "*******"
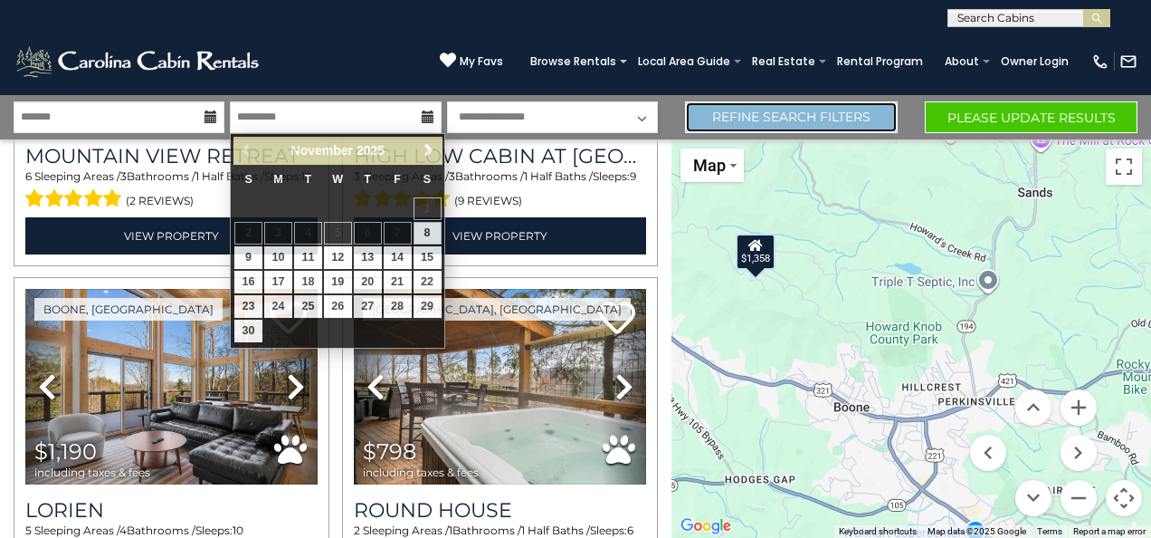
click at [764, 125] on link "Refine Search Filters" at bounding box center [791, 117] width 213 height 32
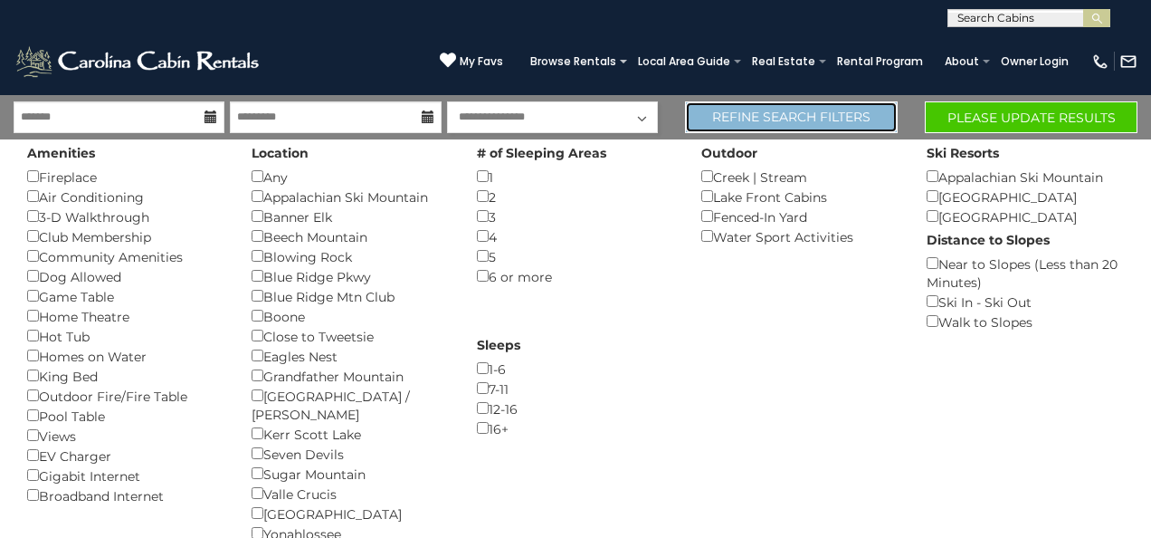
scroll to position [12556, 0]
click at [804, 117] on link "Refine Search Filters" at bounding box center [782, 117] width 210 height 32
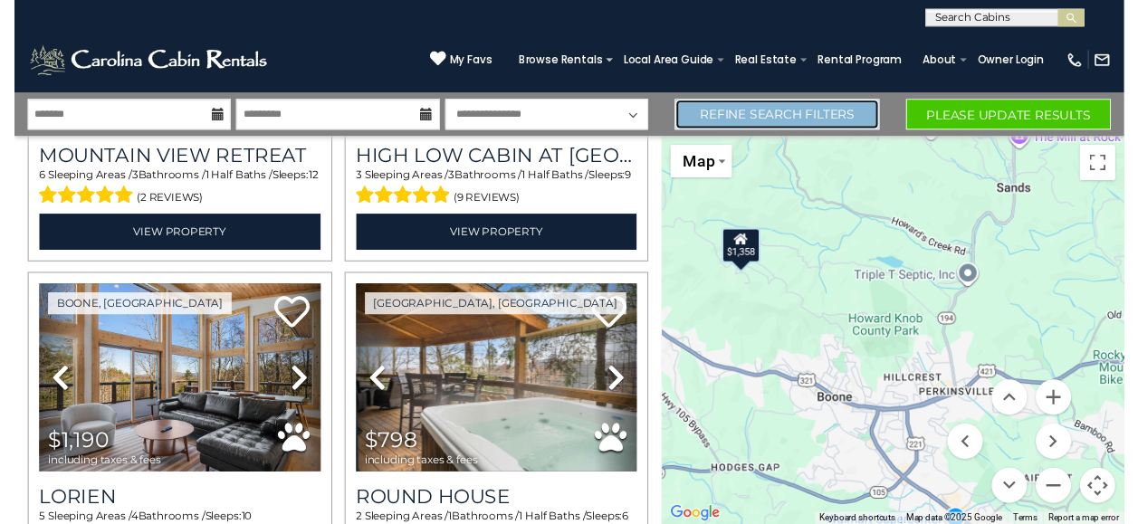
scroll to position [12654, 0]
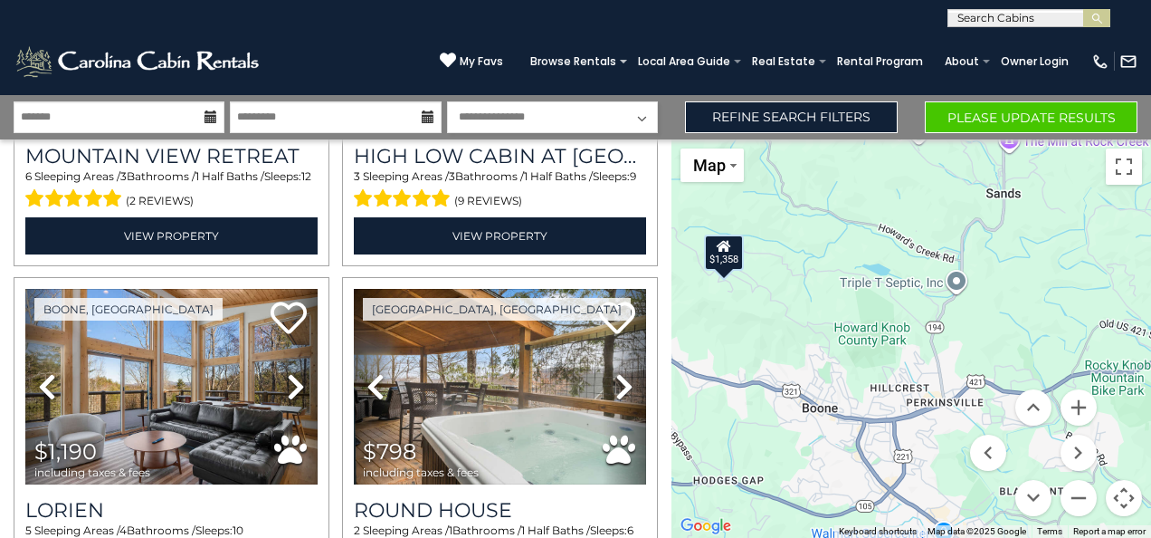
drag, startPoint x: 1035, startPoint y: 279, endPoint x: 1006, endPoint y: 279, distance: 29.0
click at [1006, 279] on div "$1,762 $1,970 $1,379 $1,641 $1,643 $1,122 $1,129 $1,002 $727 $1,075 $1,328 $1,8…" at bounding box center [912, 338] width 480 height 398
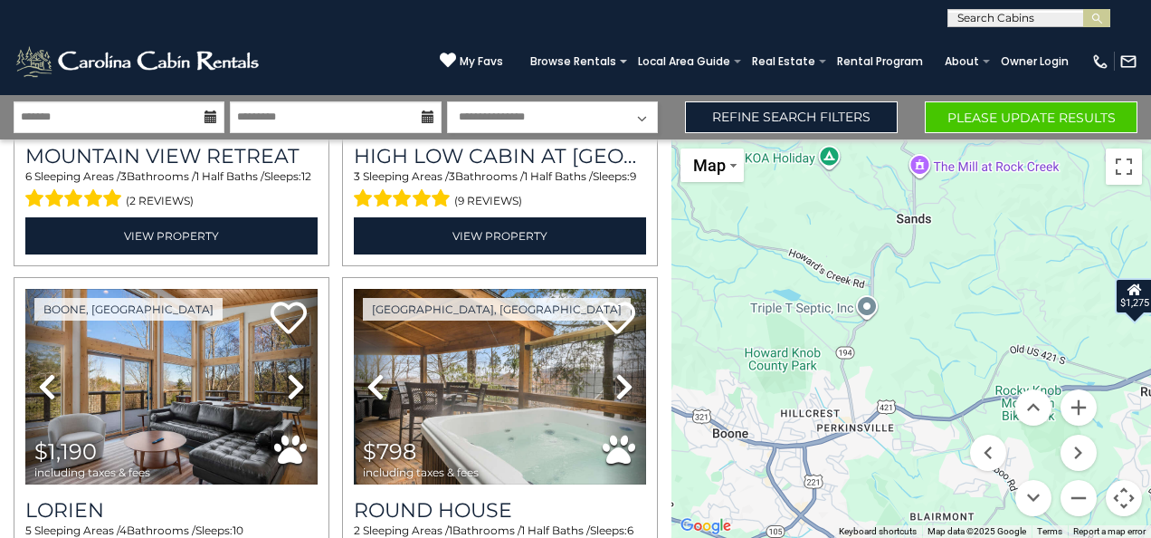
drag, startPoint x: 1045, startPoint y: 298, endPoint x: 959, endPoint y: 327, distance: 90.7
click at [959, 327] on div "$1,762 $1,970 $1,379 $1,641 $1,643 $1,122 $1,129 $1,002 $727 $1,075 $1,328 $1,8…" at bounding box center [912, 338] width 480 height 398
click at [1072, 400] on button "Zoom in" at bounding box center [1079, 407] width 36 height 36
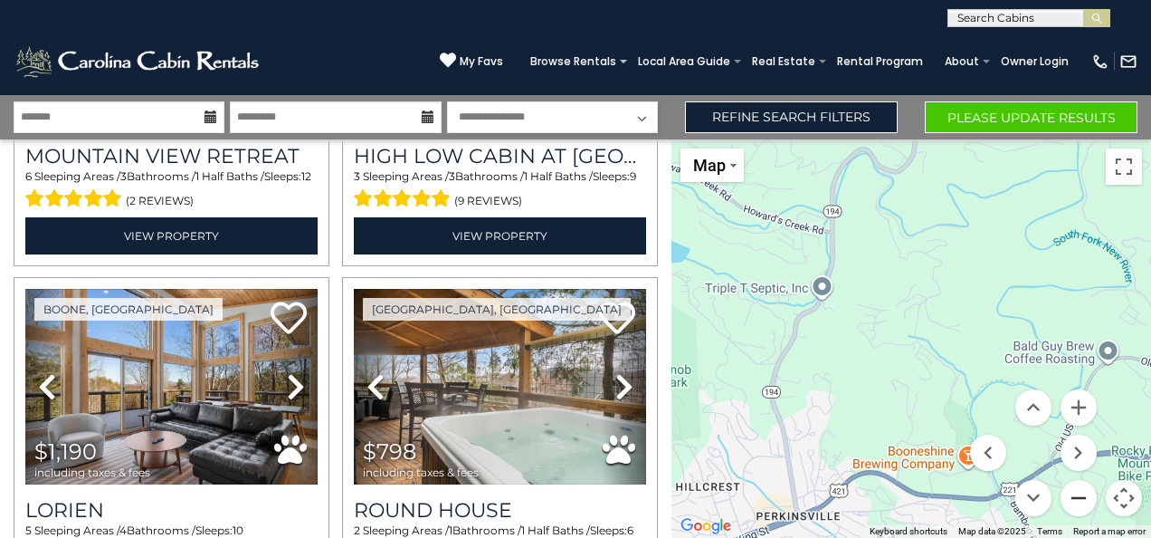
click at [1078, 491] on button "Zoom out" at bounding box center [1079, 498] width 36 height 36
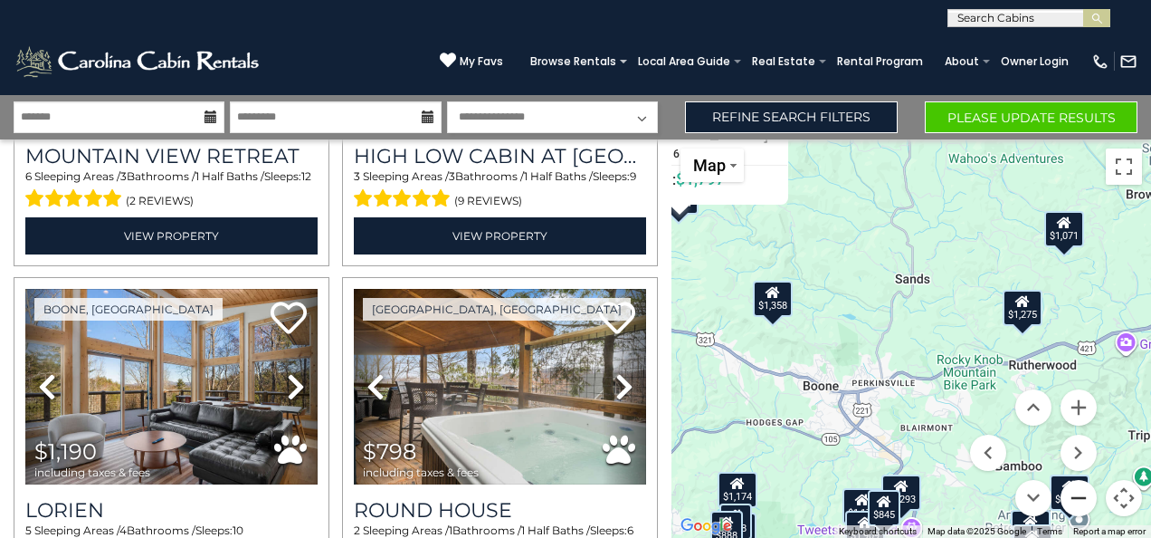
click at [1076, 504] on button "Zoom out" at bounding box center [1079, 498] width 36 height 36
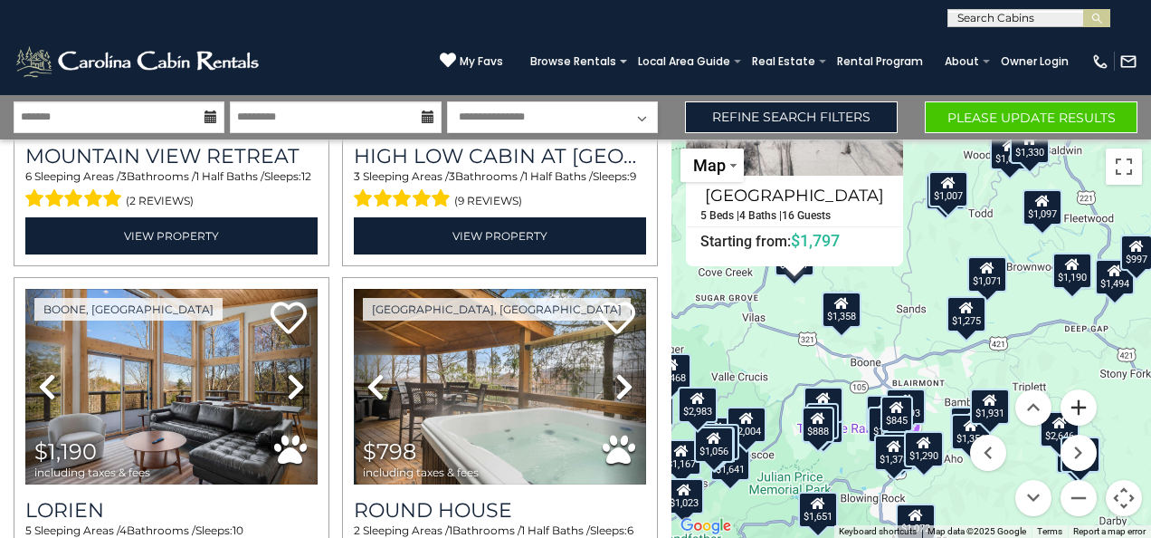
click at [1084, 403] on button "Zoom in" at bounding box center [1079, 407] width 36 height 36
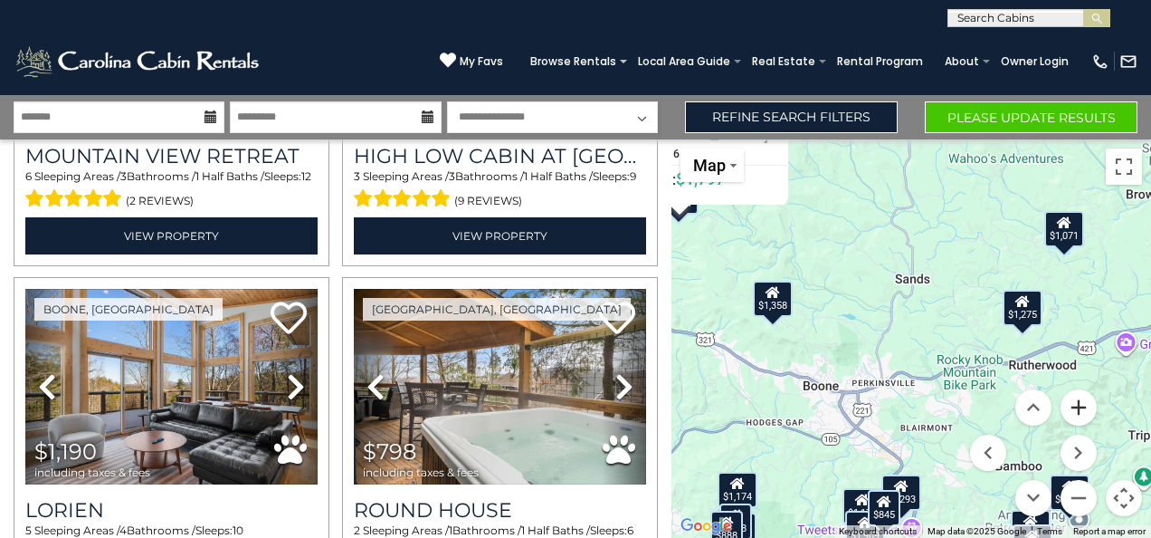
click at [1084, 403] on button "Zoom in" at bounding box center [1079, 407] width 36 height 36
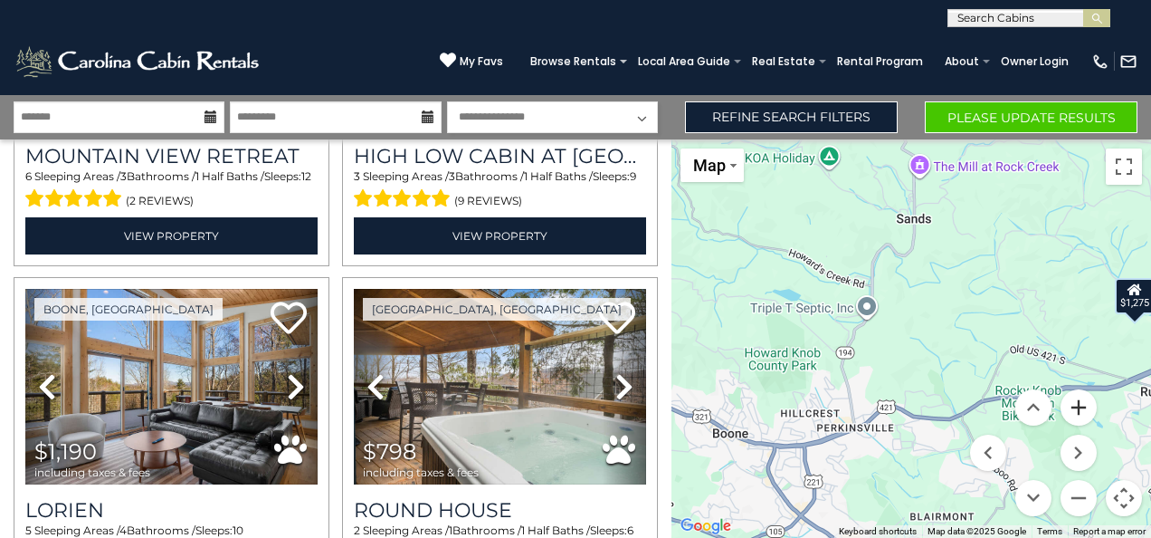
click at [1084, 403] on button "Zoom in" at bounding box center [1079, 407] width 36 height 36
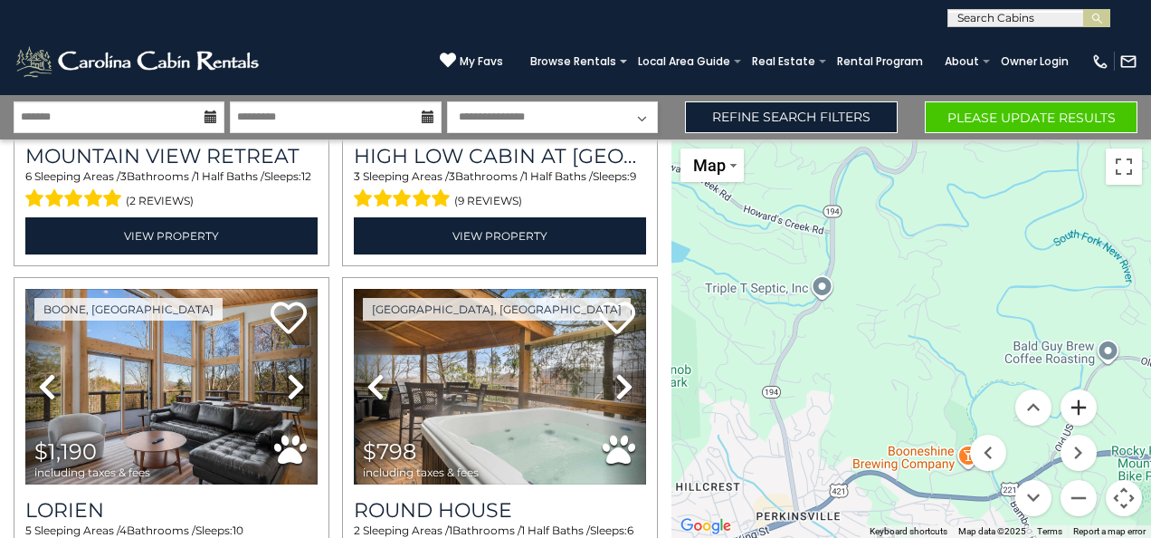
click at [1084, 403] on button "Zoom in" at bounding box center [1079, 407] width 36 height 36
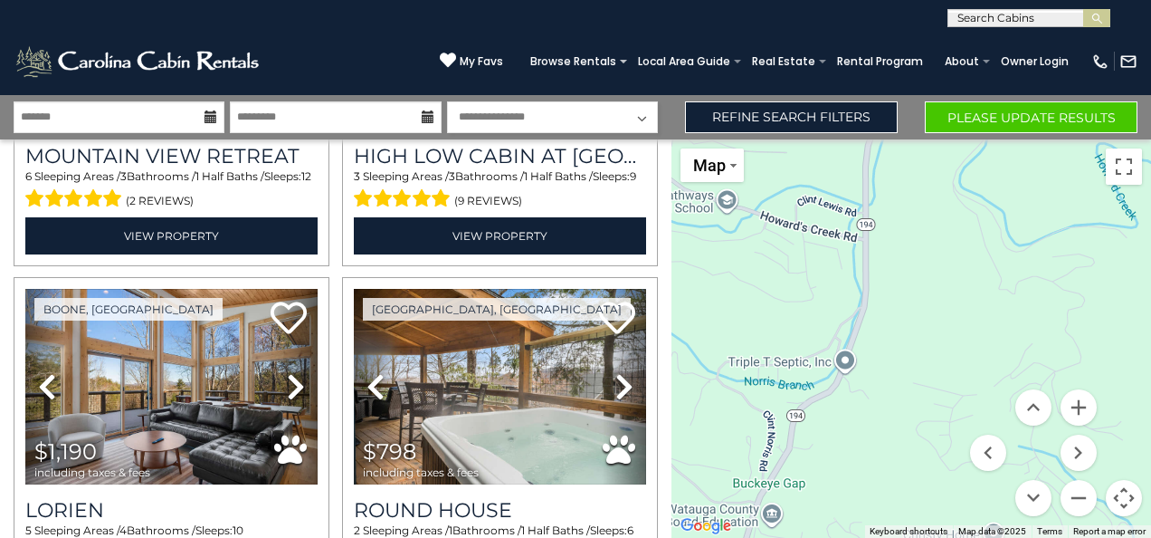
drag, startPoint x: 797, startPoint y: 284, endPoint x: 905, endPoint y: 398, distance: 157.5
click at [905, 398] on div "$1,762 $1,970 $1,379 $1,641 $1,643 $1,122 $1,129 $1,002 $727 $1,075 $1,328 $1,8…" at bounding box center [912, 338] width 480 height 398
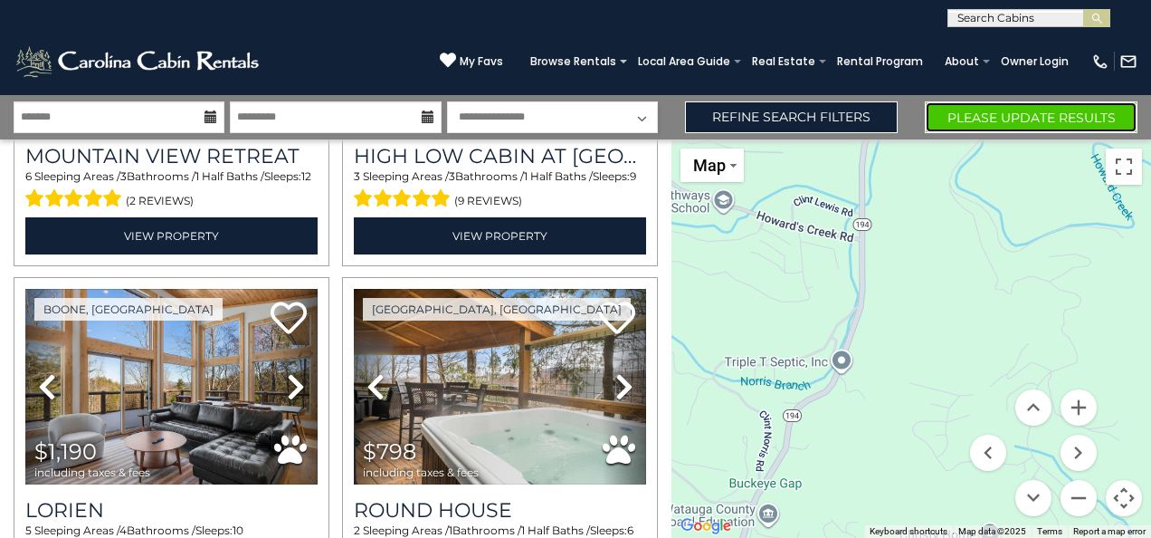
click at [1021, 128] on button "Please Update Results" at bounding box center [1031, 117] width 213 height 32
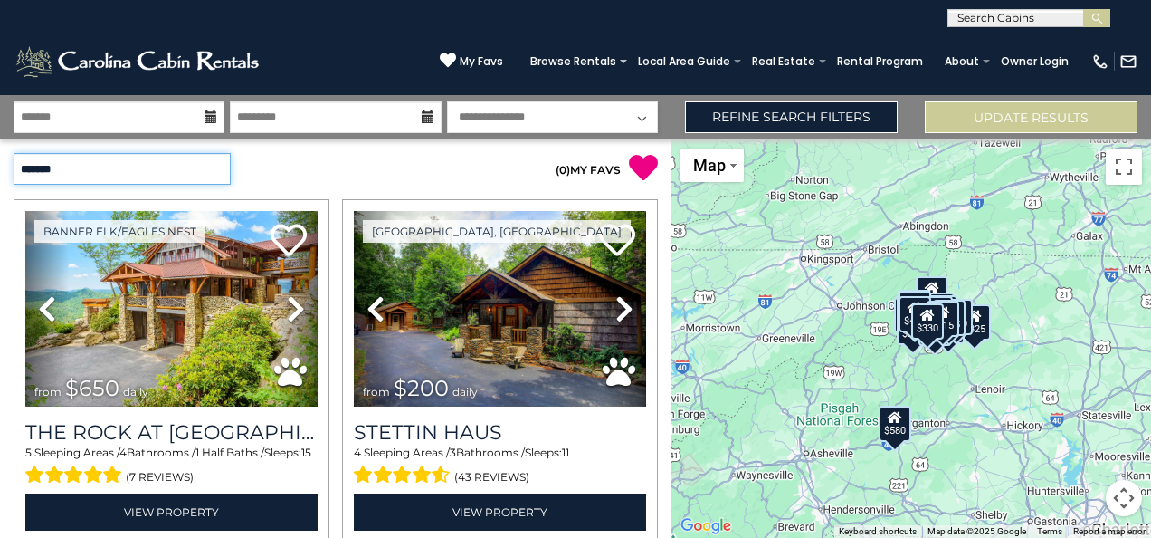
click at [221, 170] on select "**********" at bounding box center [122, 169] width 217 height 32
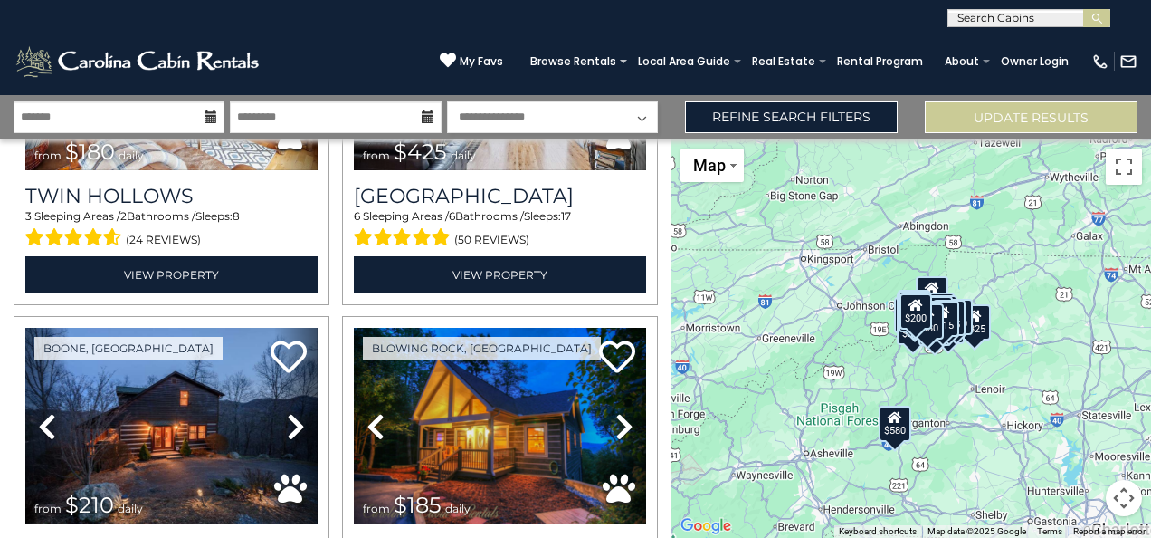
scroll to position [599, 0]
